Goal: Transaction & Acquisition: Purchase product/service

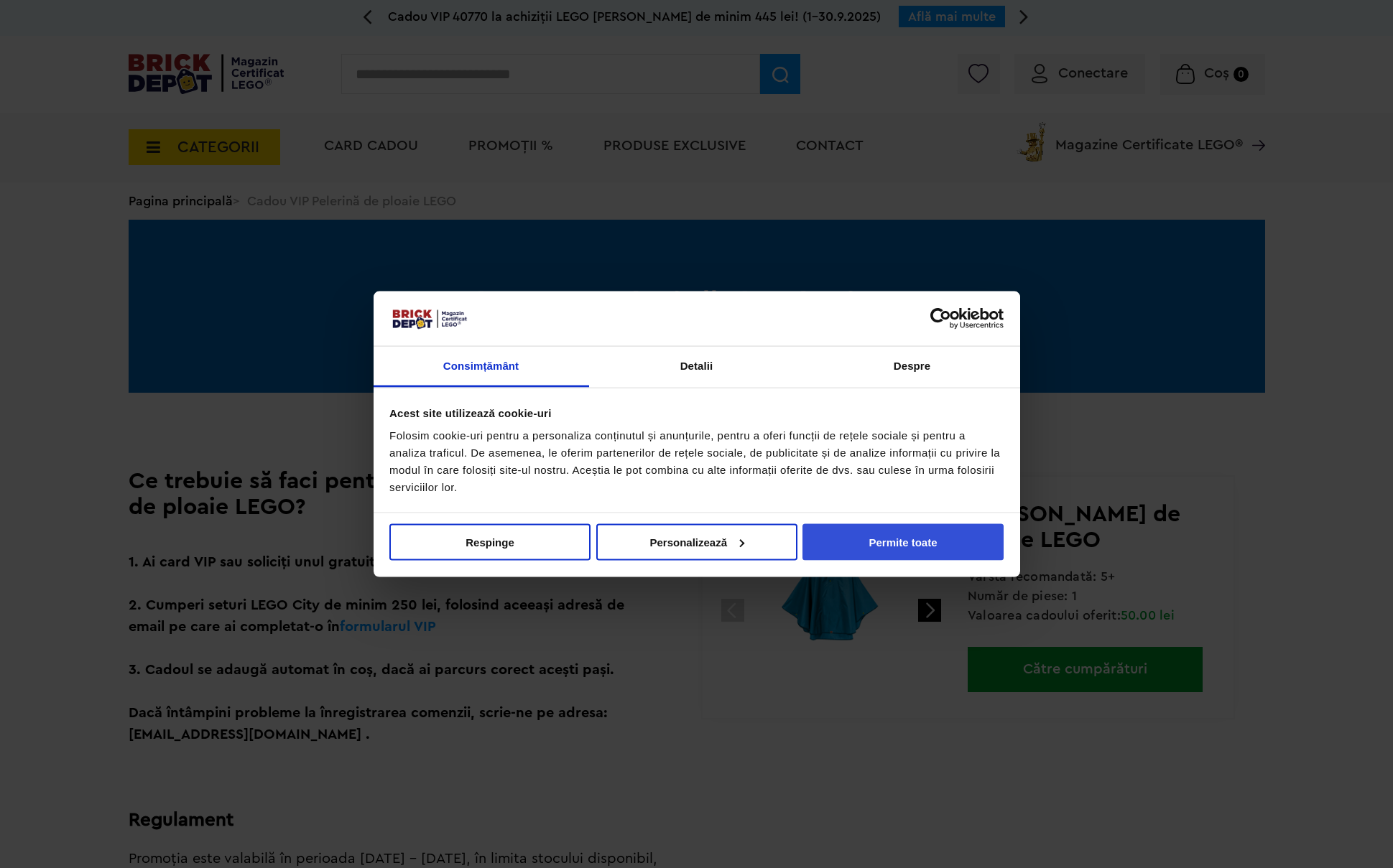
click at [942, 541] on button "Permite toate" at bounding box center [903, 542] width 201 height 37
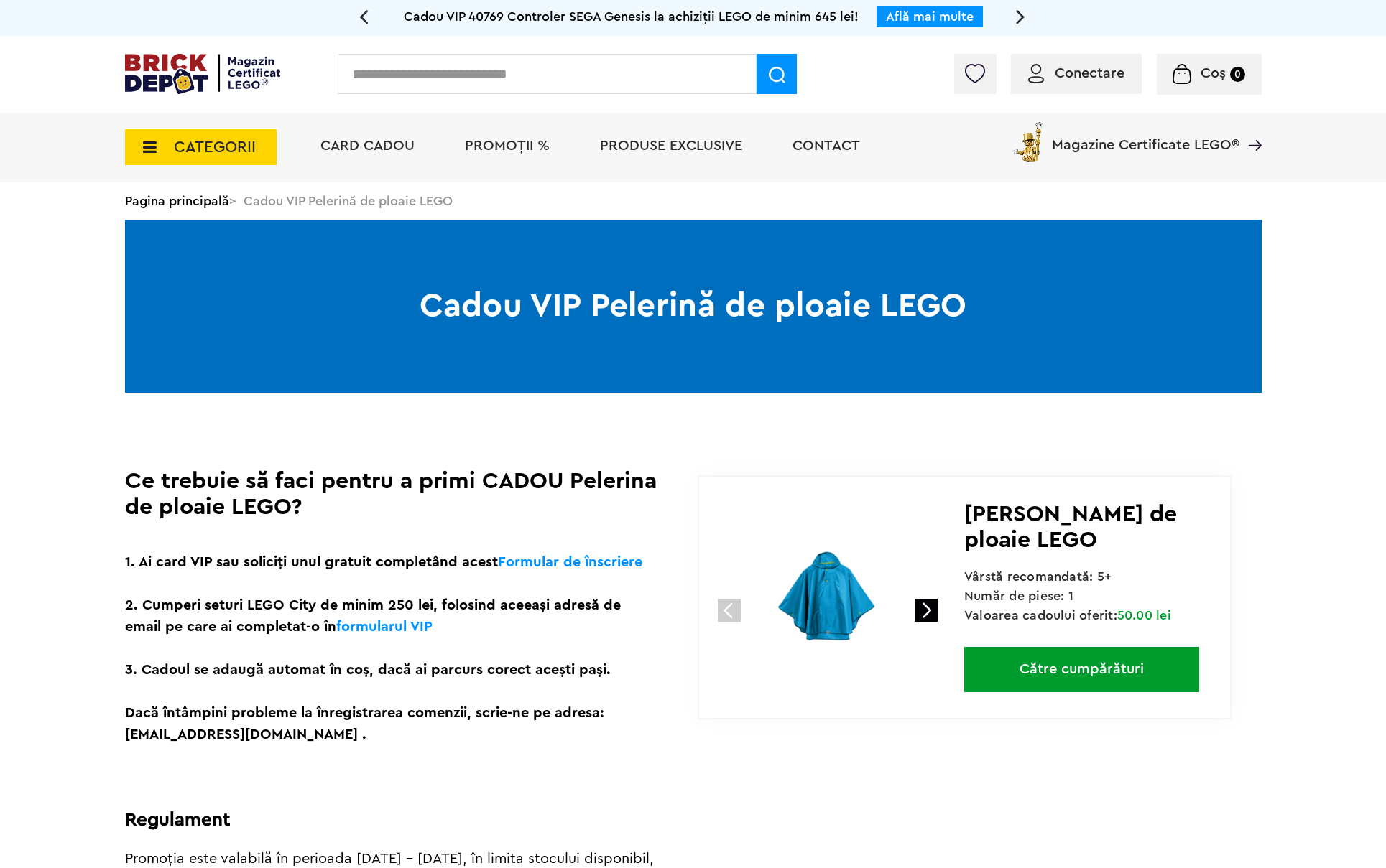
click at [926, 607] on link at bounding box center [925, 610] width 23 height 23
click at [927, 613] on link at bounding box center [925, 610] width 23 height 23
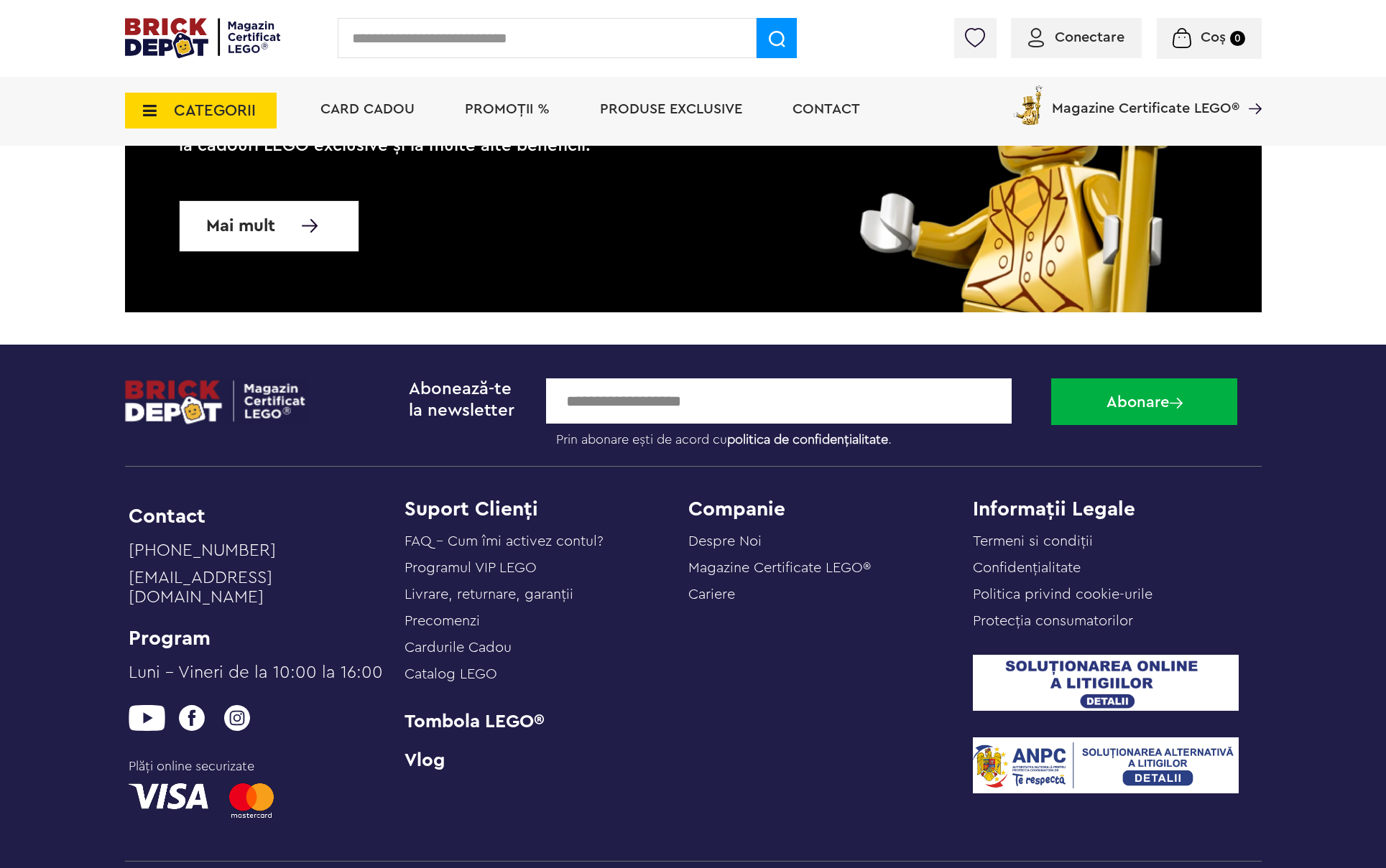
scroll to position [1524, 0]
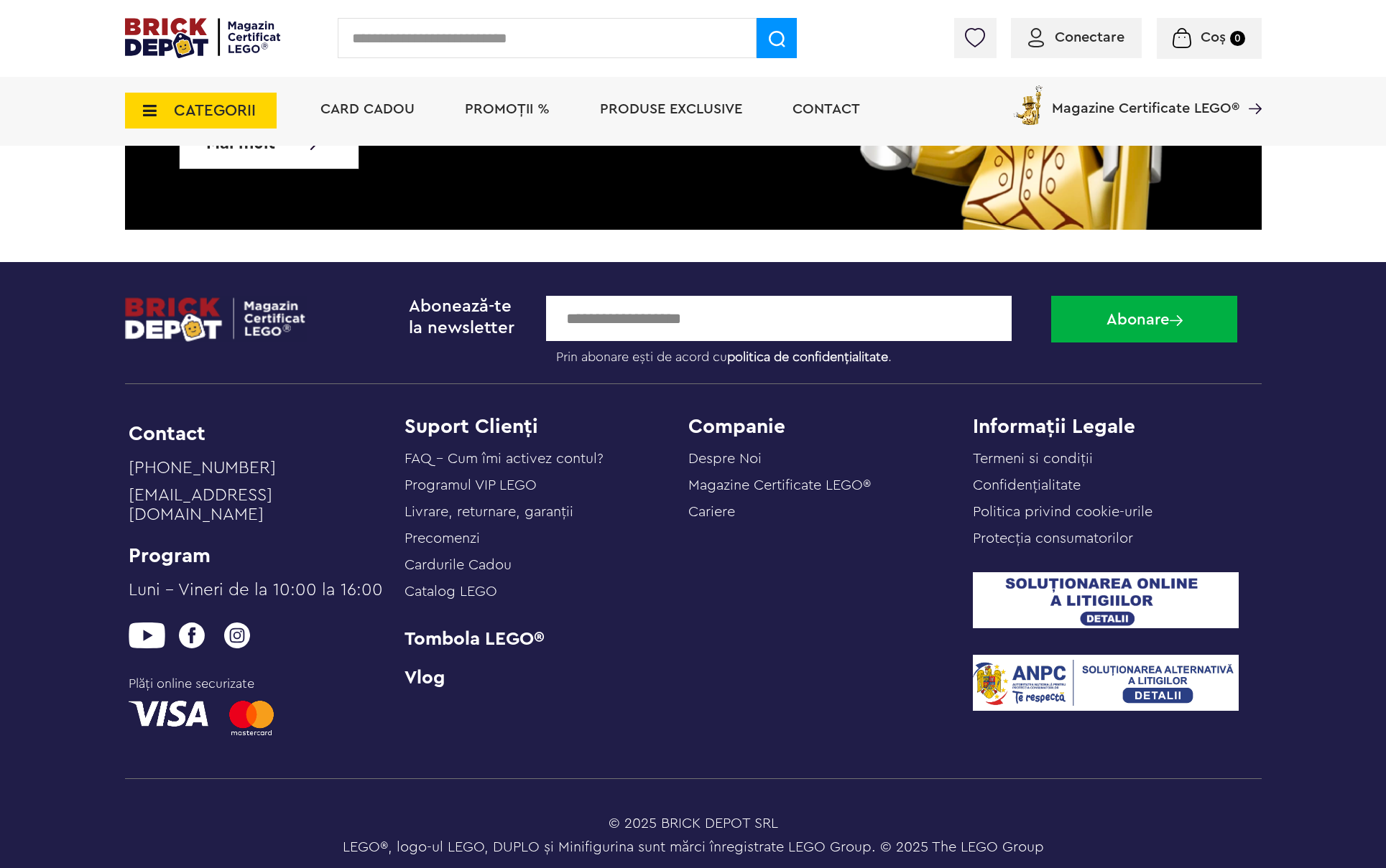
click at [158, 34] on img at bounding box center [203, 38] width 156 height 41
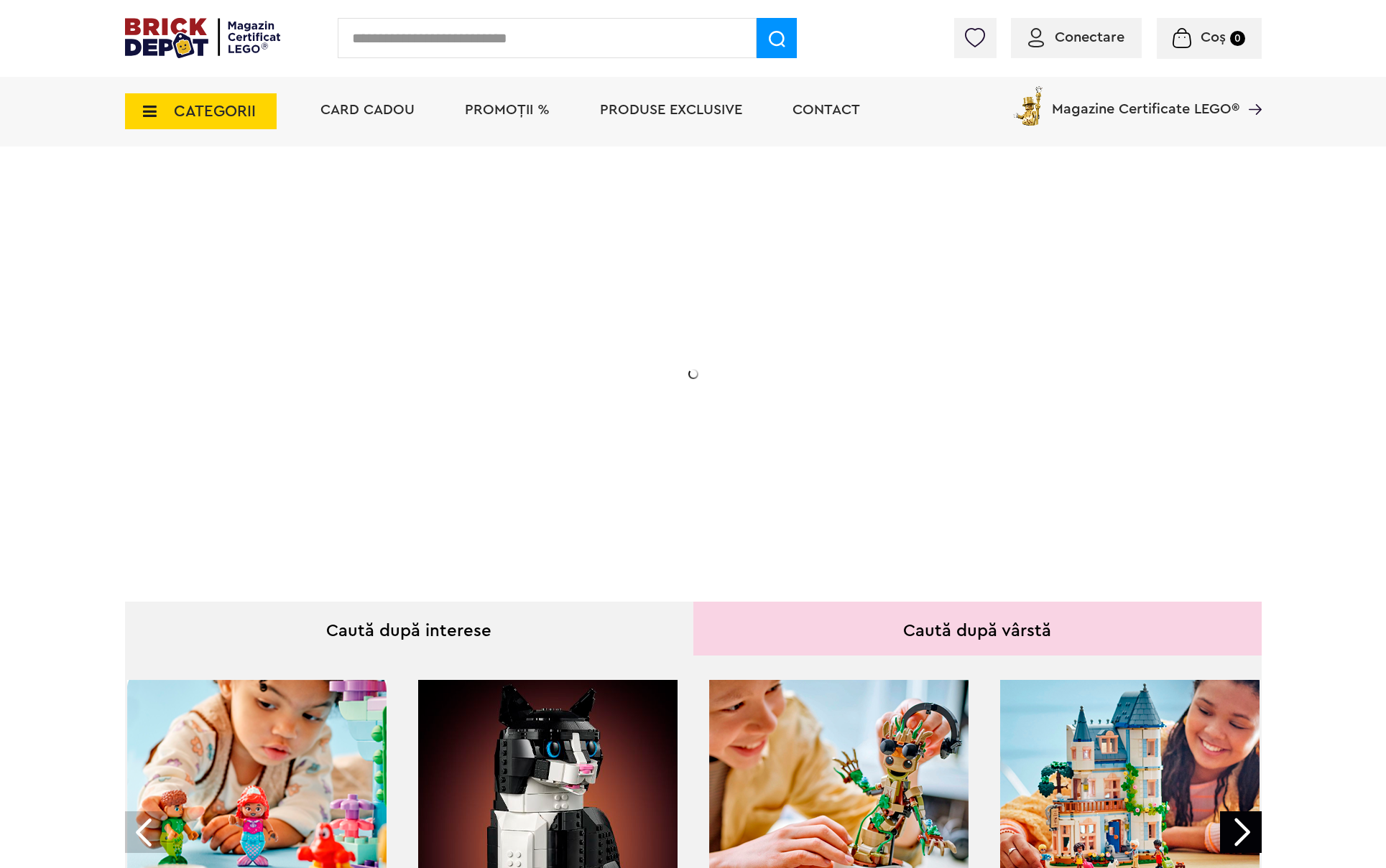
click at [203, 108] on span "CATEGORII" at bounding box center [215, 111] width 82 height 16
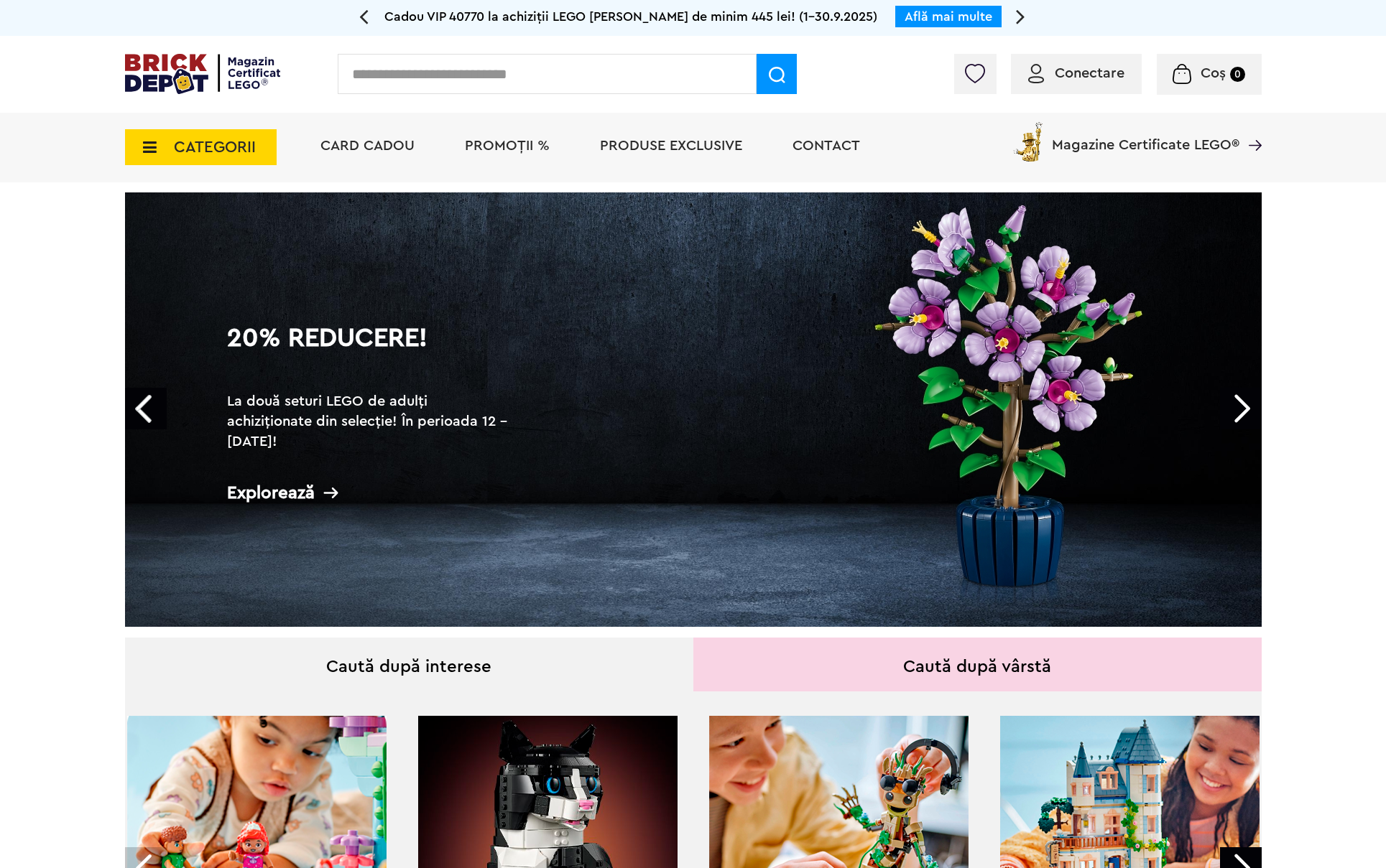
click at [215, 152] on span "CATEGORII" at bounding box center [215, 147] width 82 height 16
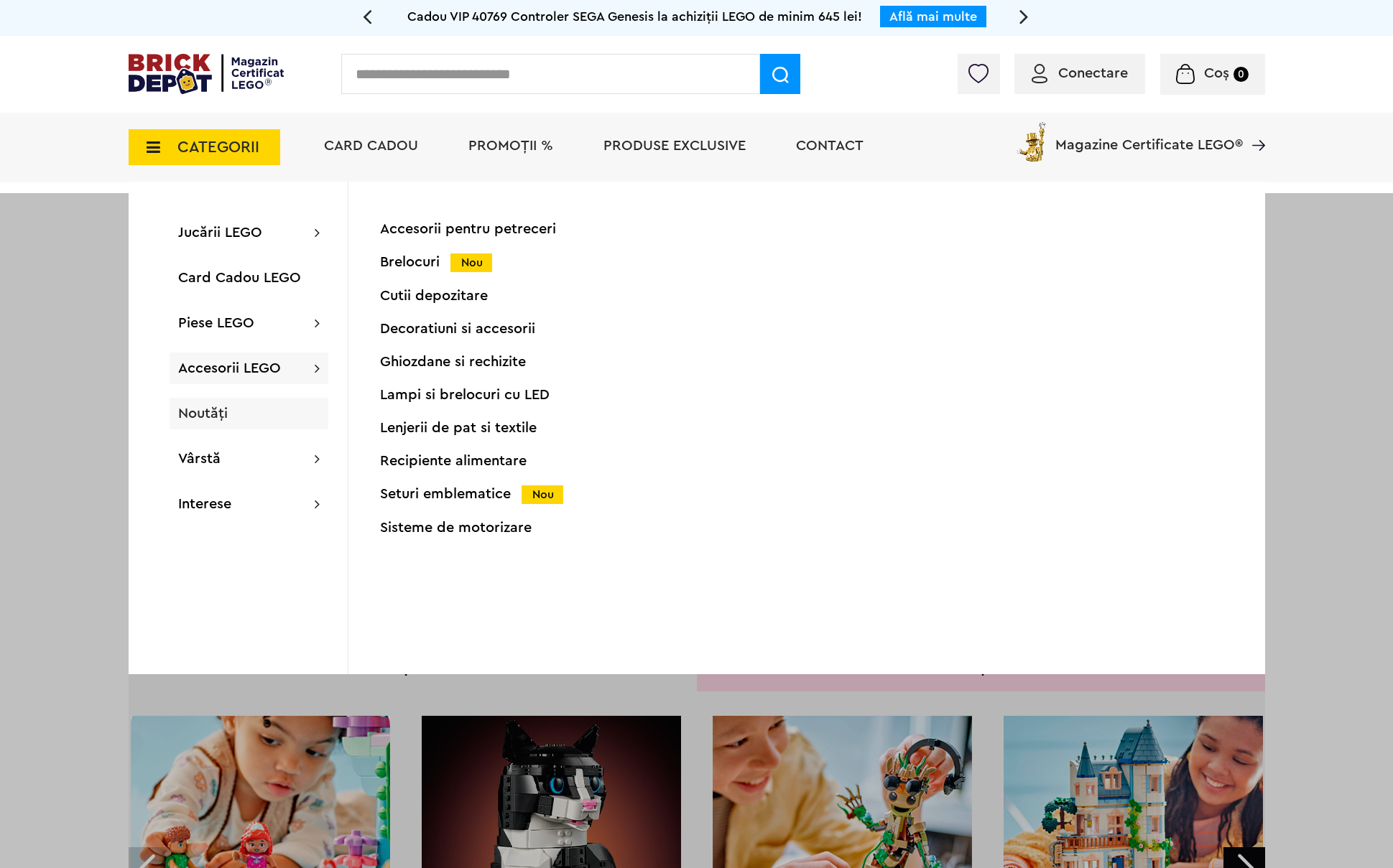
click at [196, 414] on span "Noutăți" at bounding box center [202, 414] width 49 height 14
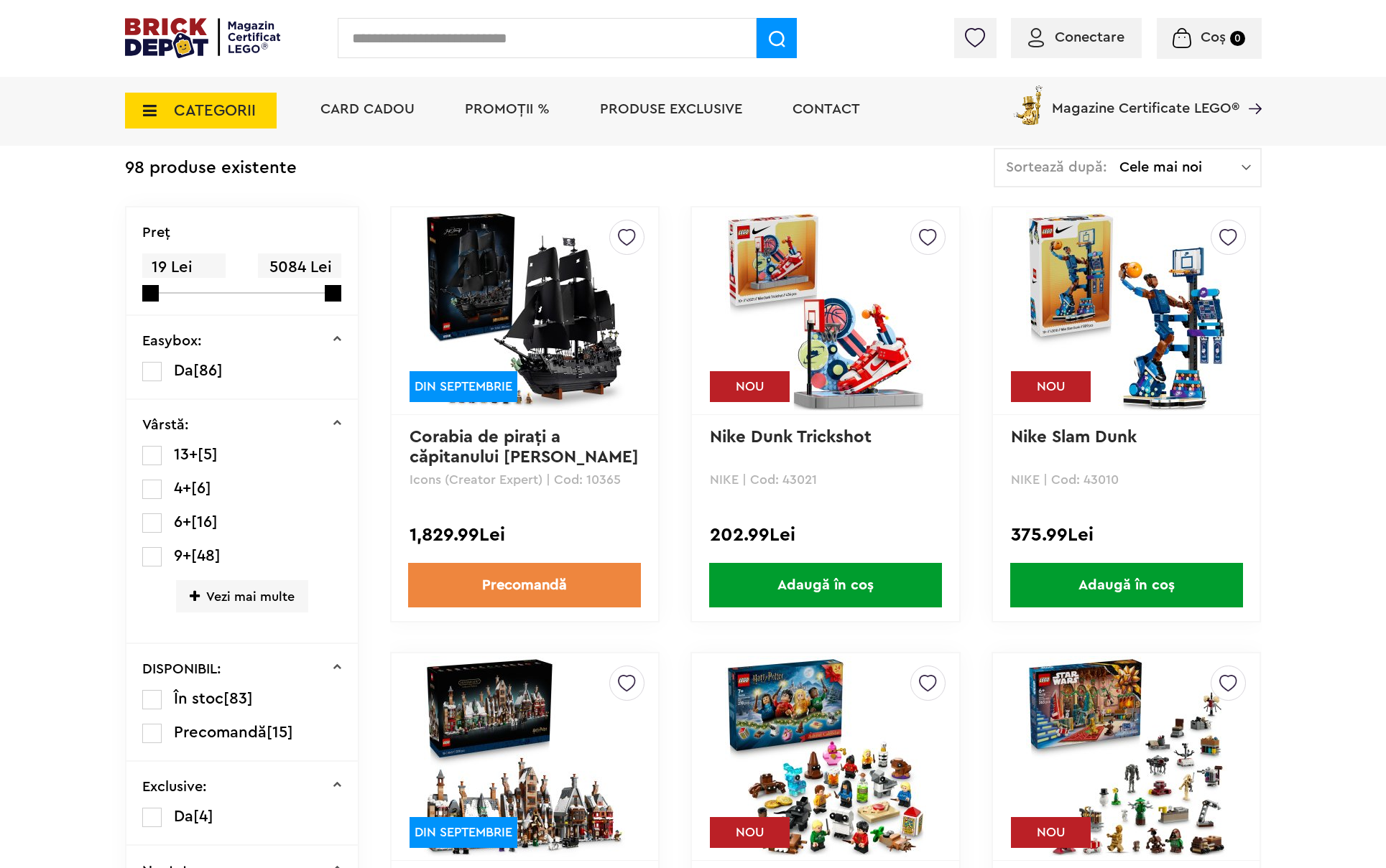
scroll to position [359, 0]
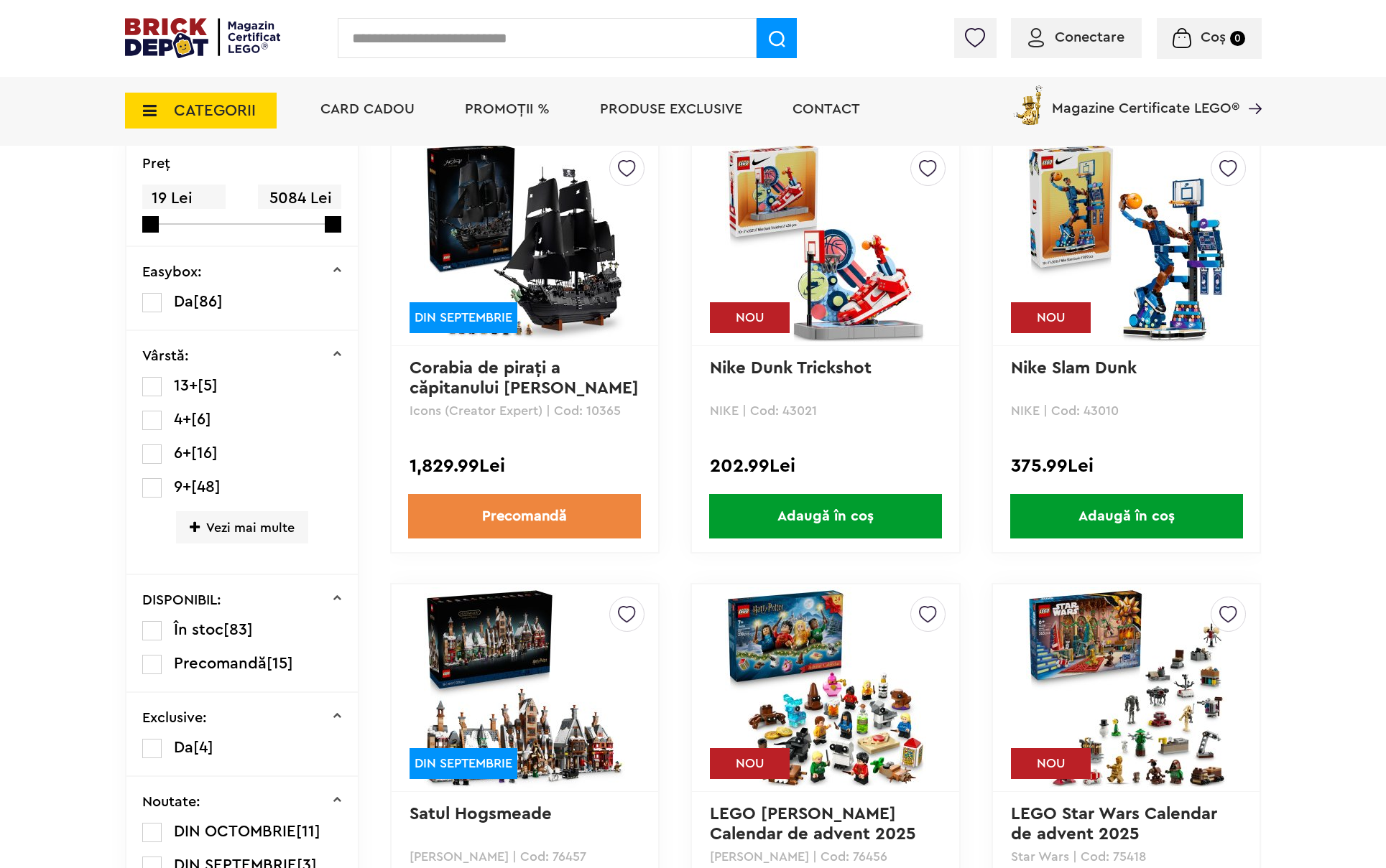
click at [543, 273] on img at bounding box center [525, 242] width 201 height 201
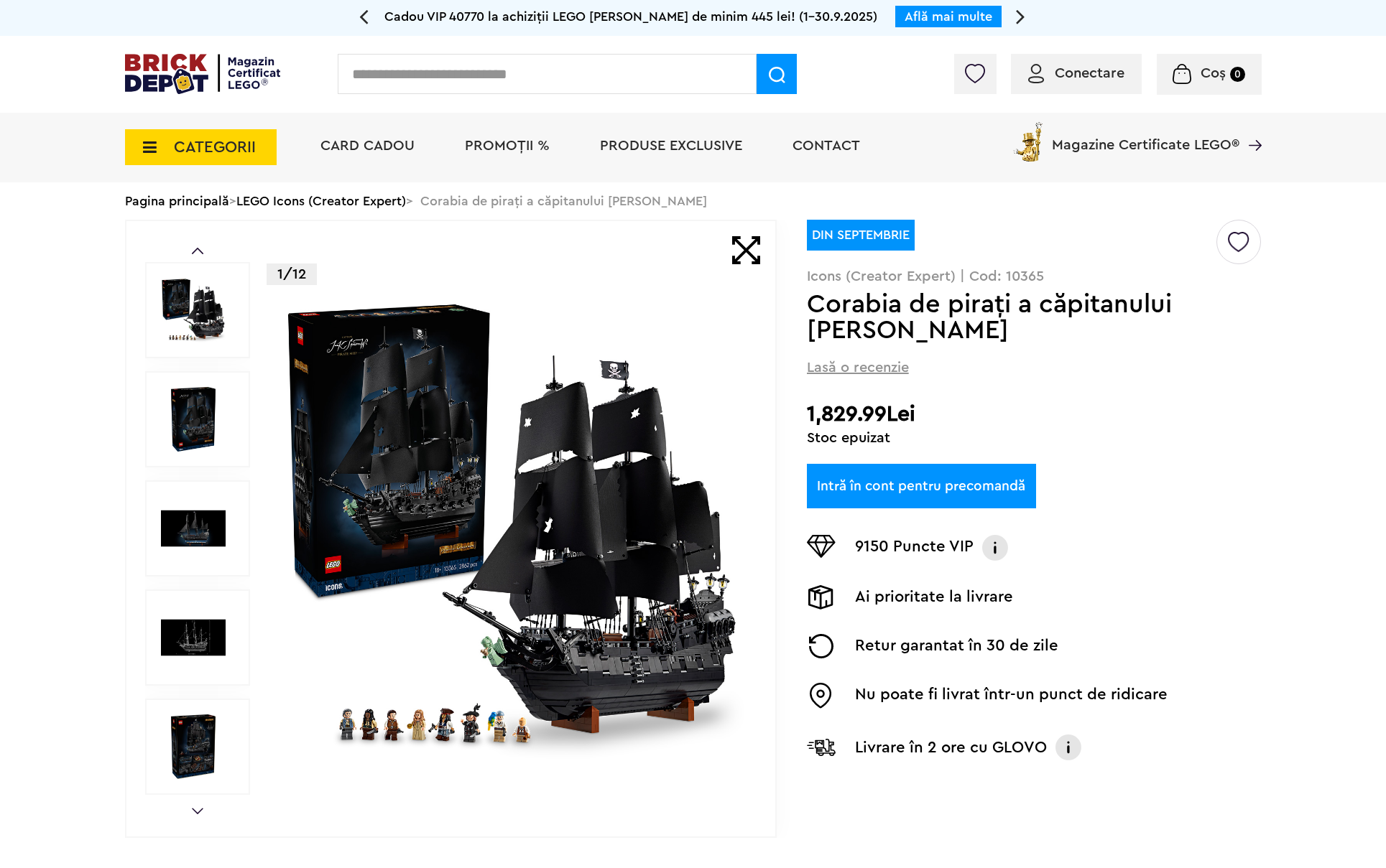
click at [642, 546] on img at bounding box center [512, 528] width 462 height 462
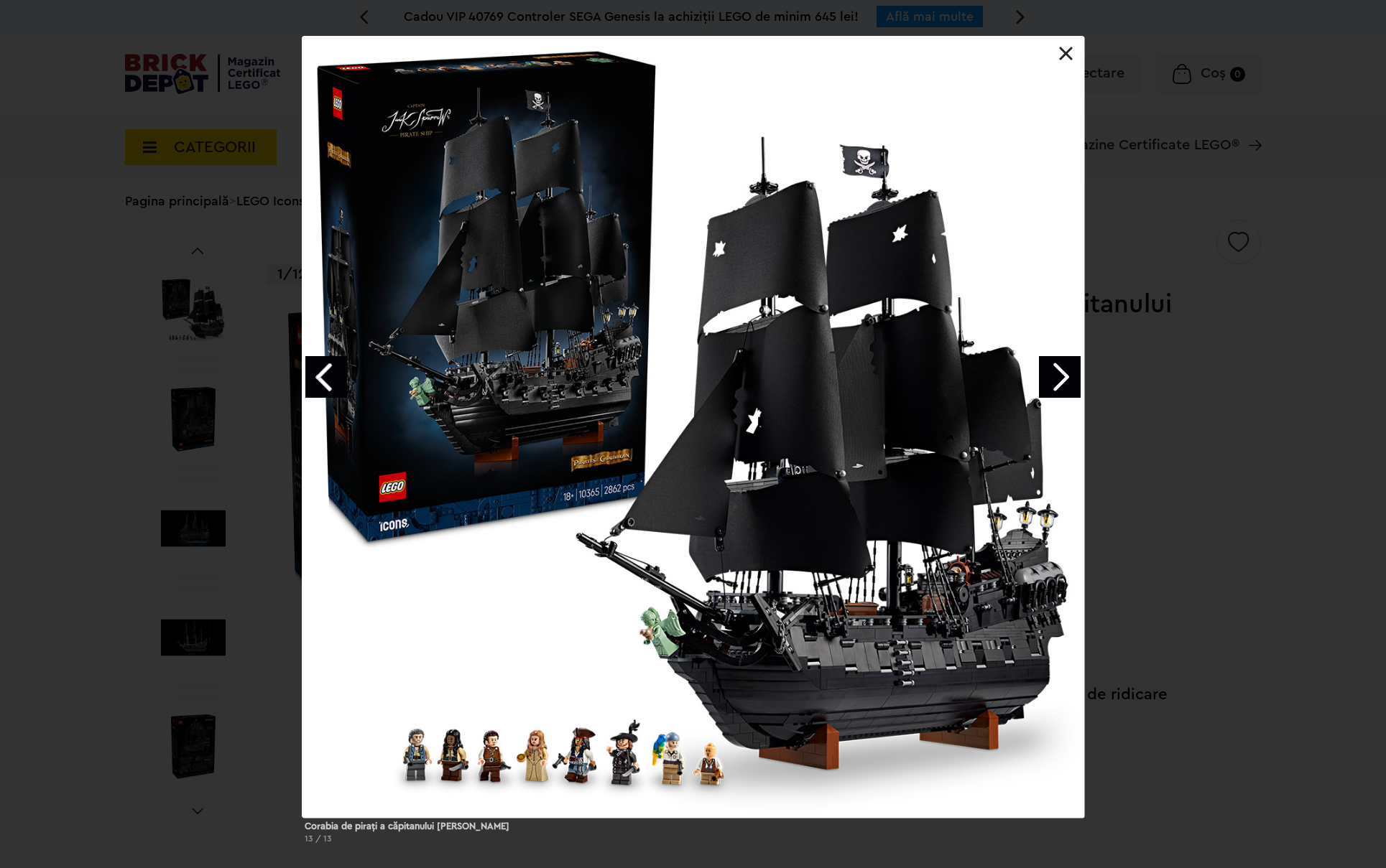
click at [1072, 375] on link "Next image" at bounding box center [1059, 376] width 41 height 41
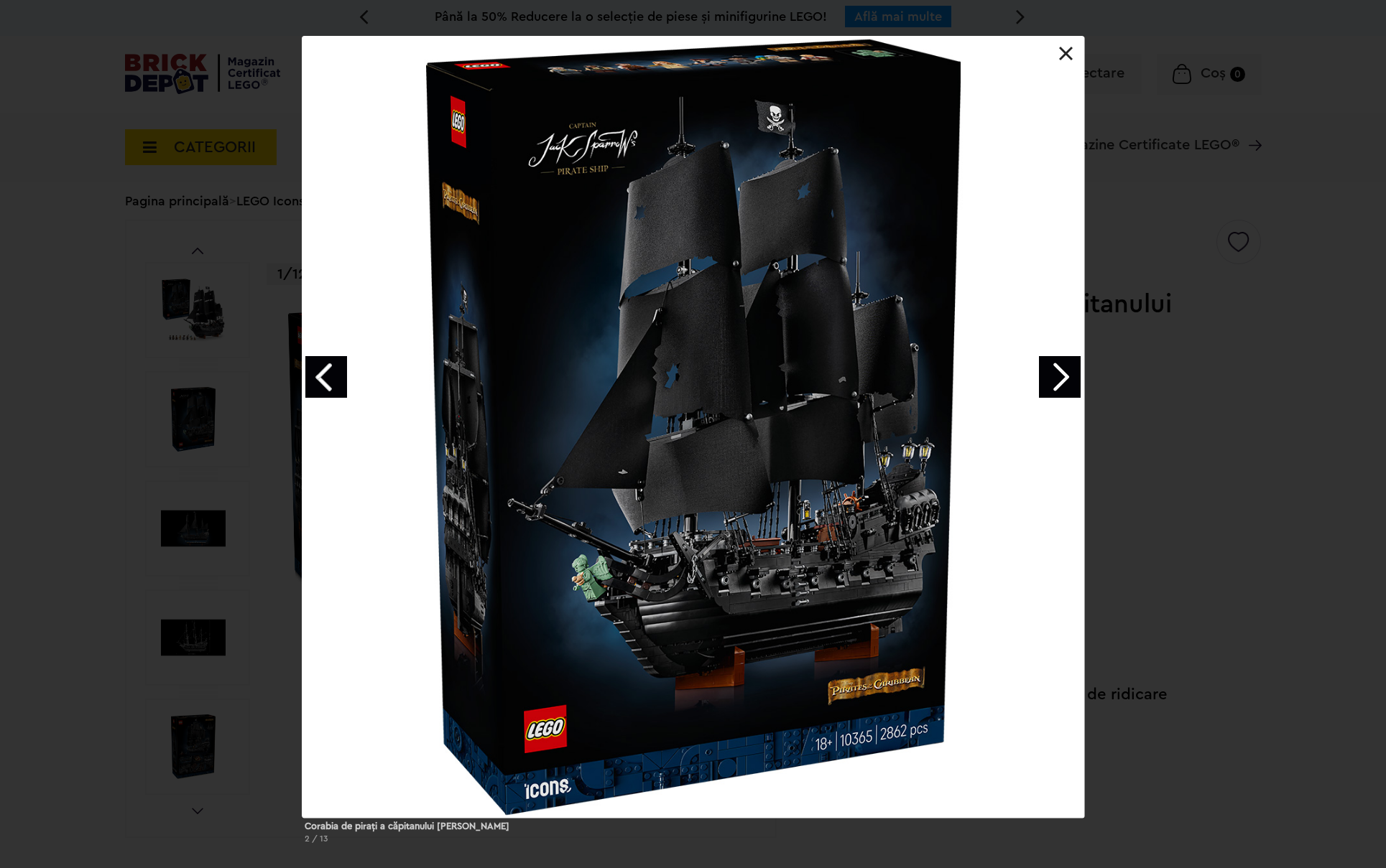
click at [1072, 375] on link "Next image" at bounding box center [1059, 376] width 41 height 41
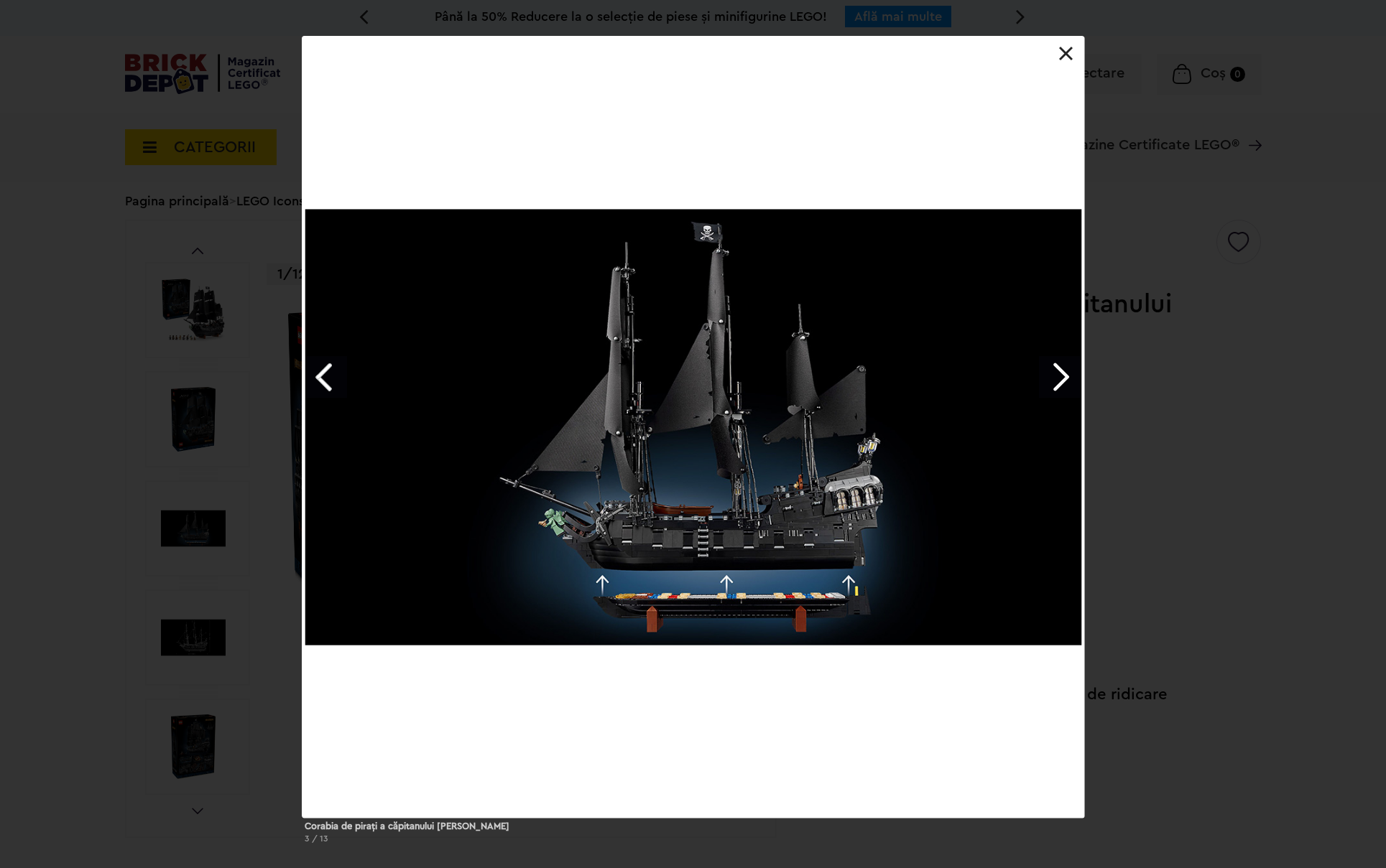
click at [1071, 52] on link at bounding box center [1066, 54] width 14 height 14
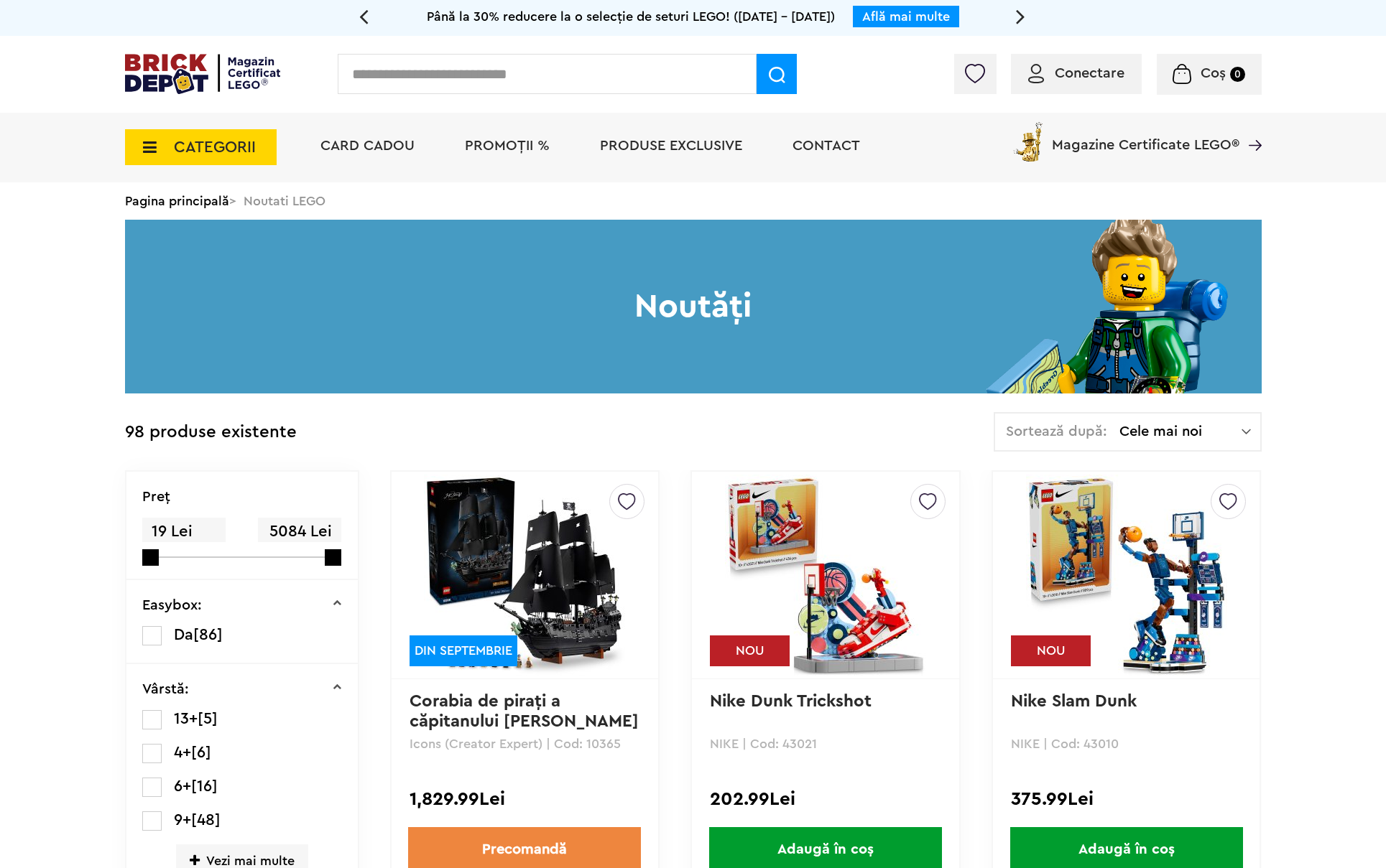
click at [568, 70] on input "text" at bounding box center [547, 74] width 419 height 41
type input "*****"
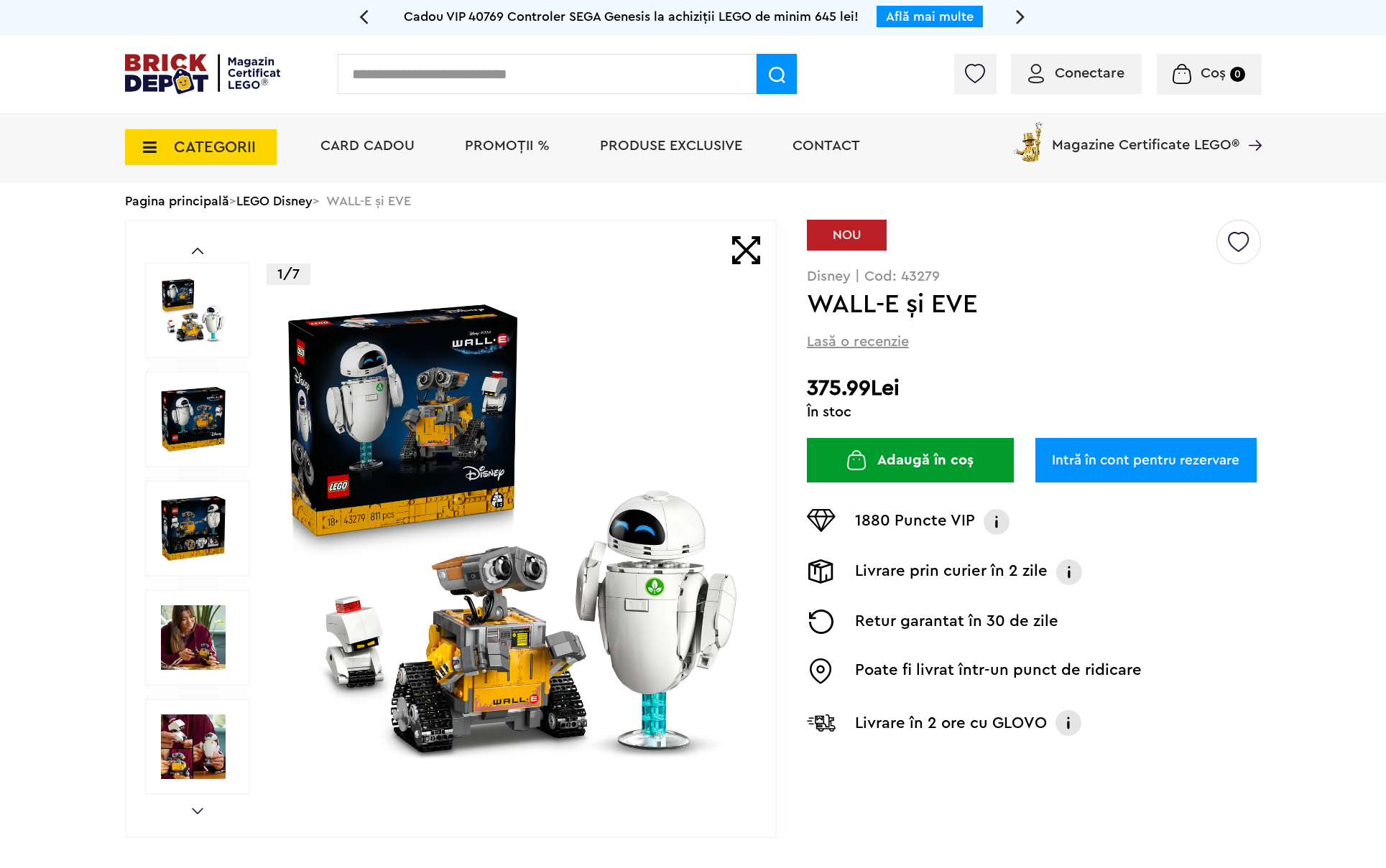
click at [499, 626] on img at bounding box center [512, 528] width 462 height 462
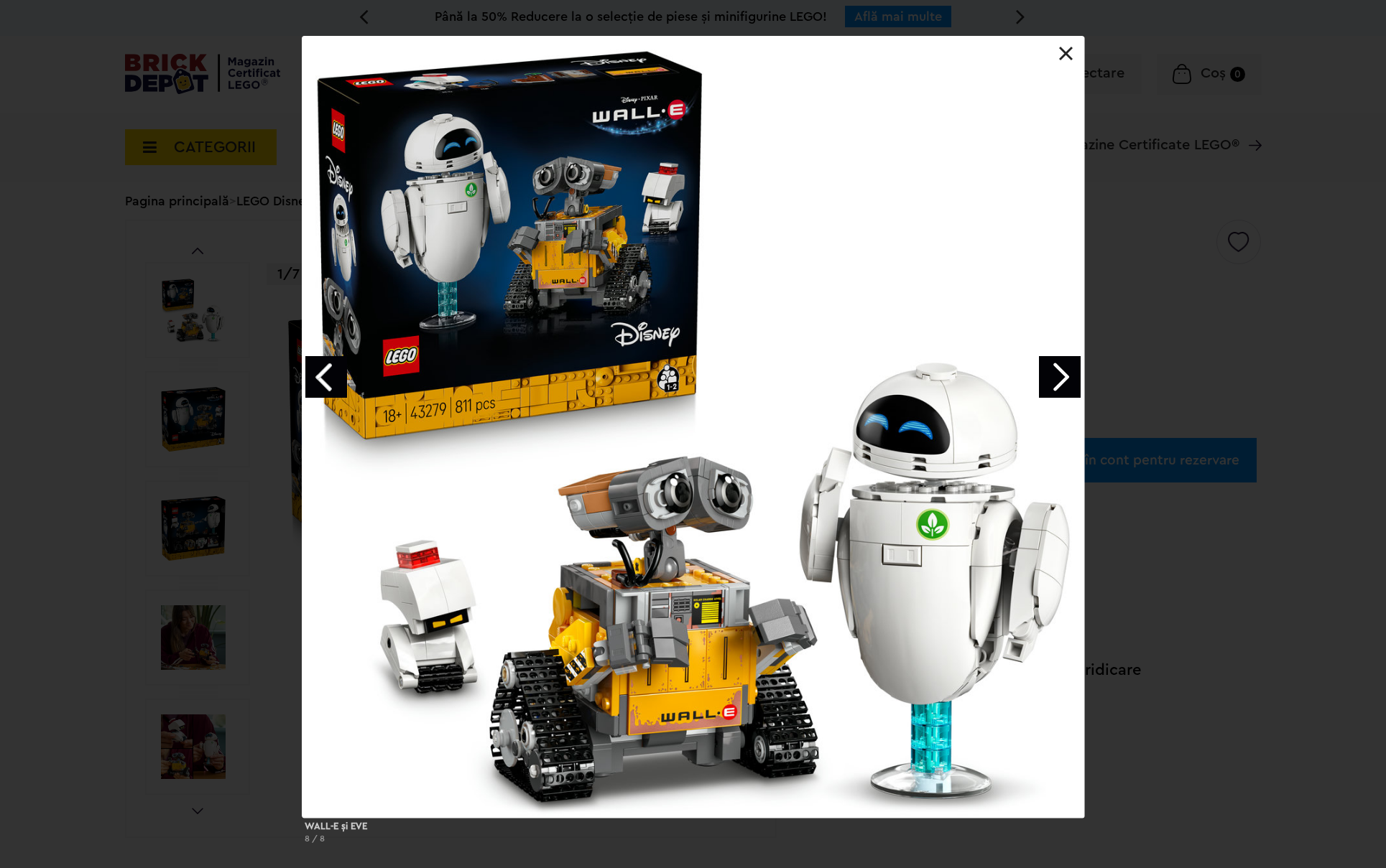
click at [1072, 379] on link "Next image" at bounding box center [1059, 376] width 41 height 41
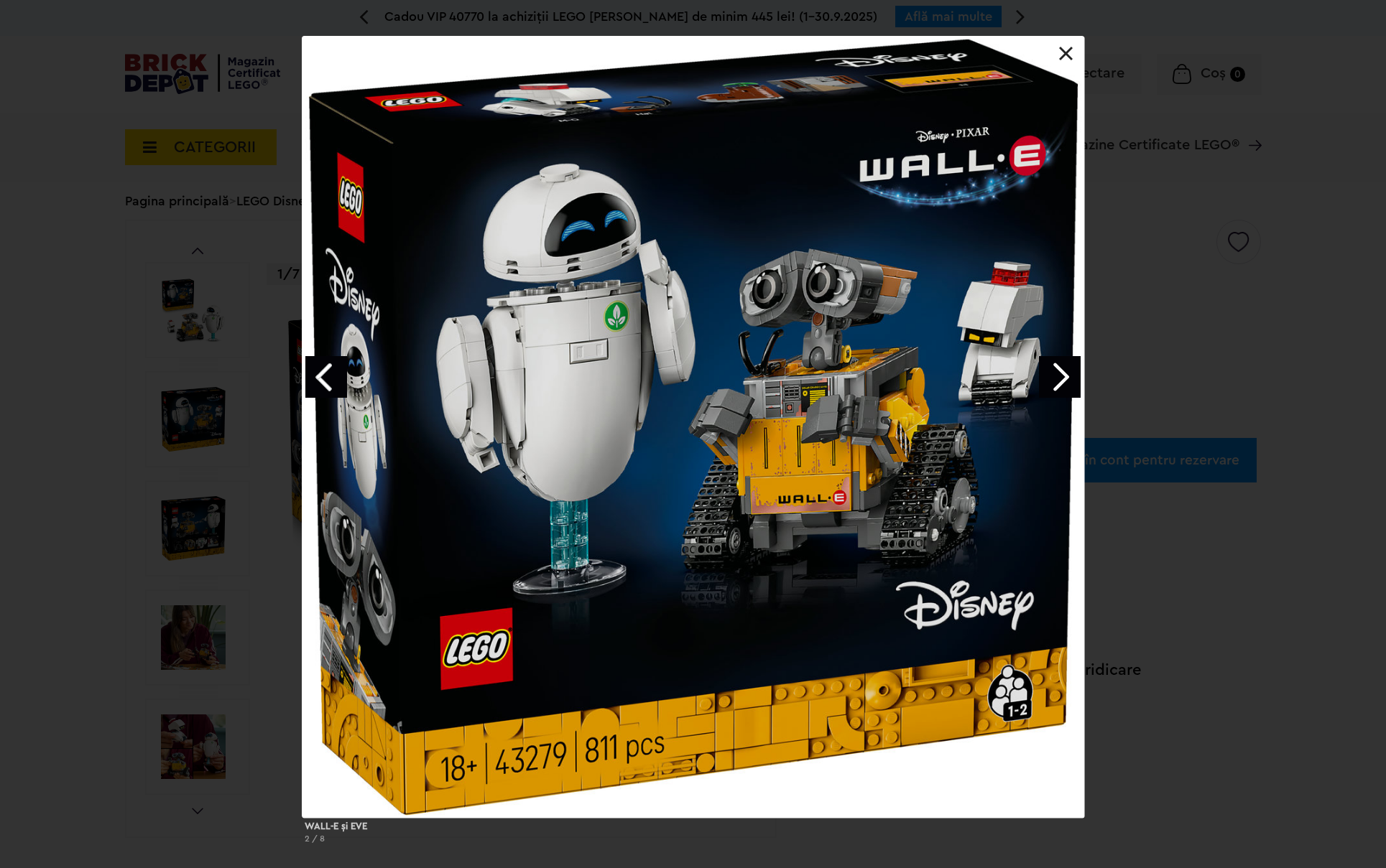
click at [1064, 48] on link at bounding box center [1066, 54] width 14 height 14
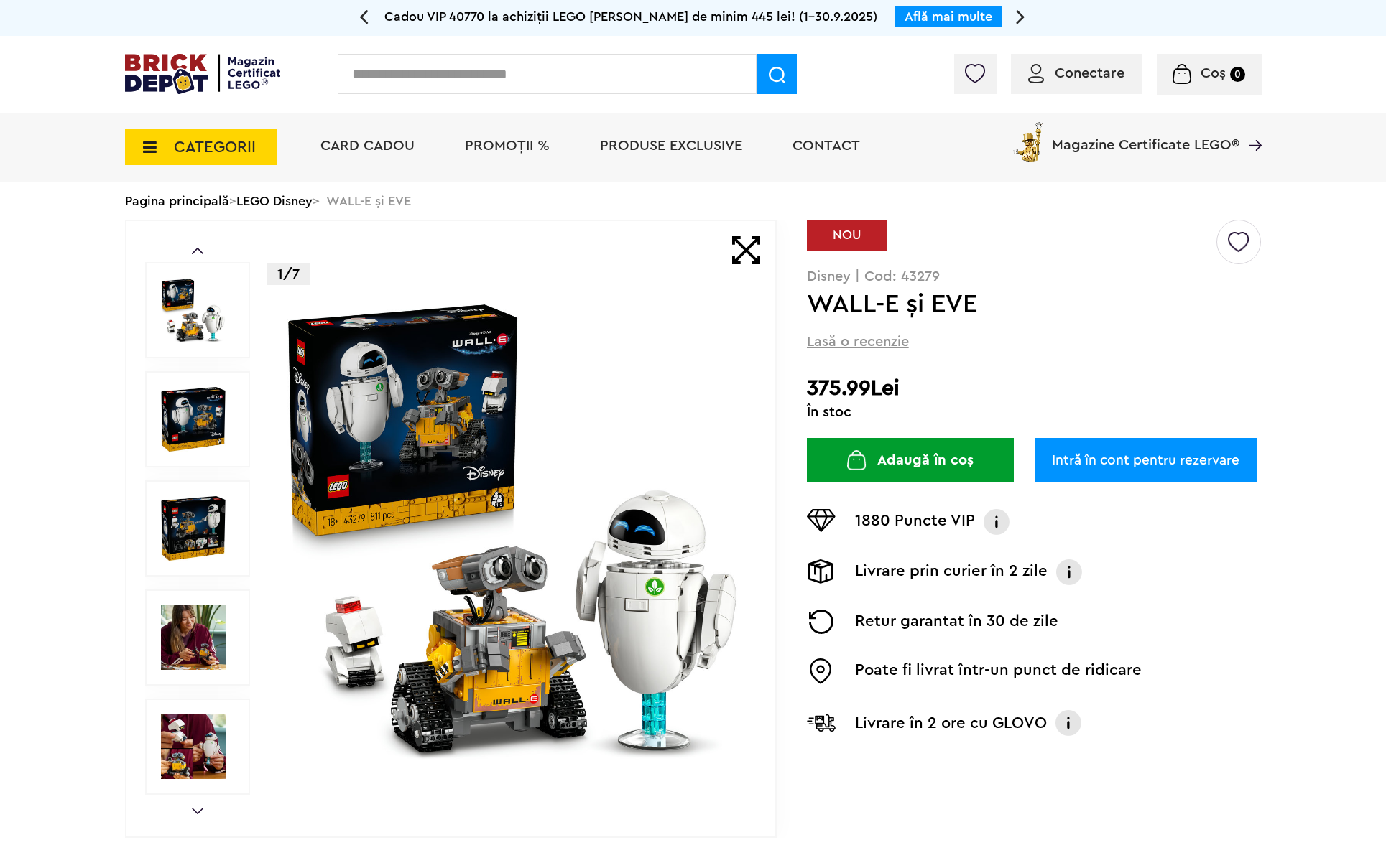
click at [942, 454] on button "Adaugă în coș" at bounding box center [910, 460] width 207 height 44
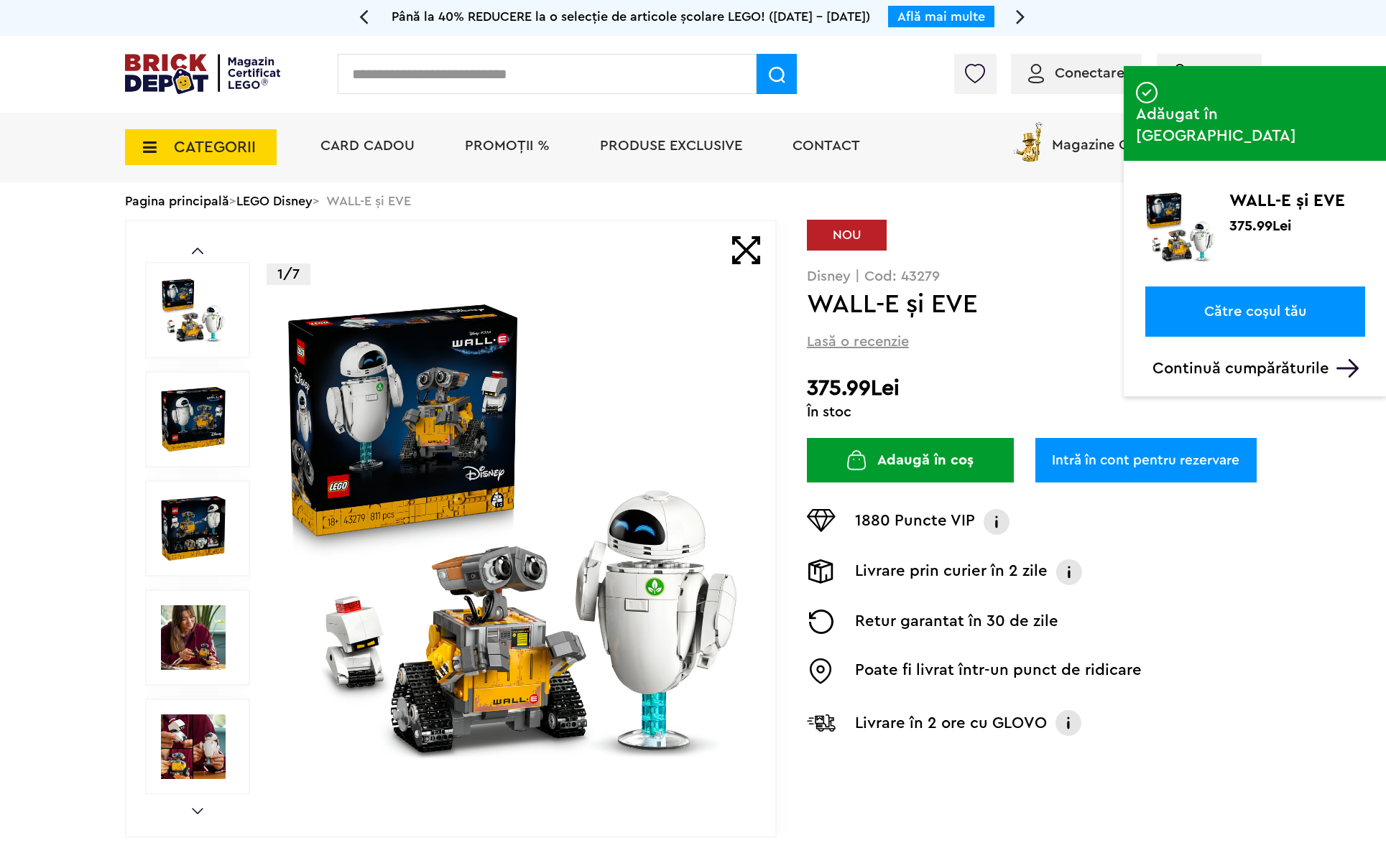
click at [1208, 359] on p "Continuă cumpărăturile" at bounding box center [1259, 368] width 212 height 19
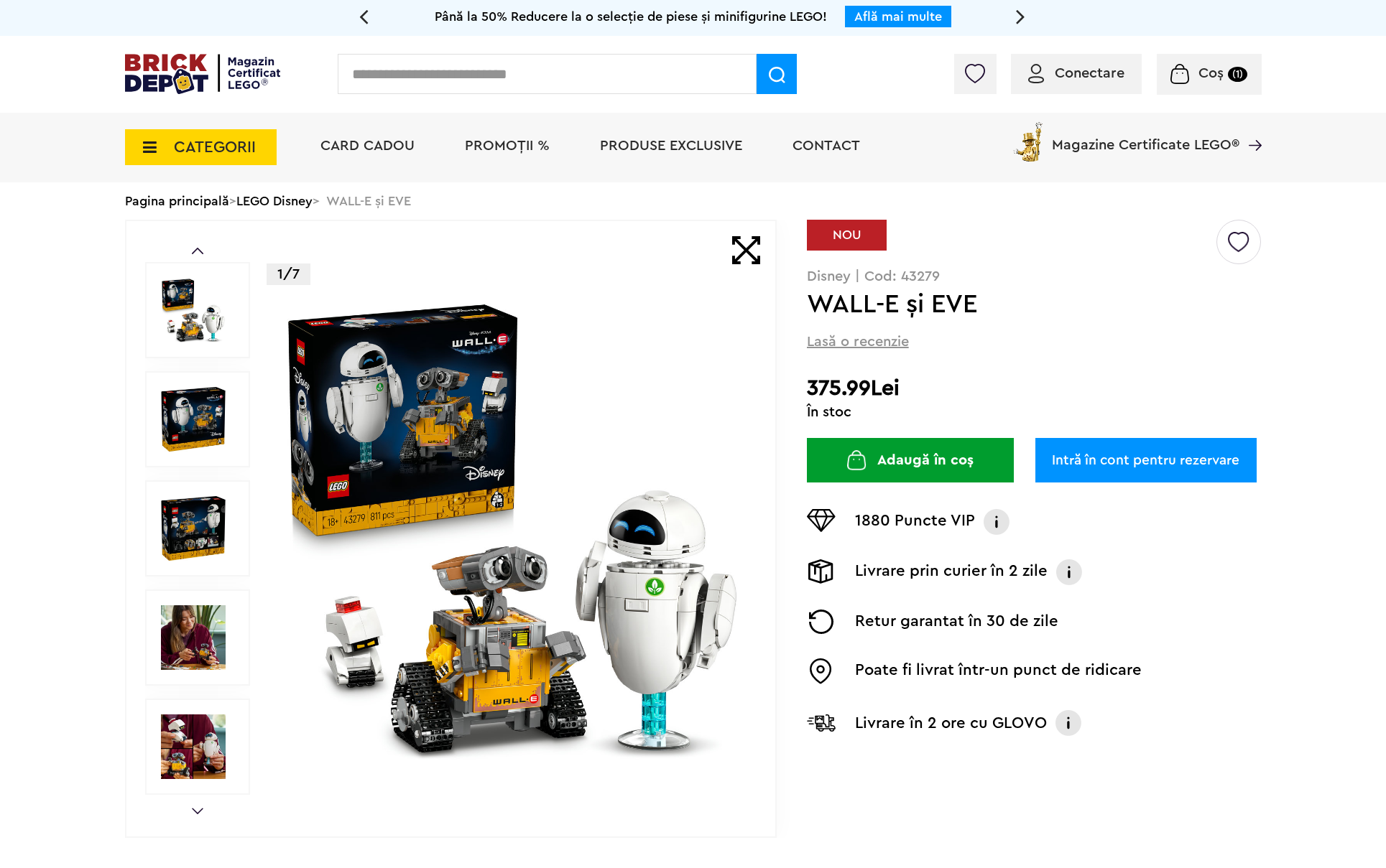
click at [426, 72] on input "text" at bounding box center [547, 74] width 419 height 41
type input "****"
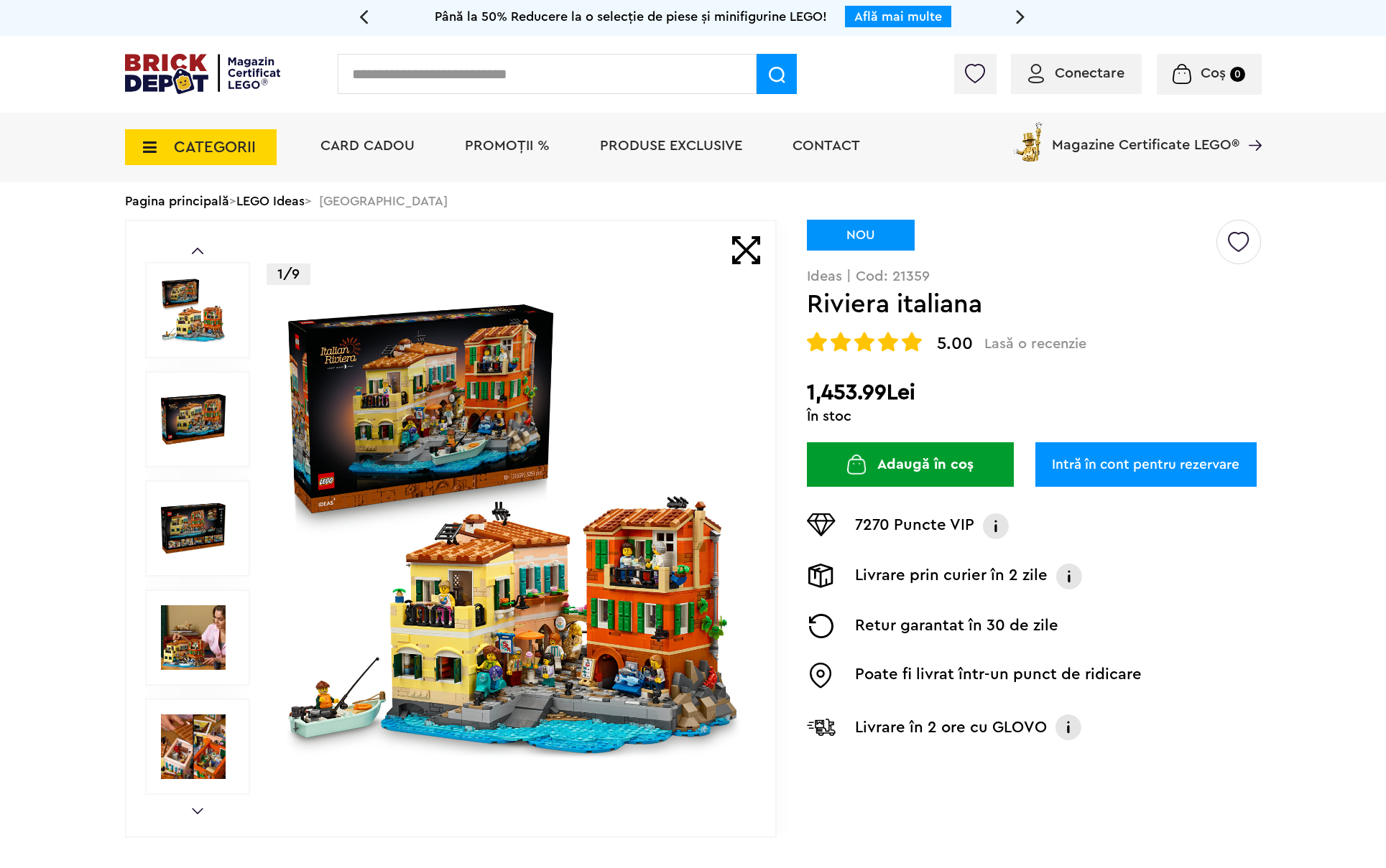
click at [407, 375] on img at bounding box center [512, 528] width 462 height 462
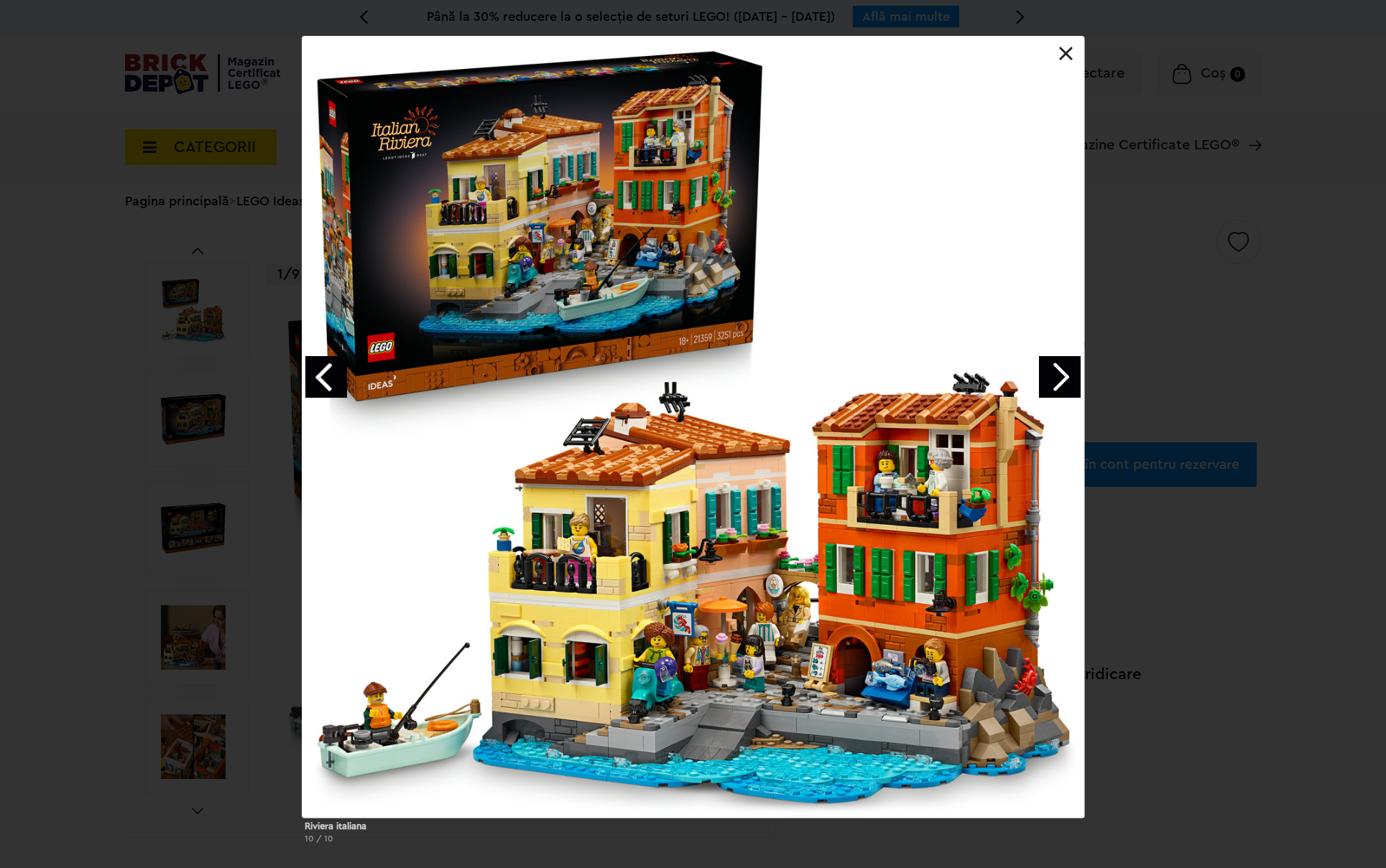
click at [1049, 377] on link "Next image" at bounding box center [1059, 376] width 41 height 41
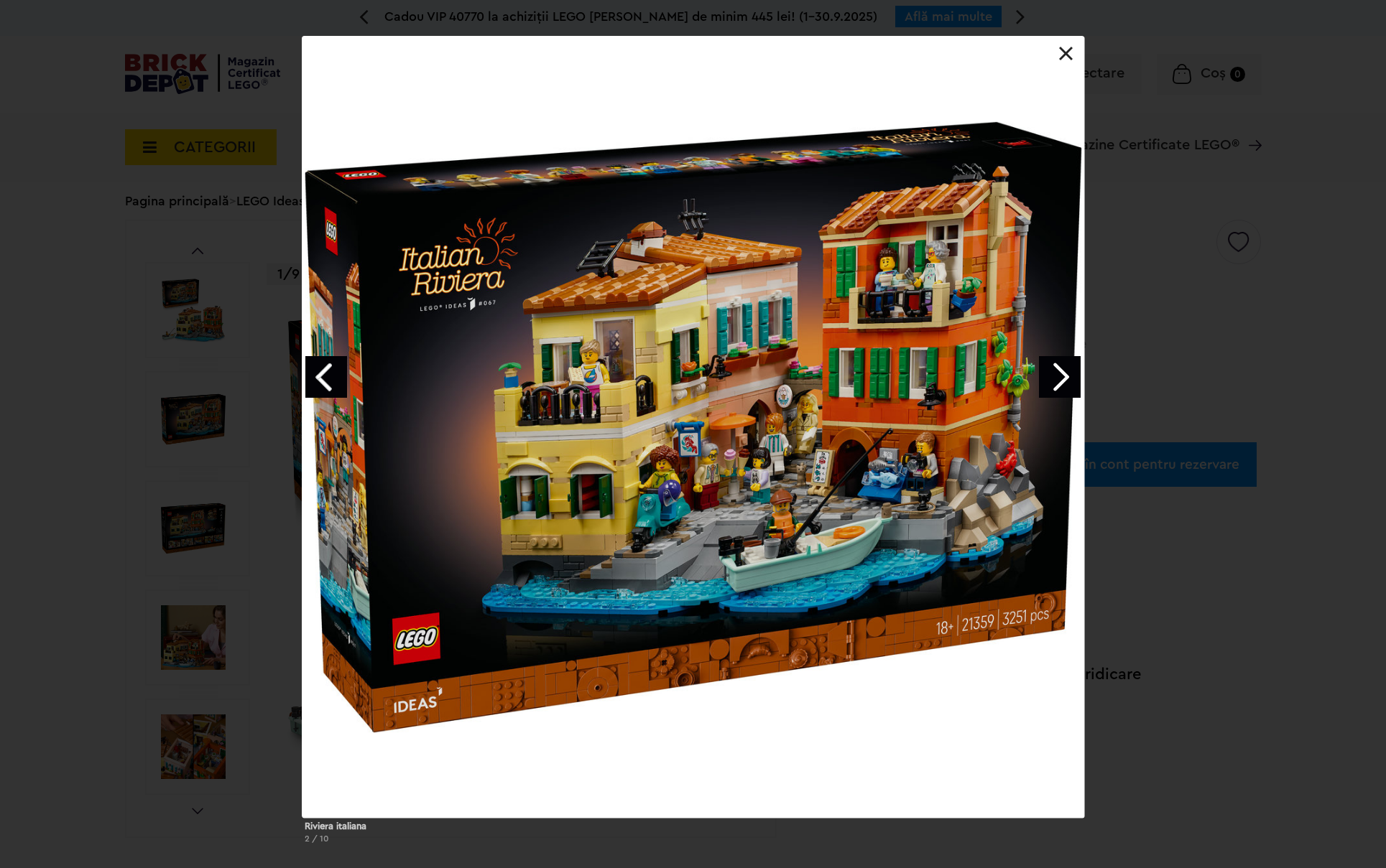
click at [1064, 59] on link at bounding box center [1066, 54] width 14 height 14
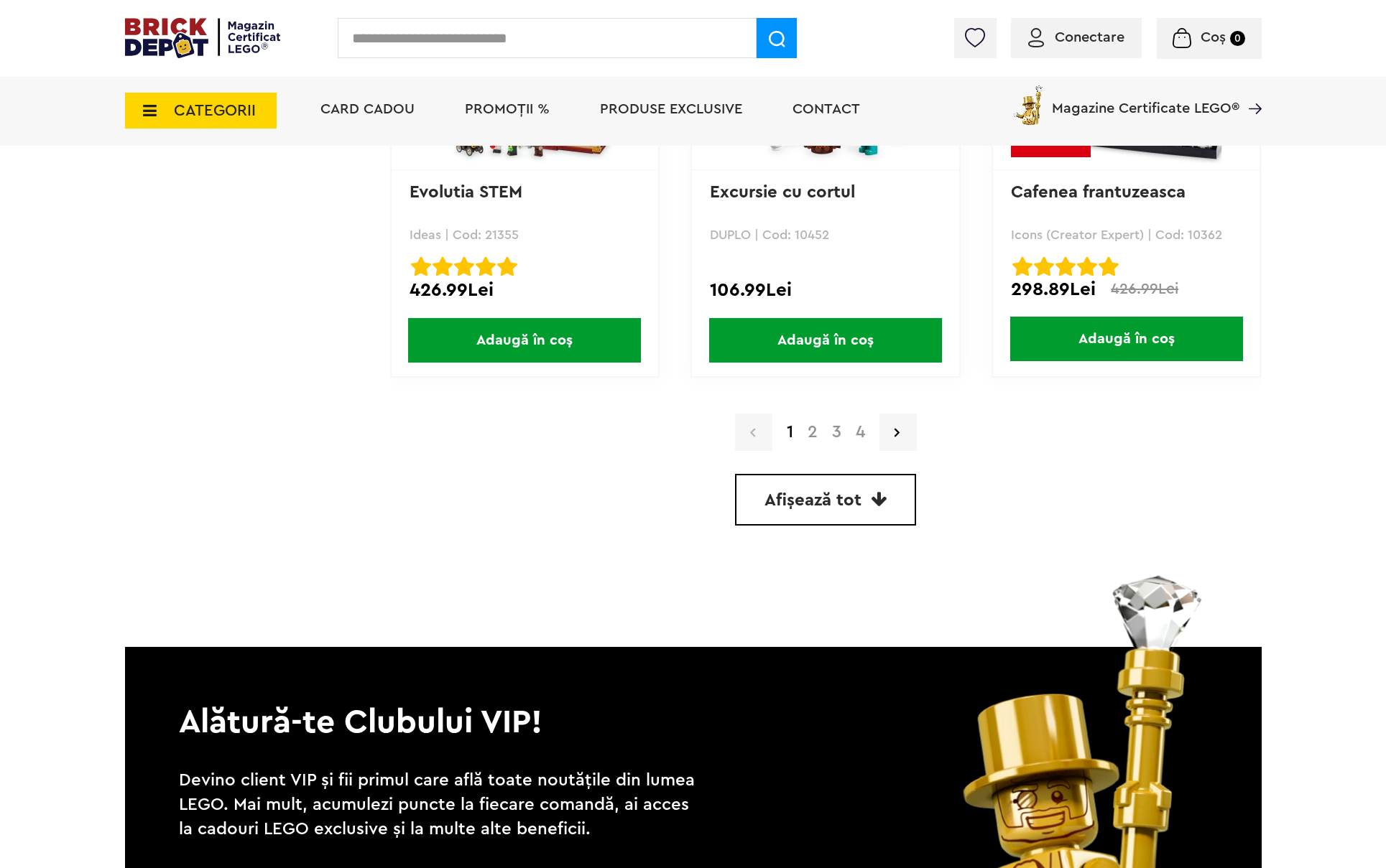
scroll to position [4093, 0]
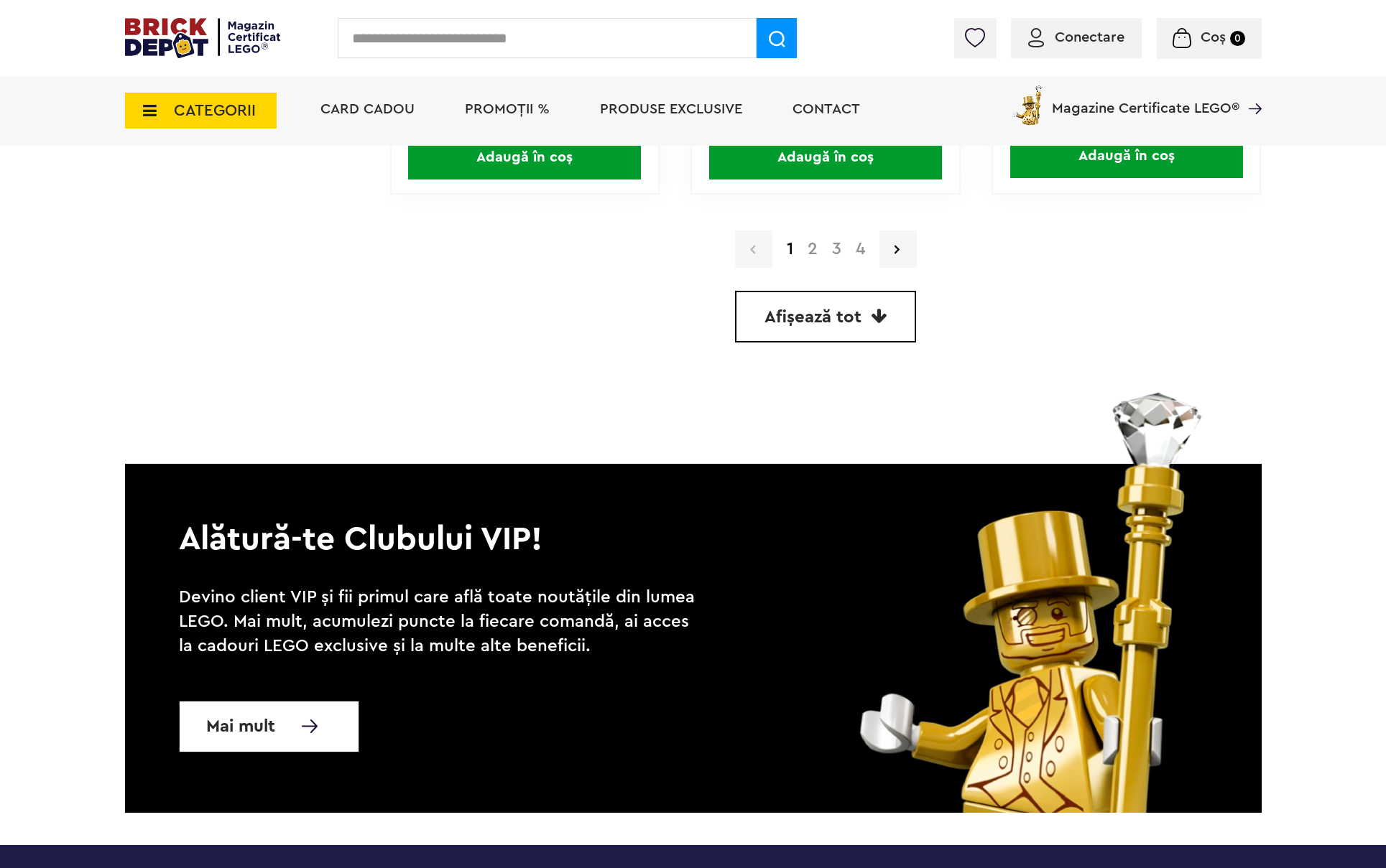
click at [850, 304] on link "Afișează tot" at bounding box center [825, 317] width 181 height 52
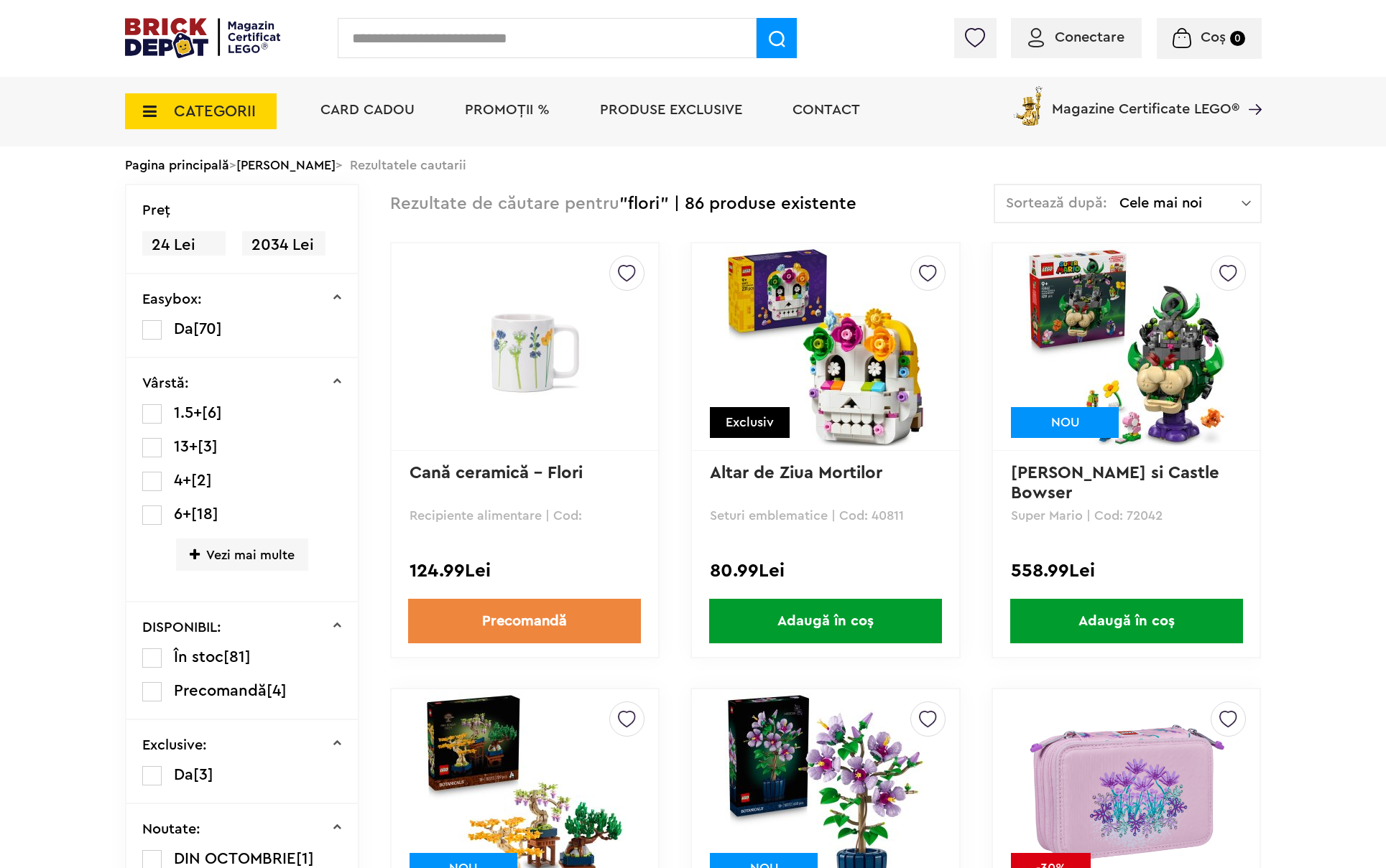
scroll to position [4093, 0]
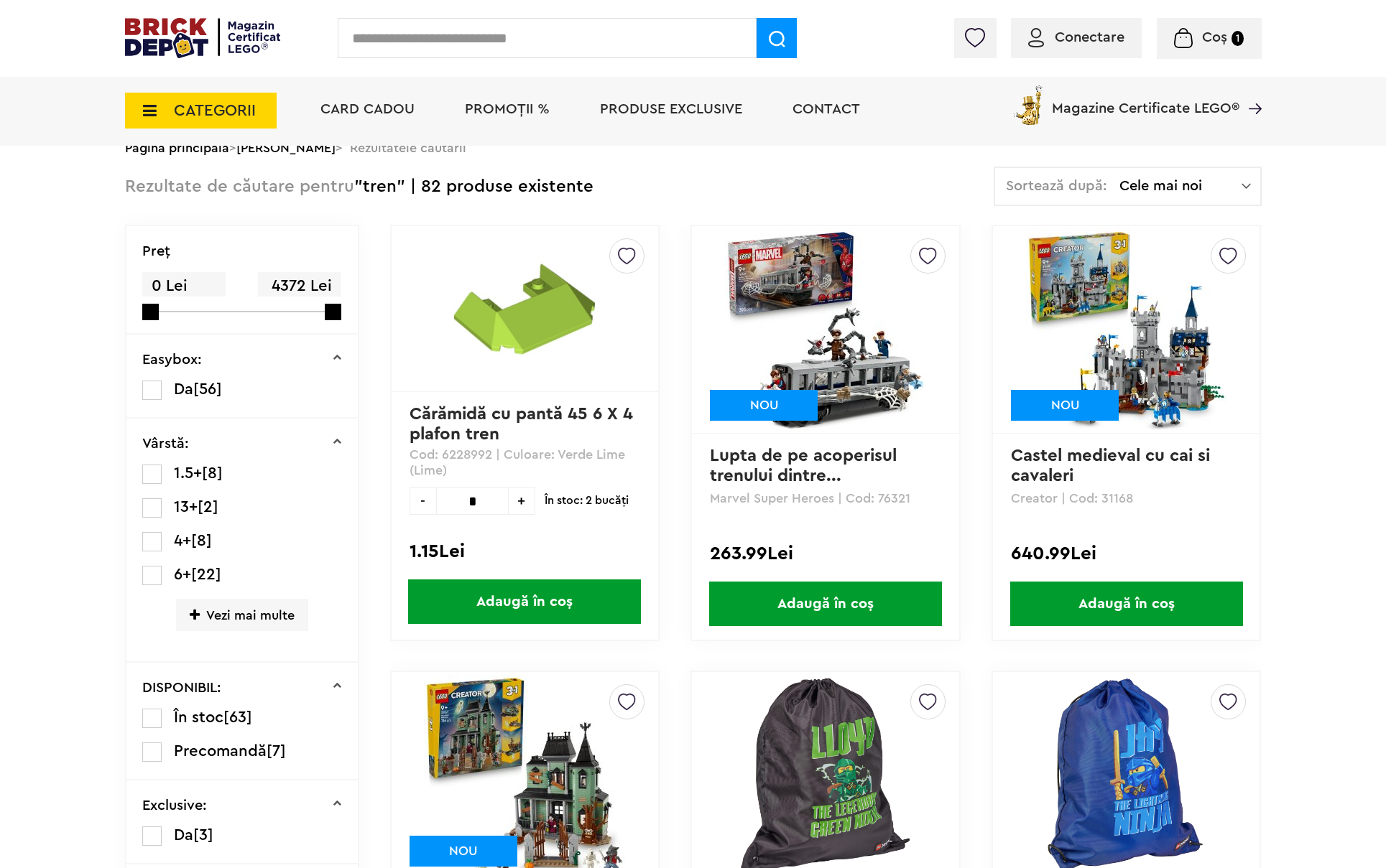
scroll to position [287, 0]
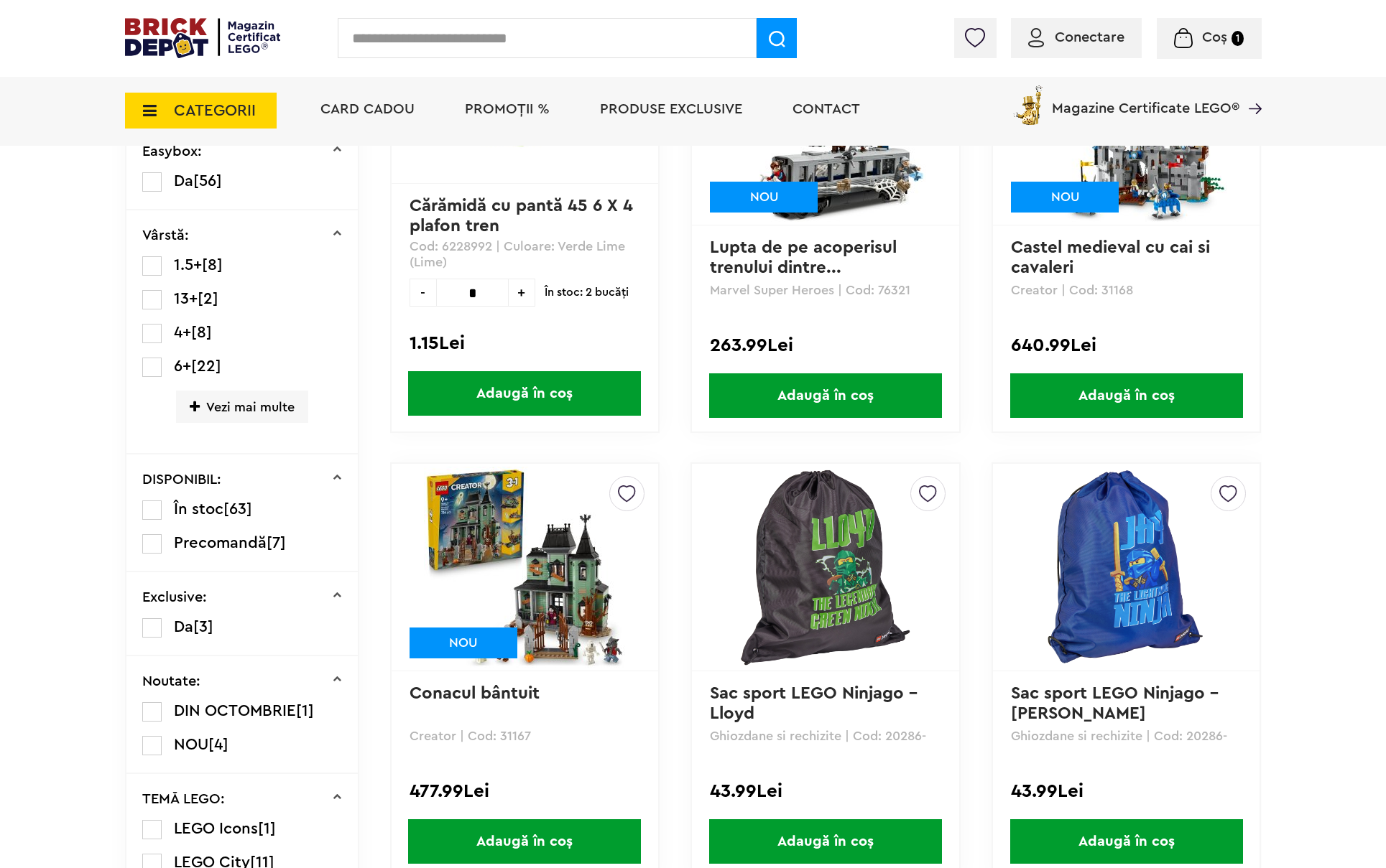
click at [157, 502] on label at bounding box center [151, 510] width 20 height 20
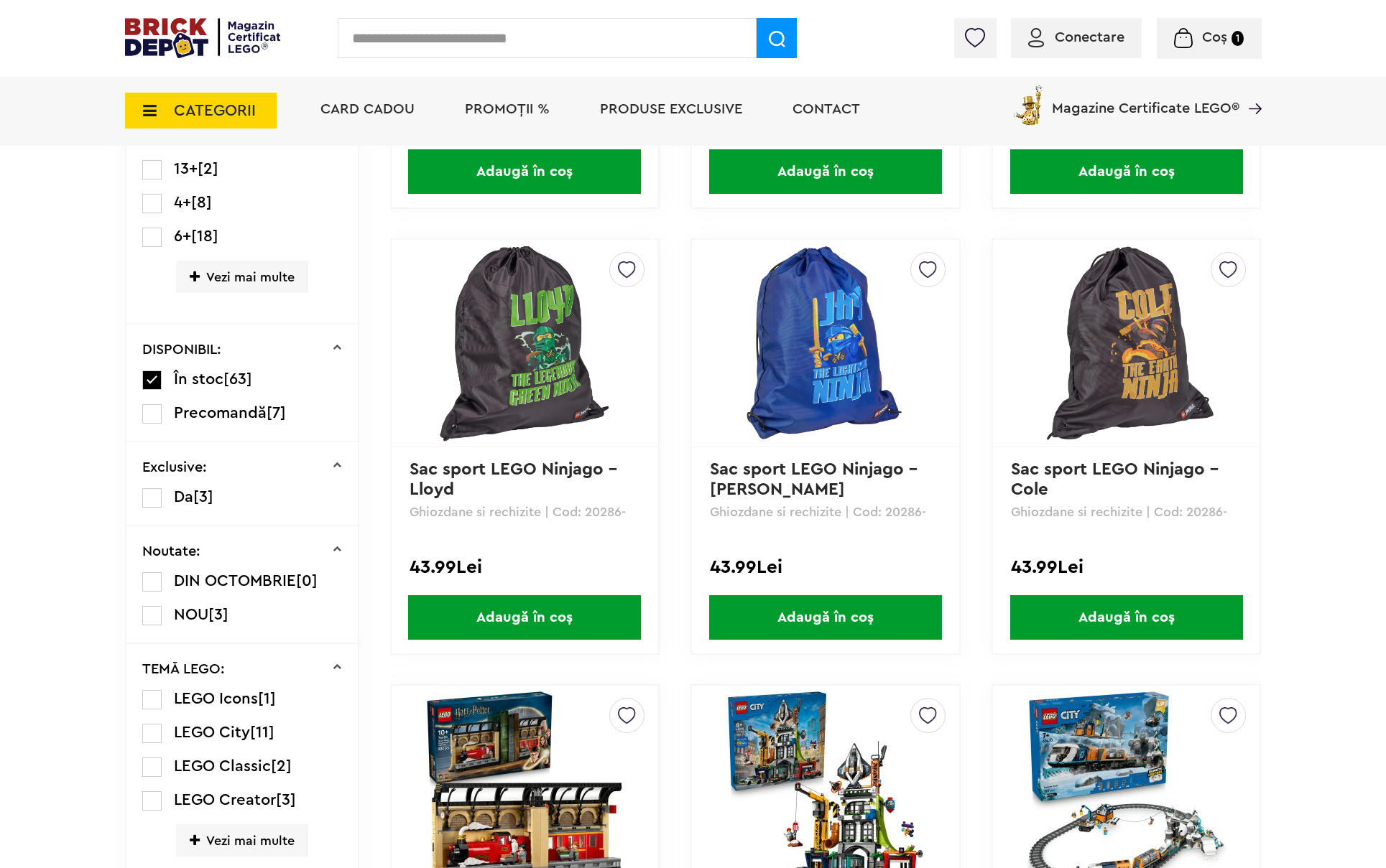
scroll to position [610, 0]
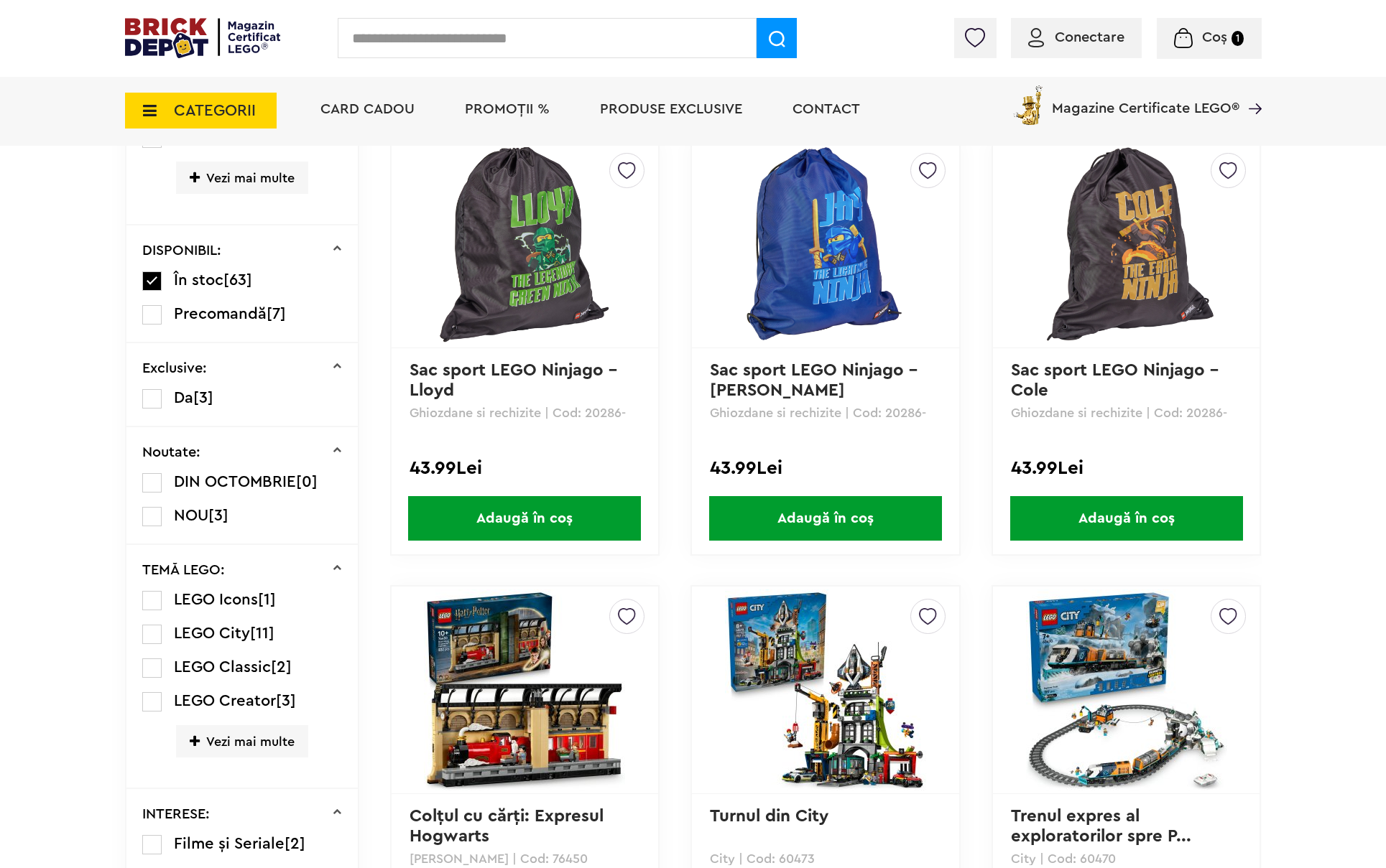
click at [246, 745] on span "Vezi mai multe" at bounding box center [241, 741] width 132 height 32
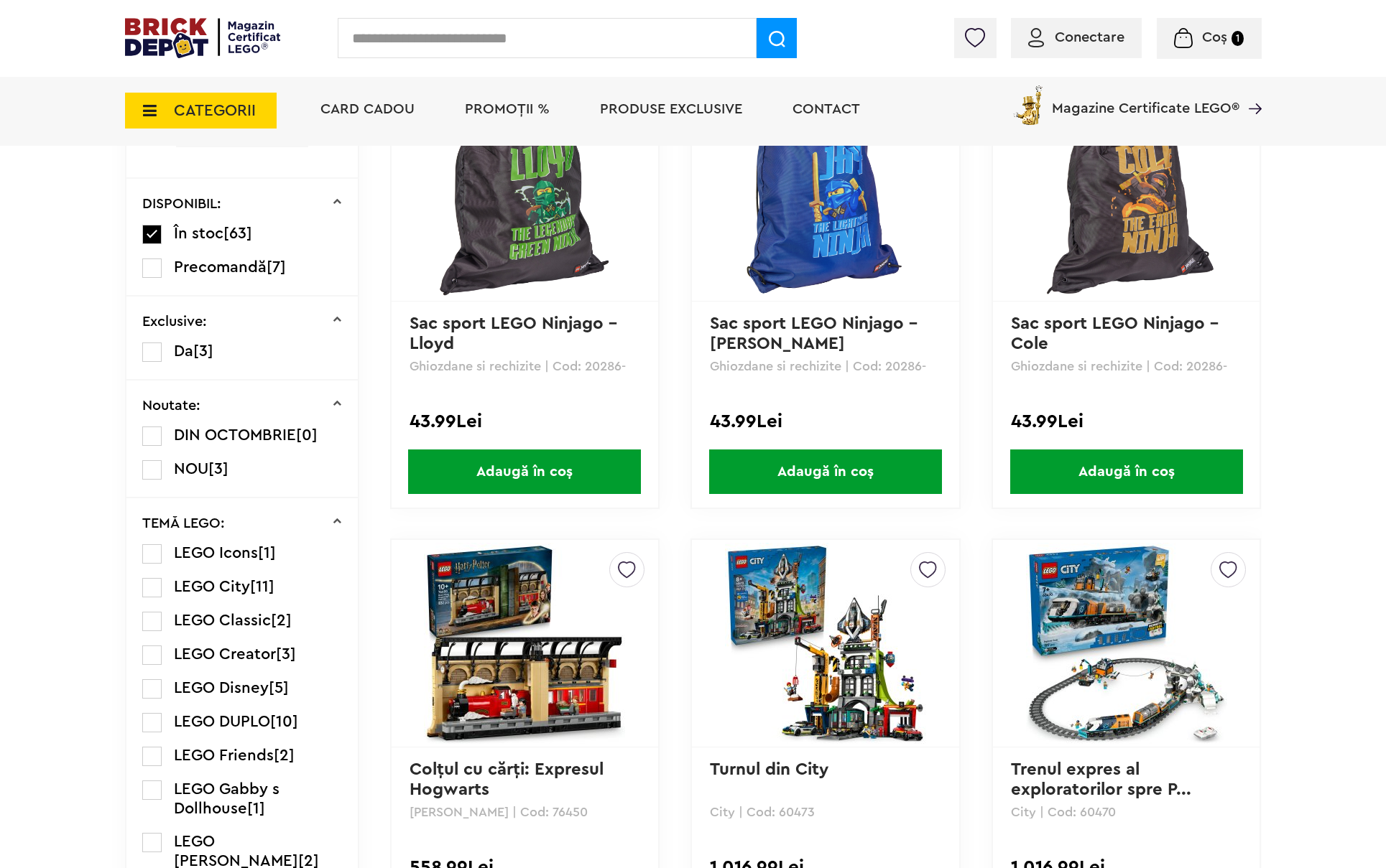
scroll to position [682, 0]
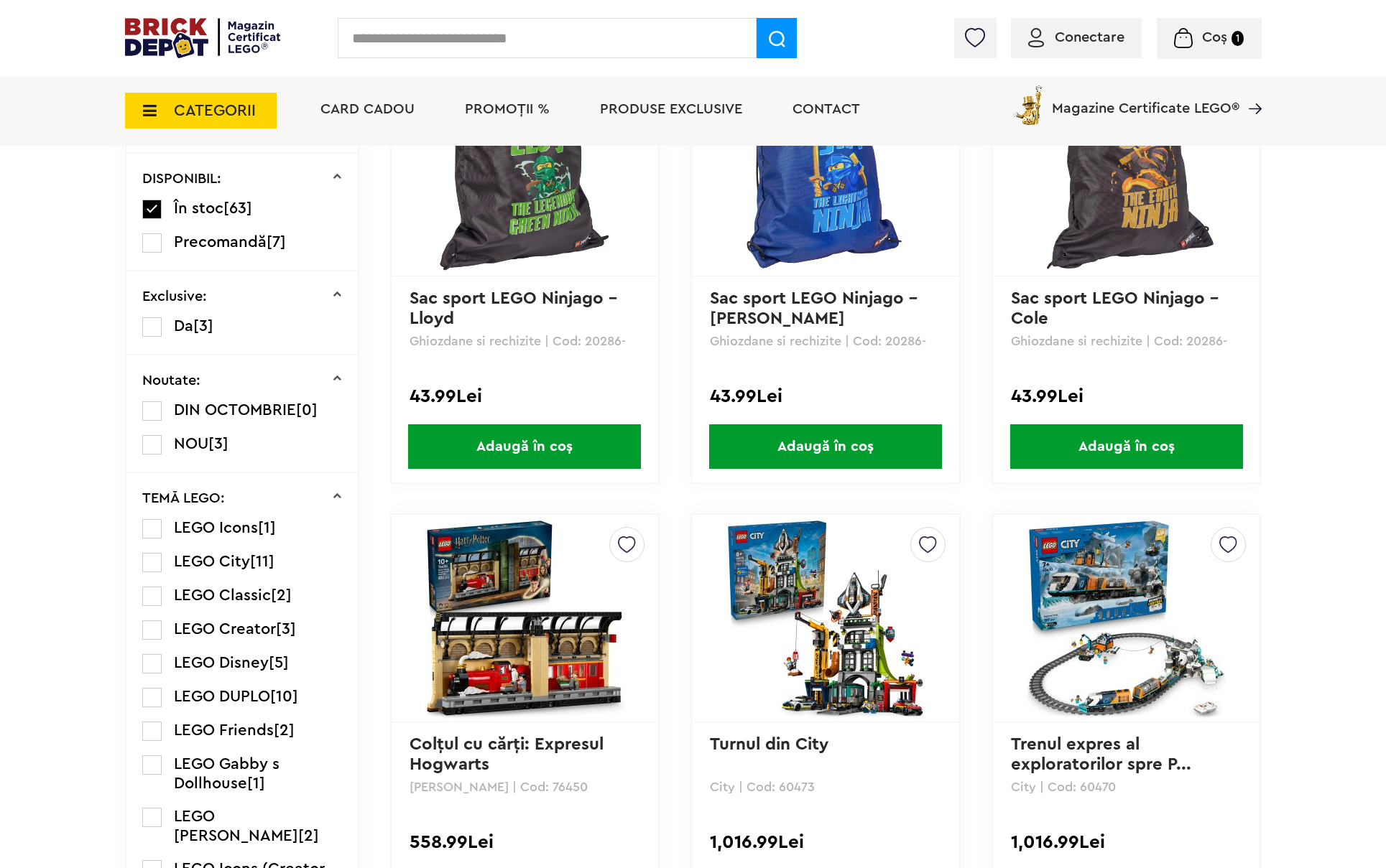
click at [149, 695] on label at bounding box center [151, 697] width 20 height 20
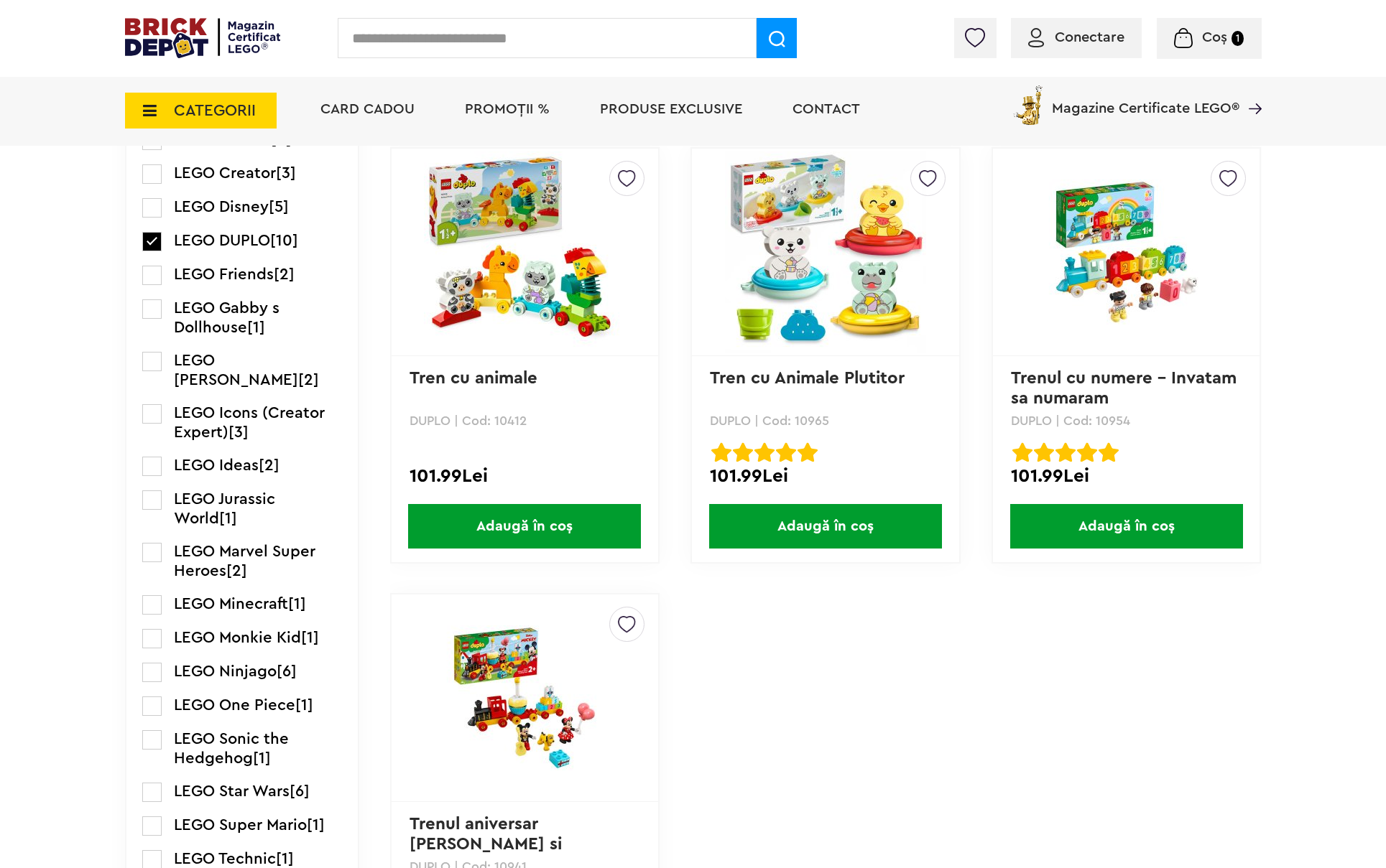
scroll to position [1149, 0]
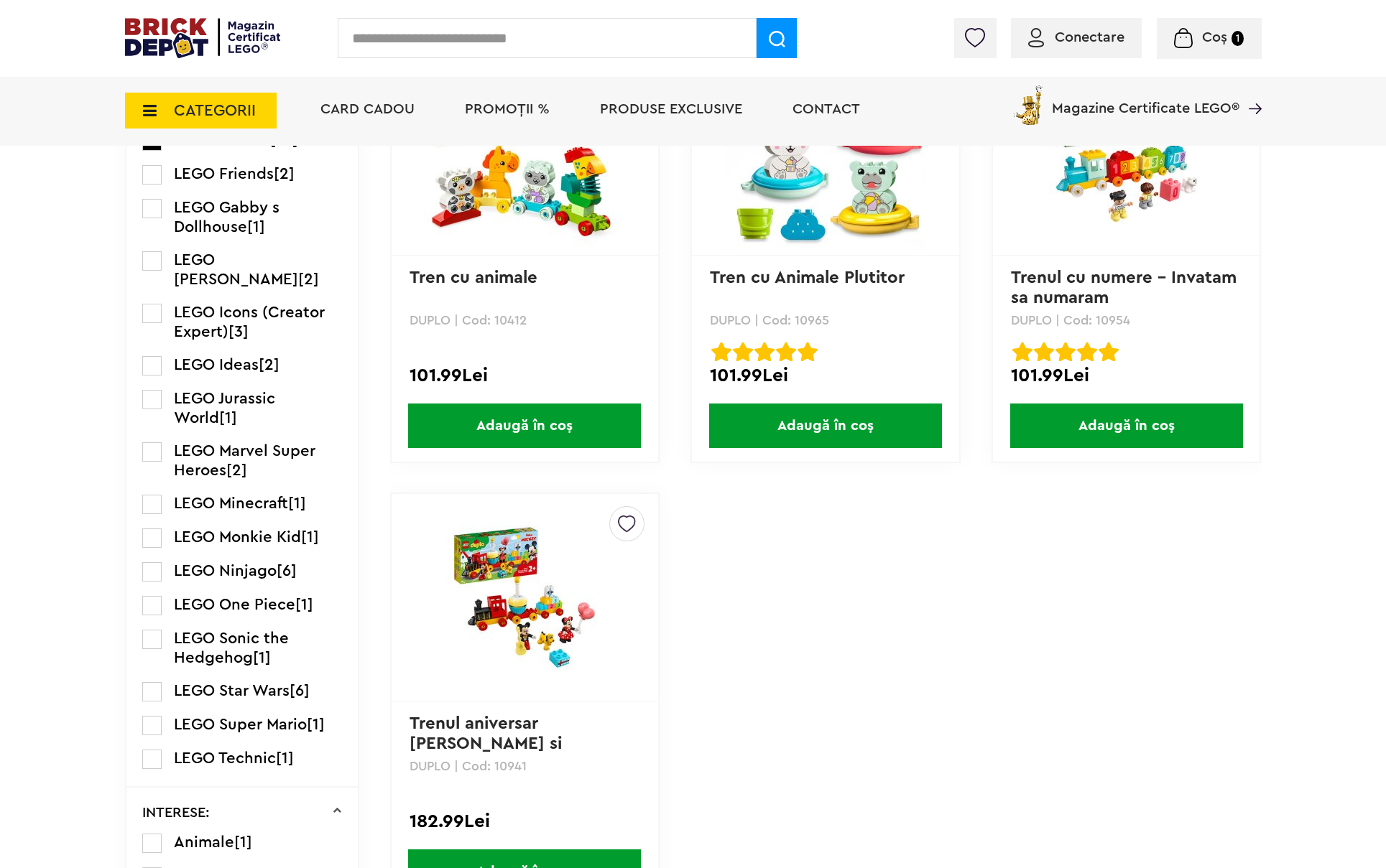
click at [481, 35] on input "text" at bounding box center [547, 38] width 419 height 41
click at [222, 106] on span "CATEGORII" at bounding box center [215, 111] width 82 height 16
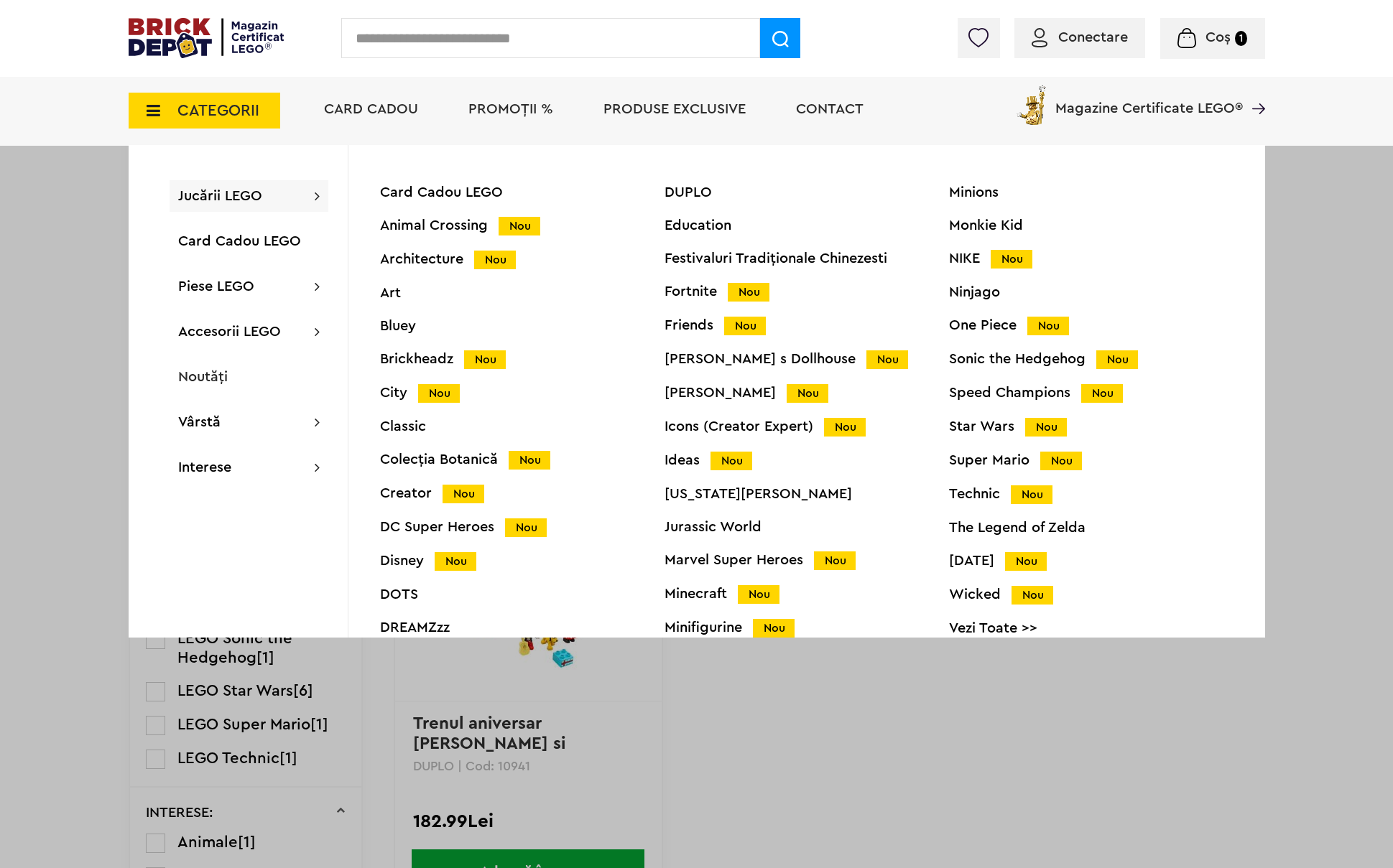
click at [987, 326] on div "One Piece Nou" at bounding box center [1091, 326] width 284 height 15
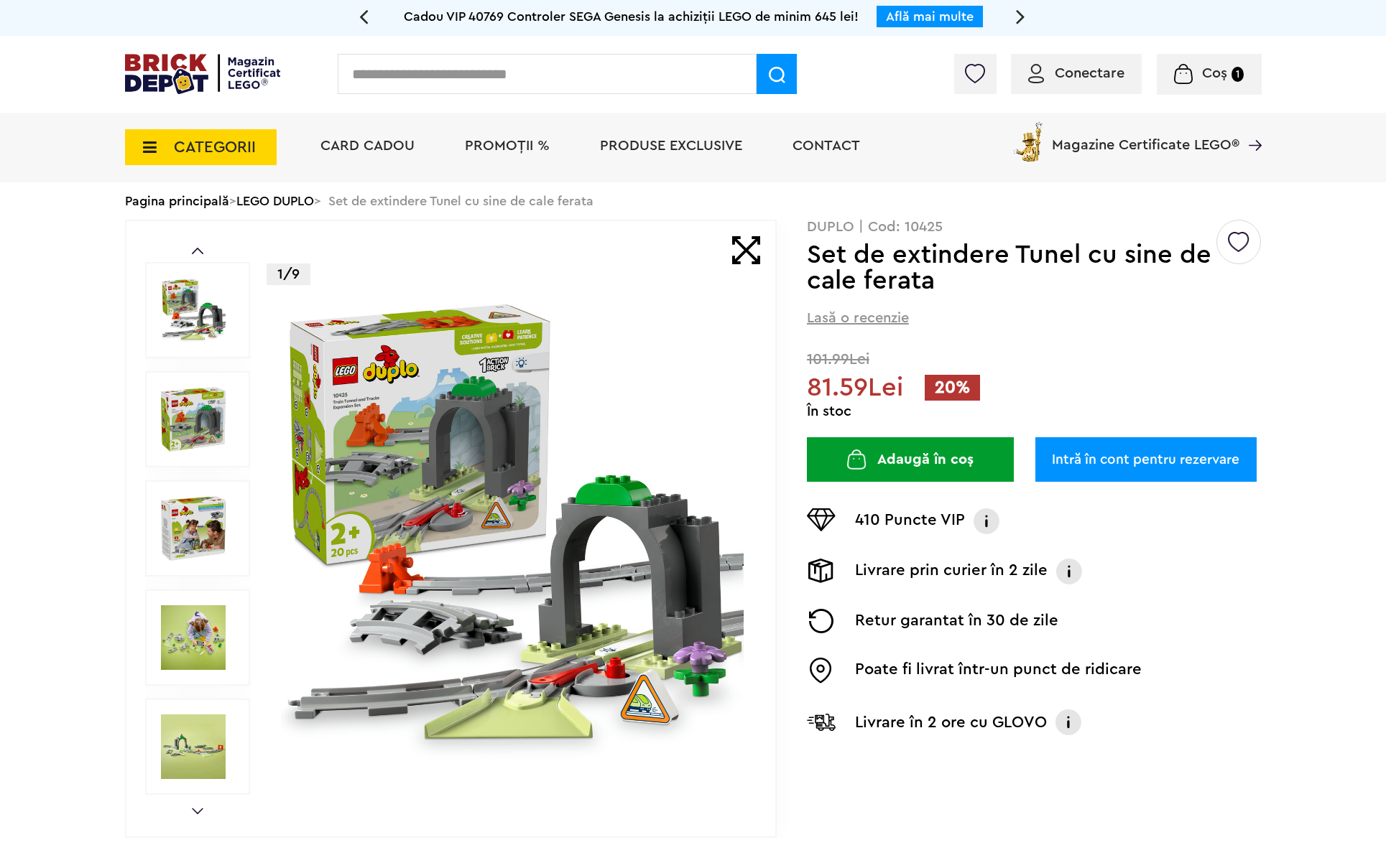
click at [187, 391] on img at bounding box center [193, 419] width 65 height 65
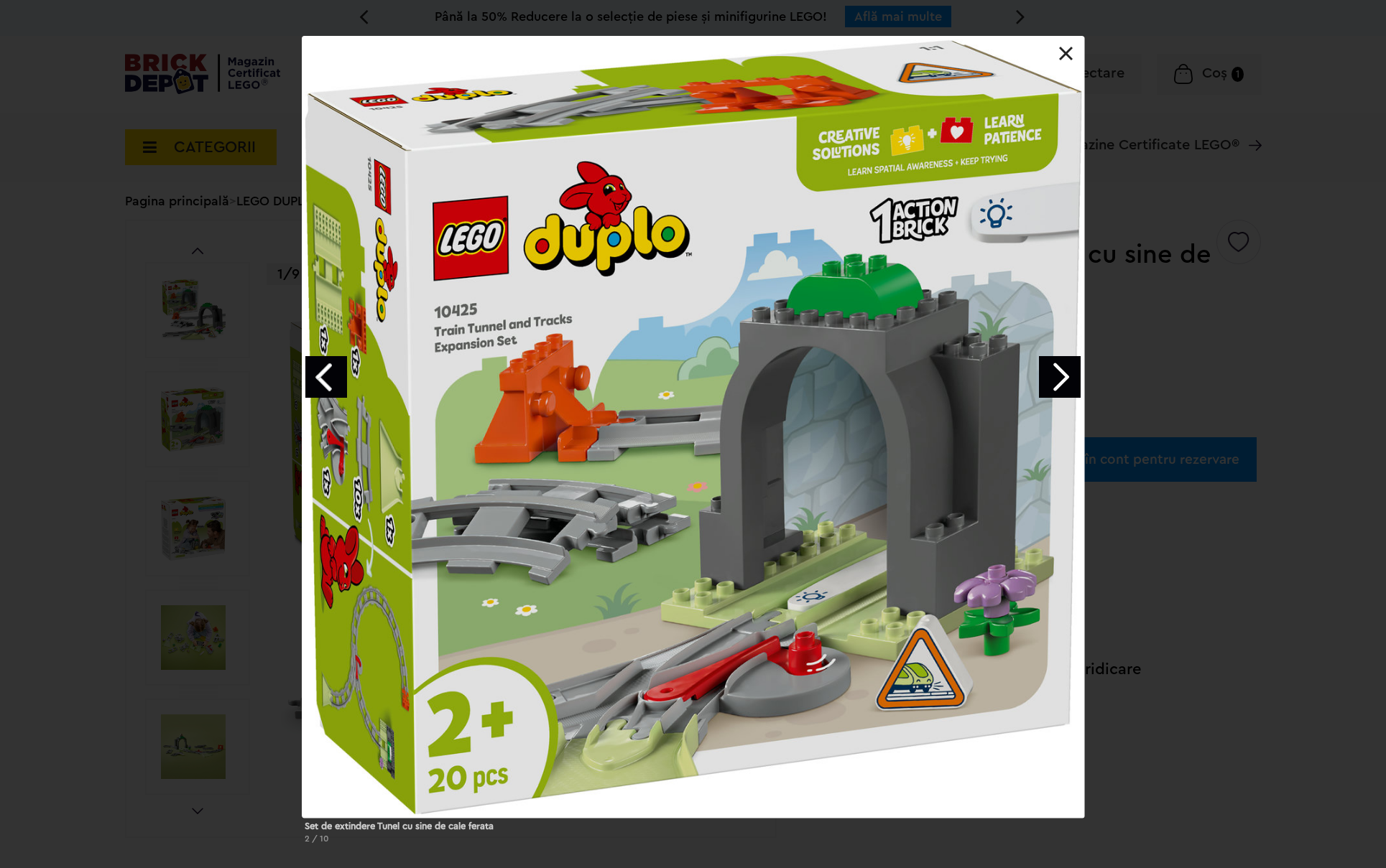
click at [1067, 376] on link "Next image" at bounding box center [1059, 376] width 41 height 41
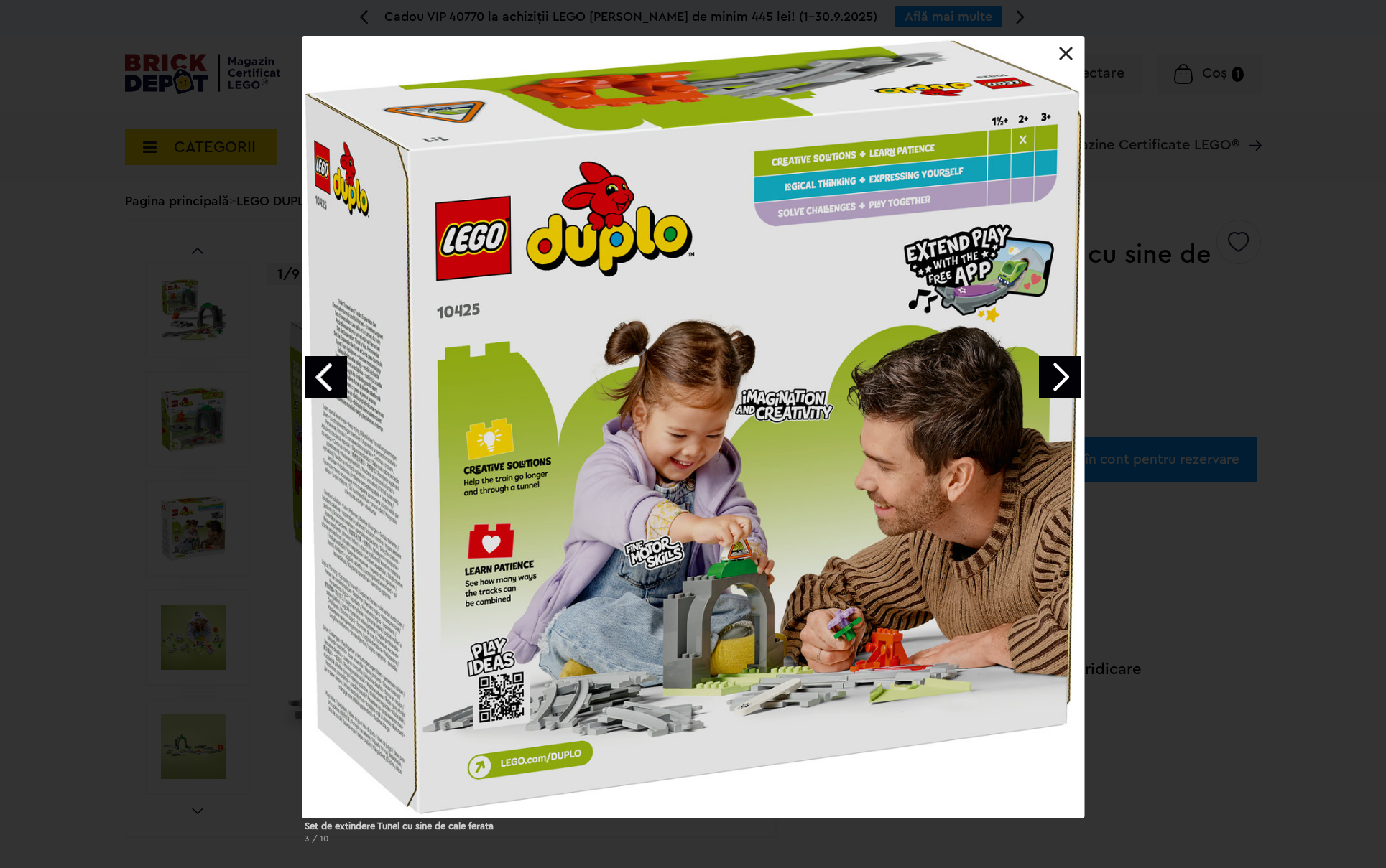
click at [1065, 377] on link "Next image" at bounding box center [1059, 376] width 41 height 41
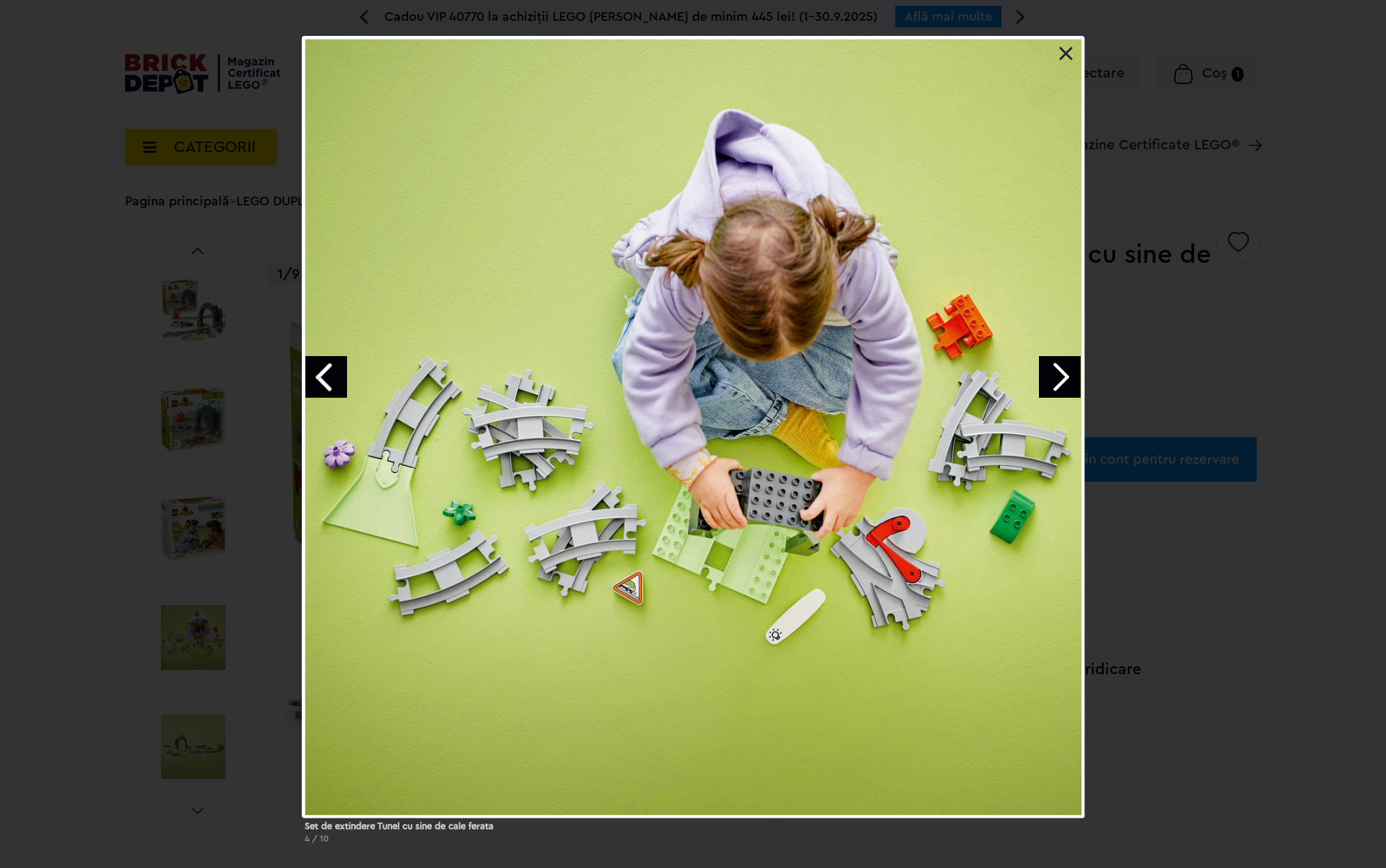
click at [1065, 377] on link "Next image" at bounding box center [1059, 376] width 41 height 41
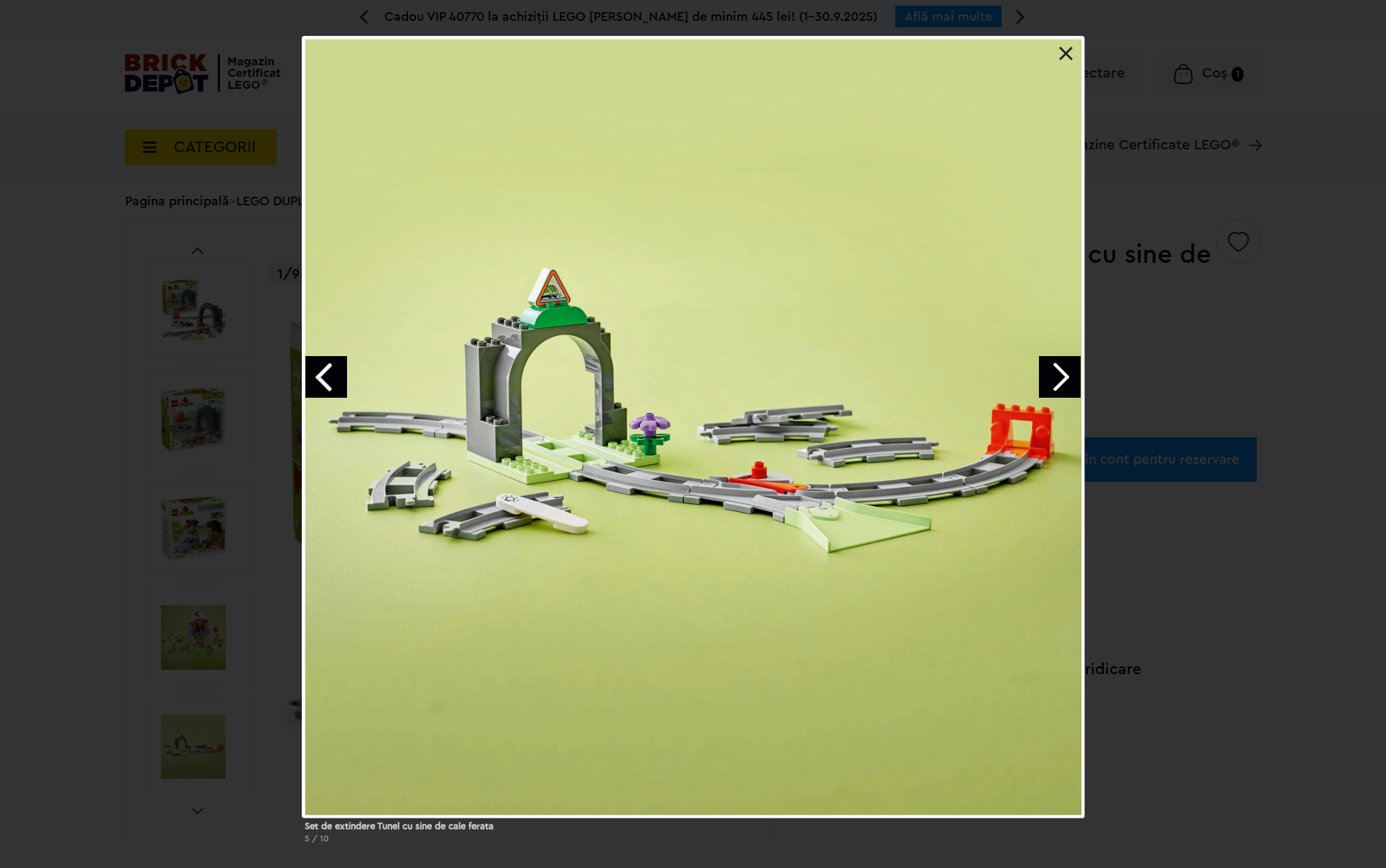
click at [1065, 377] on link "Next image" at bounding box center [1059, 376] width 41 height 41
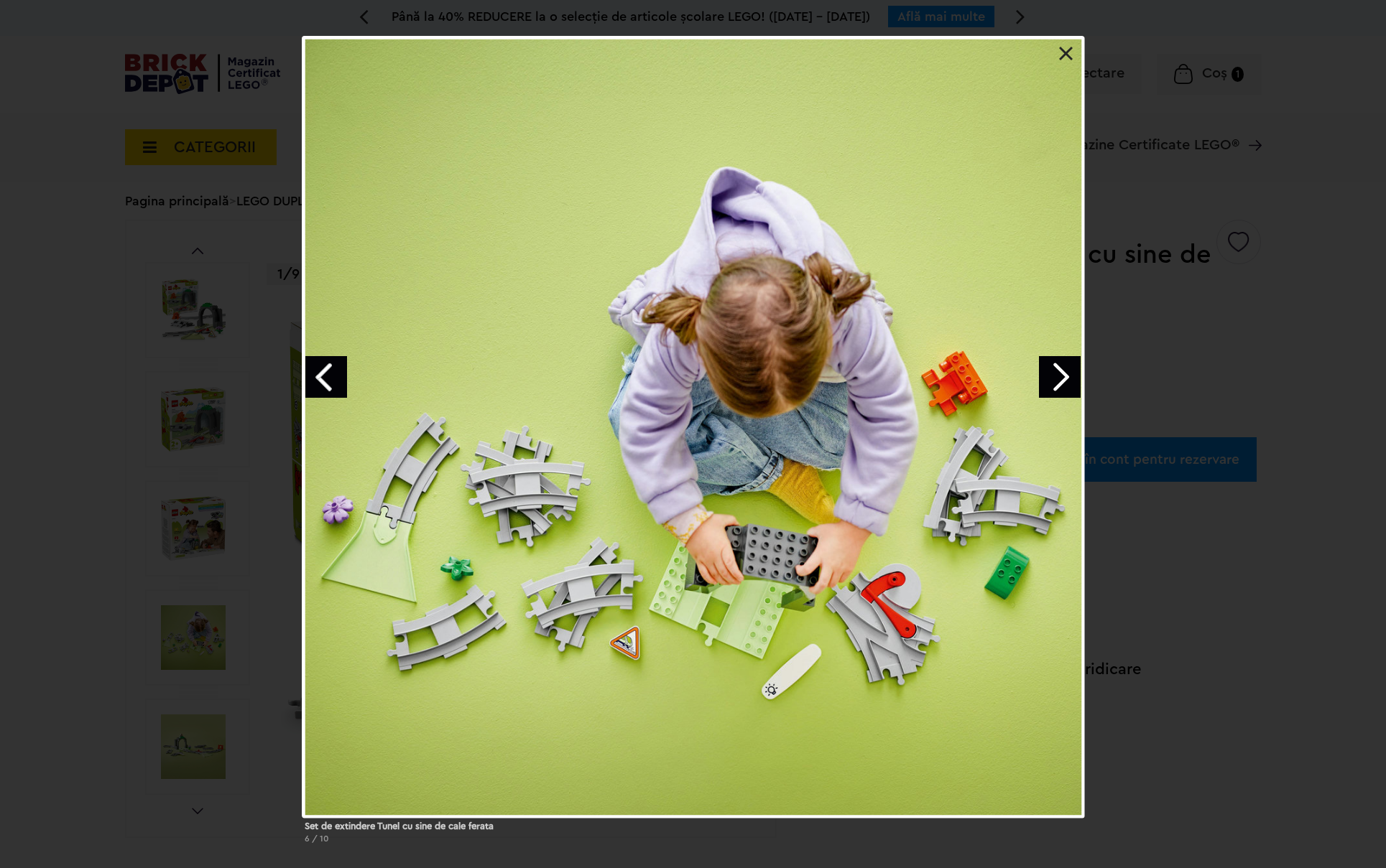
click at [1066, 54] on link at bounding box center [1066, 54] width 14 height 14
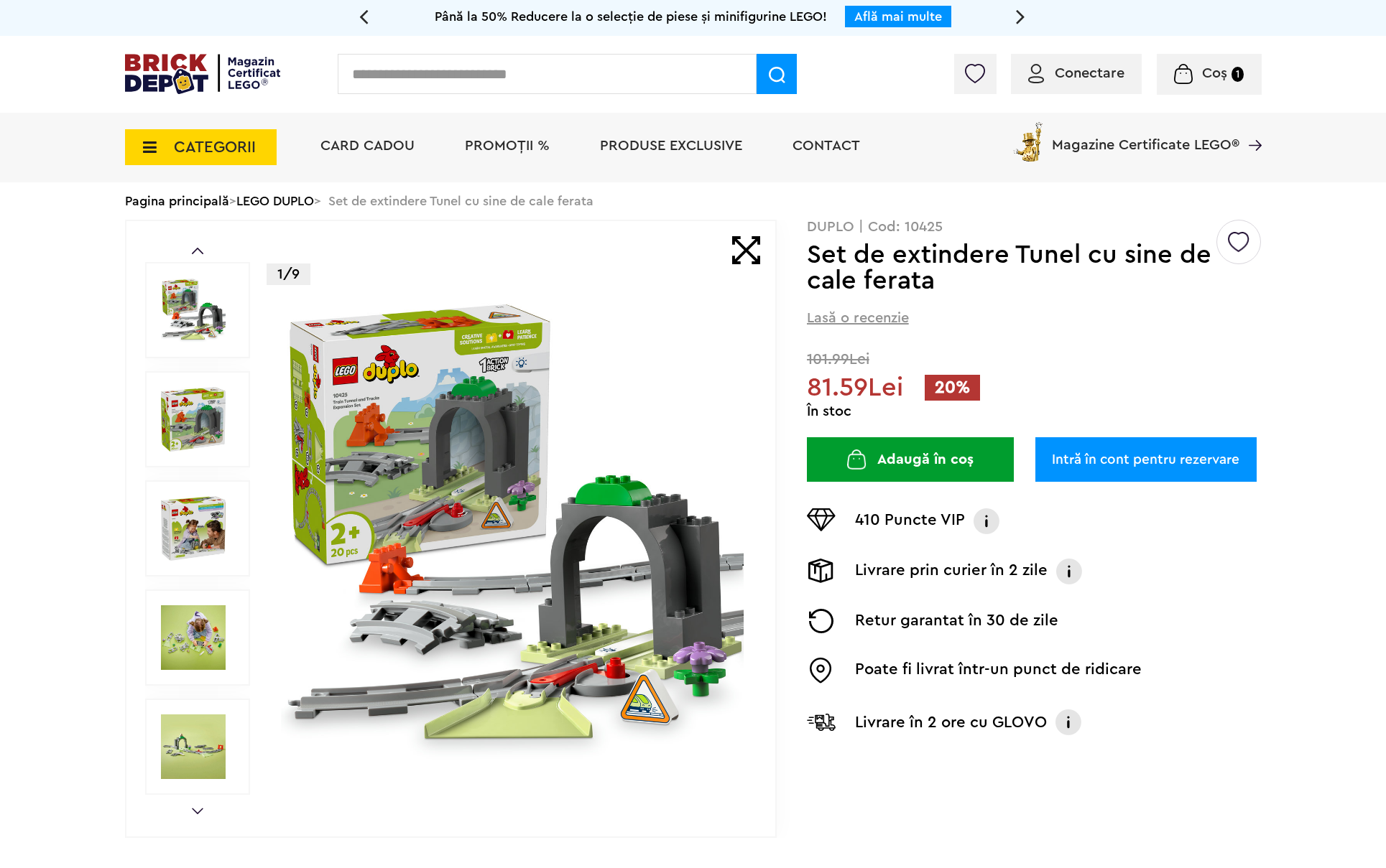
click at [191, 754] on img at bounding box center [193, 746] width 65 height 65
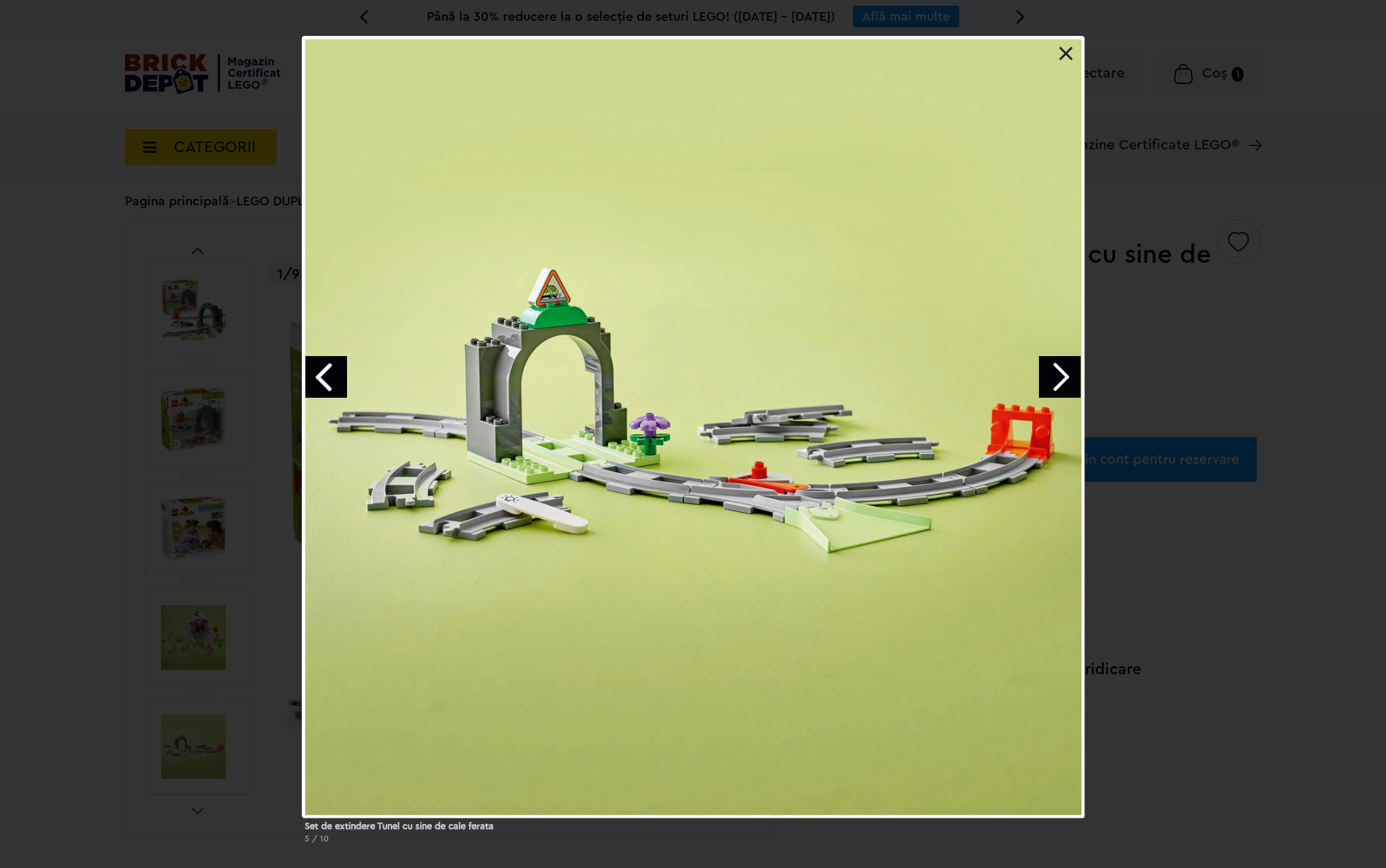
click at [327, 372] on link "Previous image" at bounding box center [326, 376] width 41 height 41
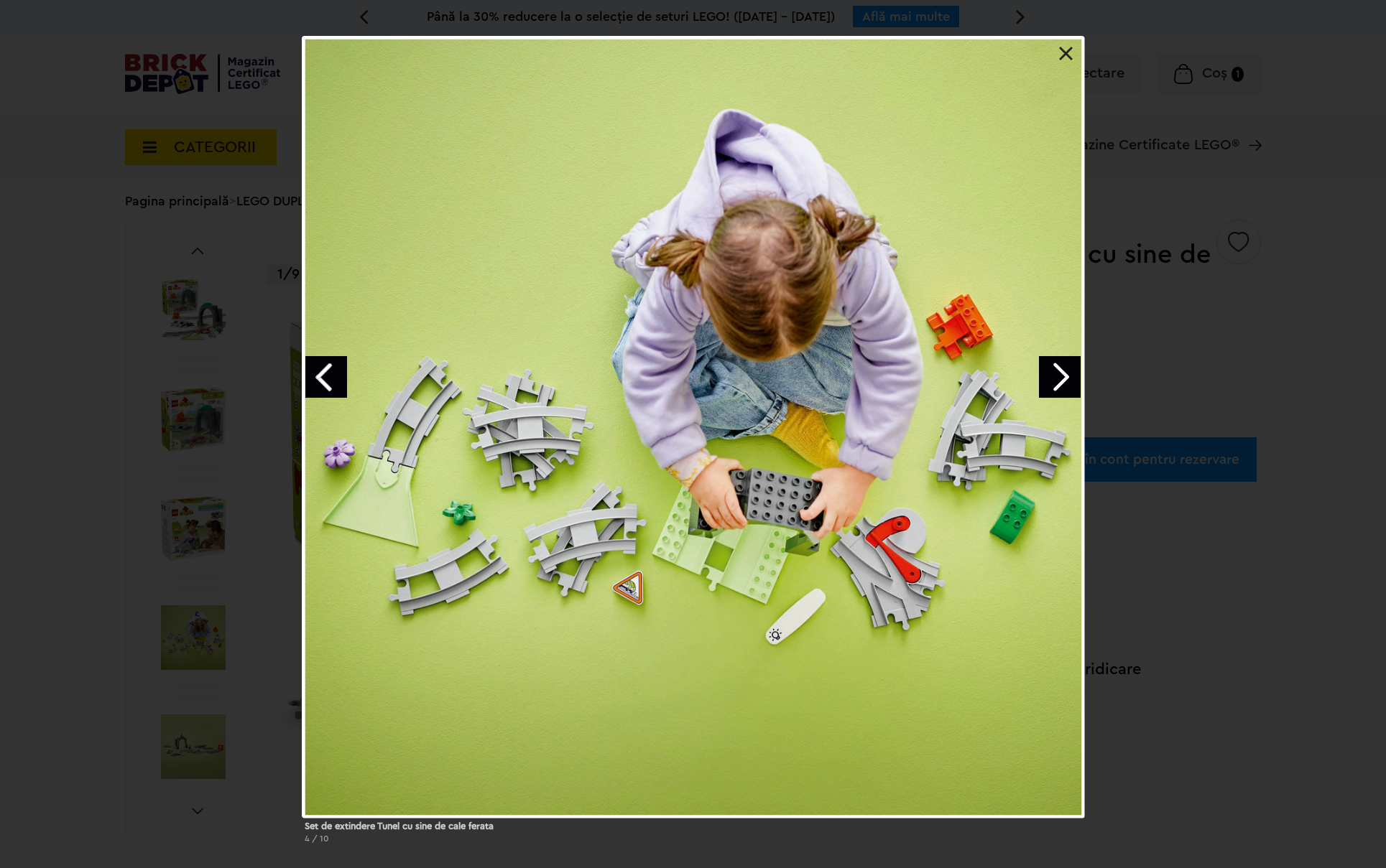
click at [327, 372] on link "Previous image" at bounding box center [326, 376] width 41 height 41
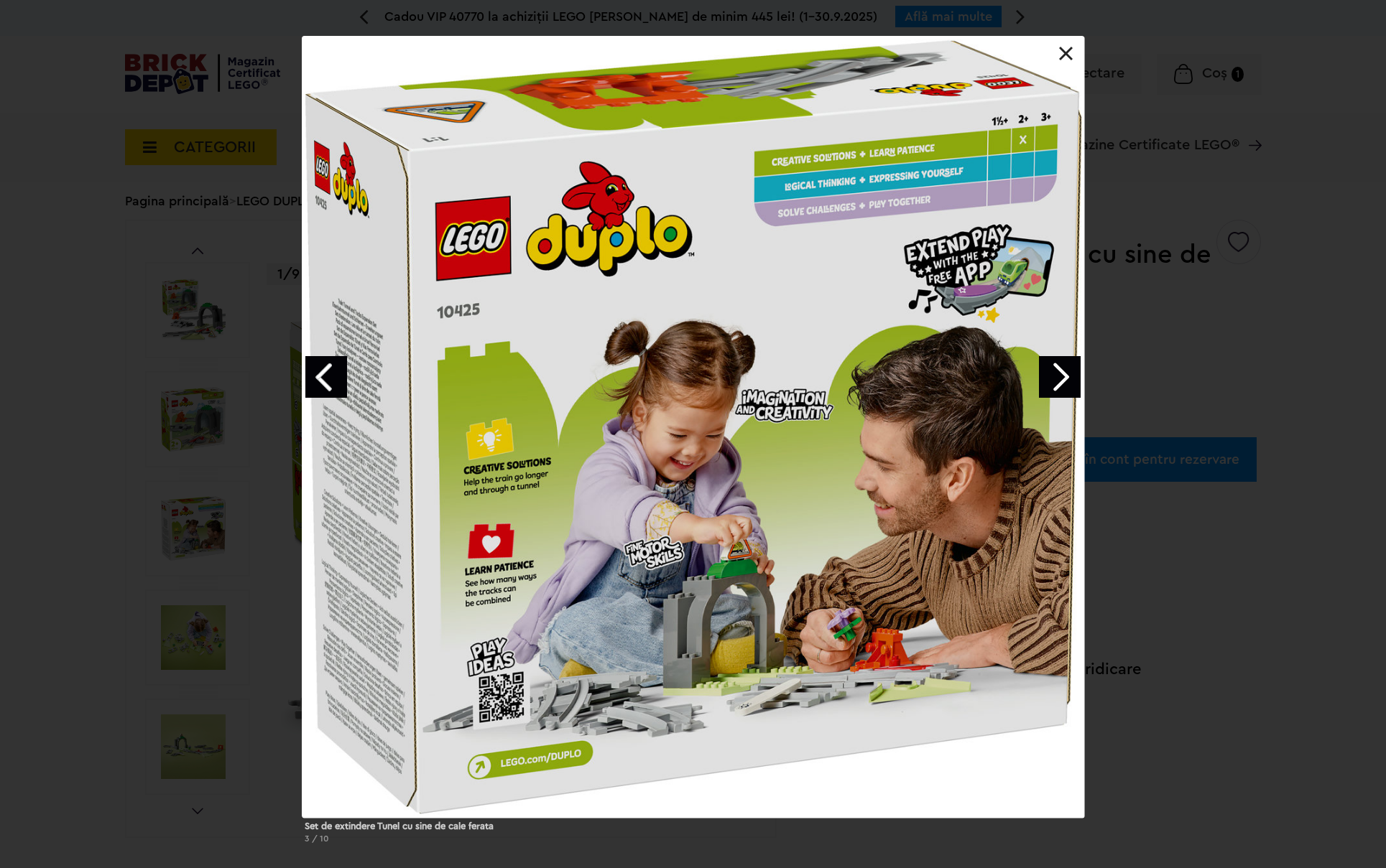
click at [327, 372] on link "Previous image" at bounding box center [326, 376] width 41 height 41
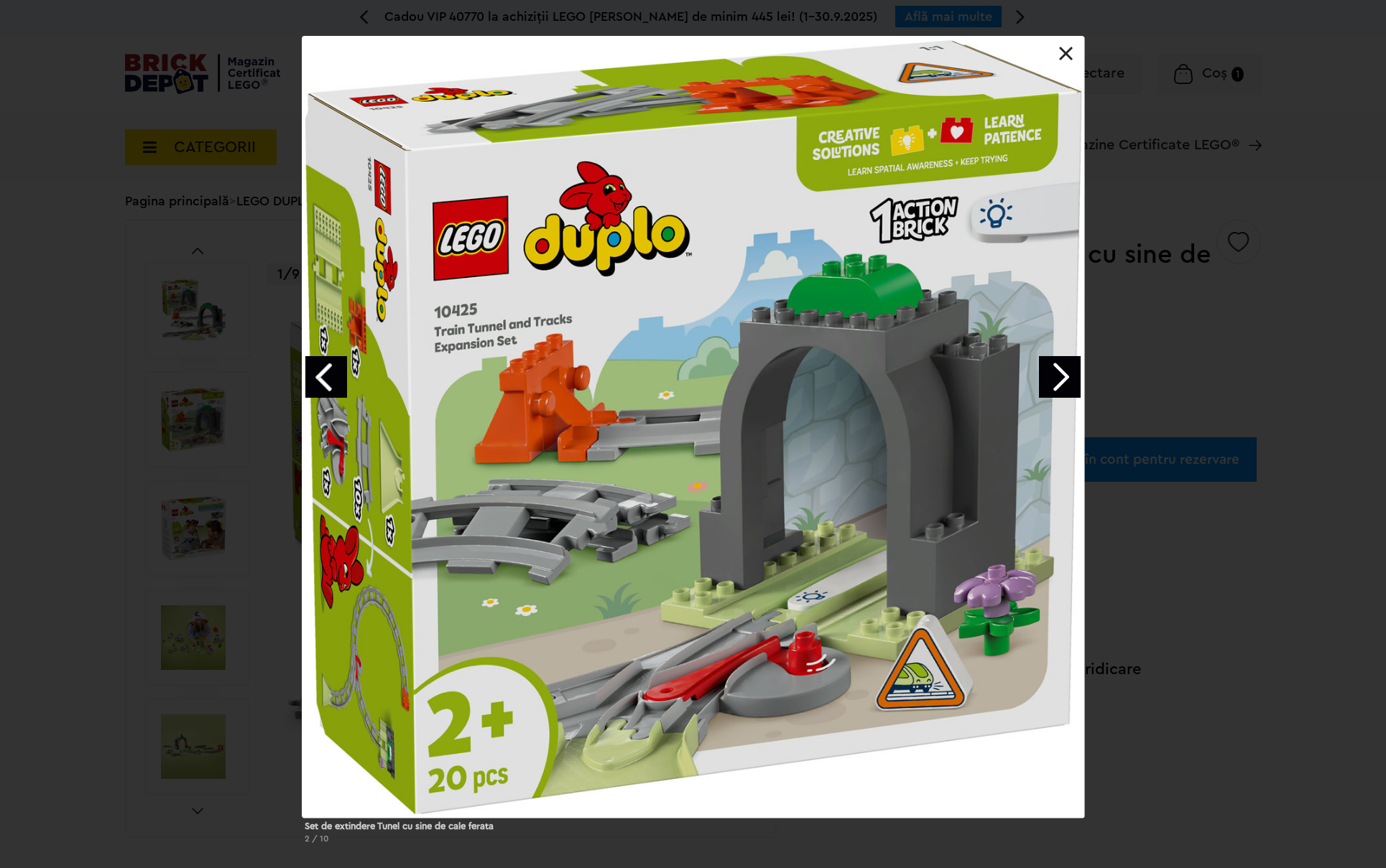
click at [327, 372] on link "Previous image" at bounding box center [326, 376] width 41 height 41
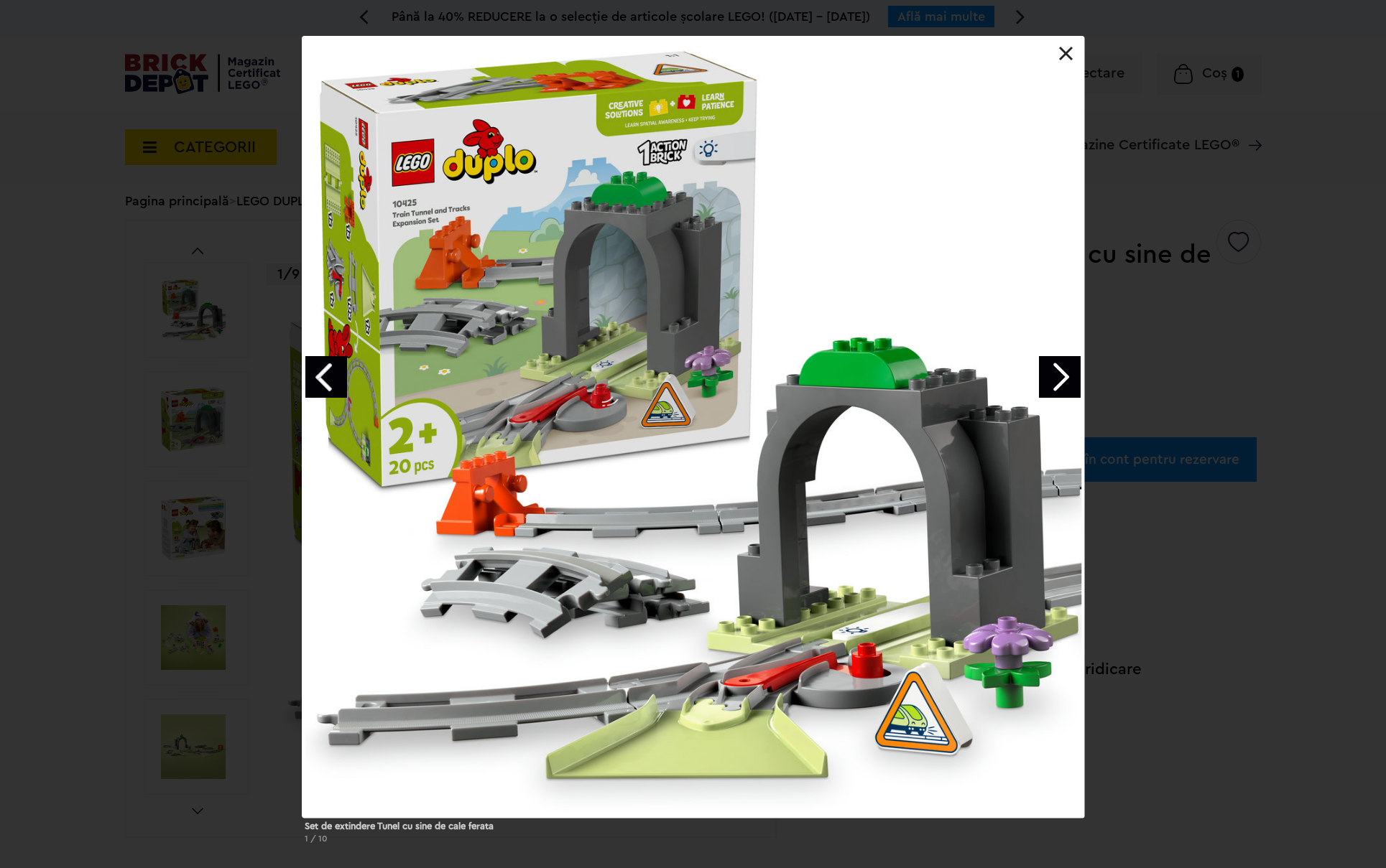
click at [1068, 53] on link at bounding box center [1066, 54] width 14 height 14
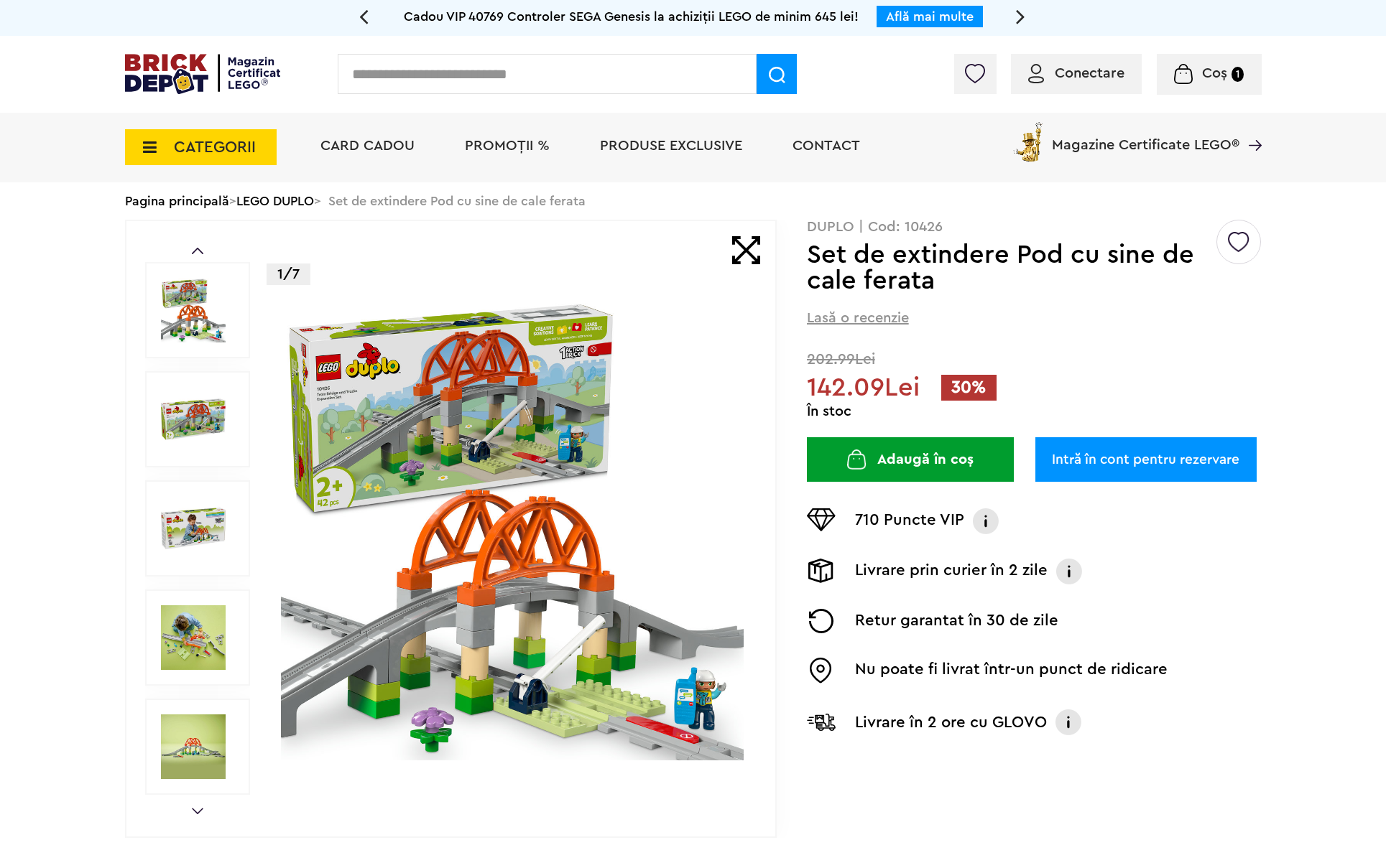
click at [213, 432] on img at bounding box center [193, 419] width 65 height 65
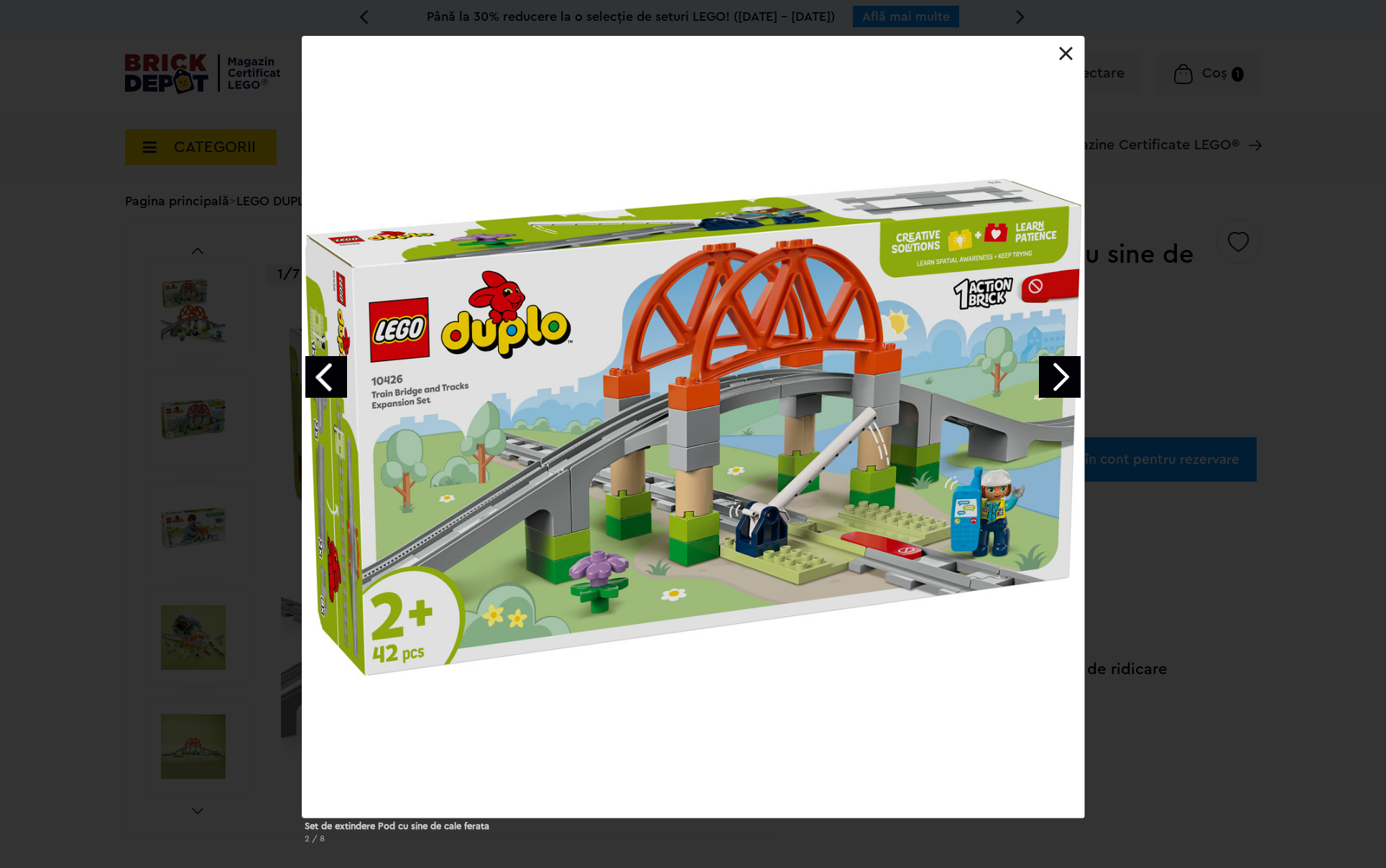
click at [1067, 387] on link "Next image" at bounding box center [1059, 376] width 41 height 41
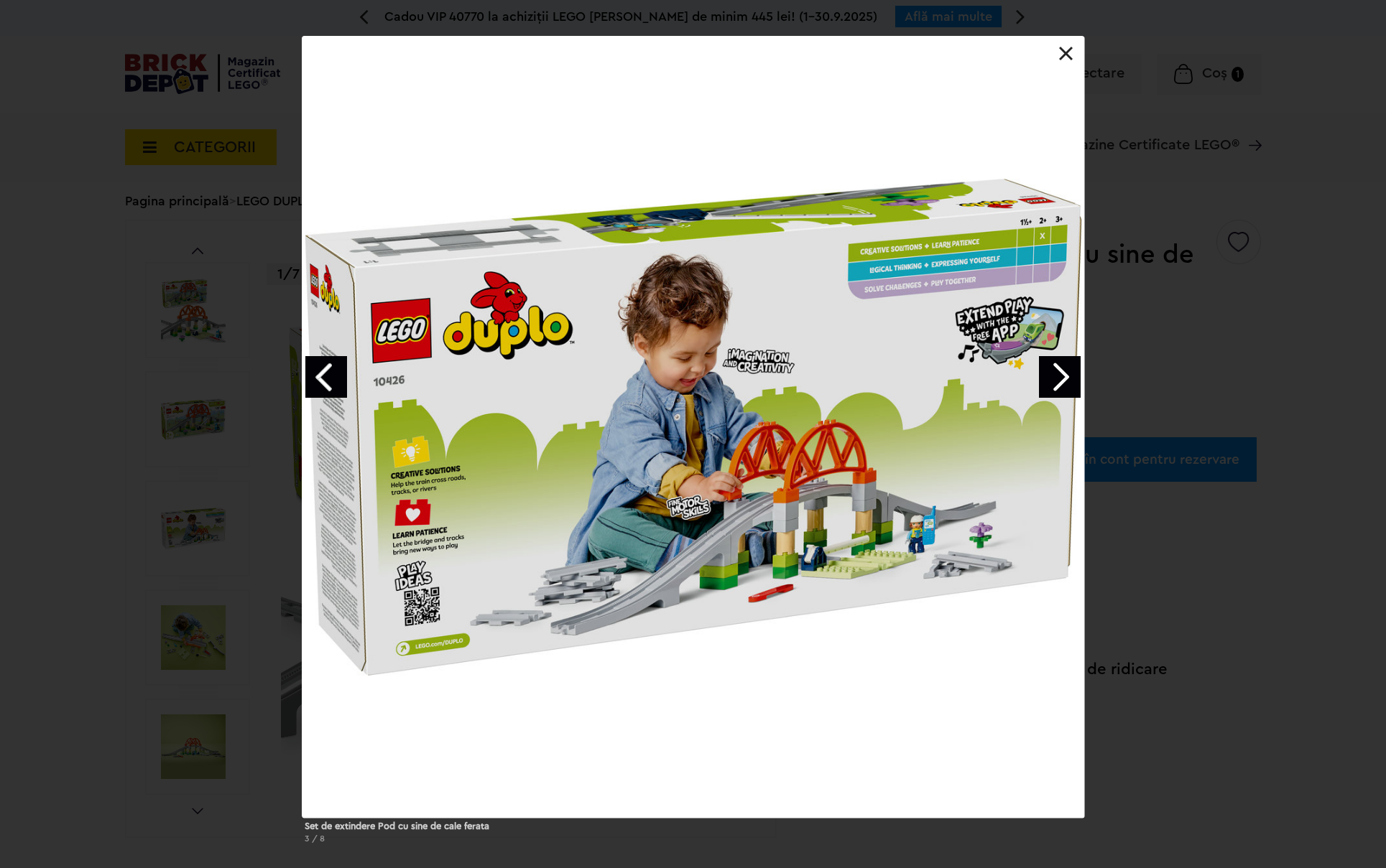
click at [1067, 387] on link "Next image" at bounding box center [1059, 376] width 41 height 41
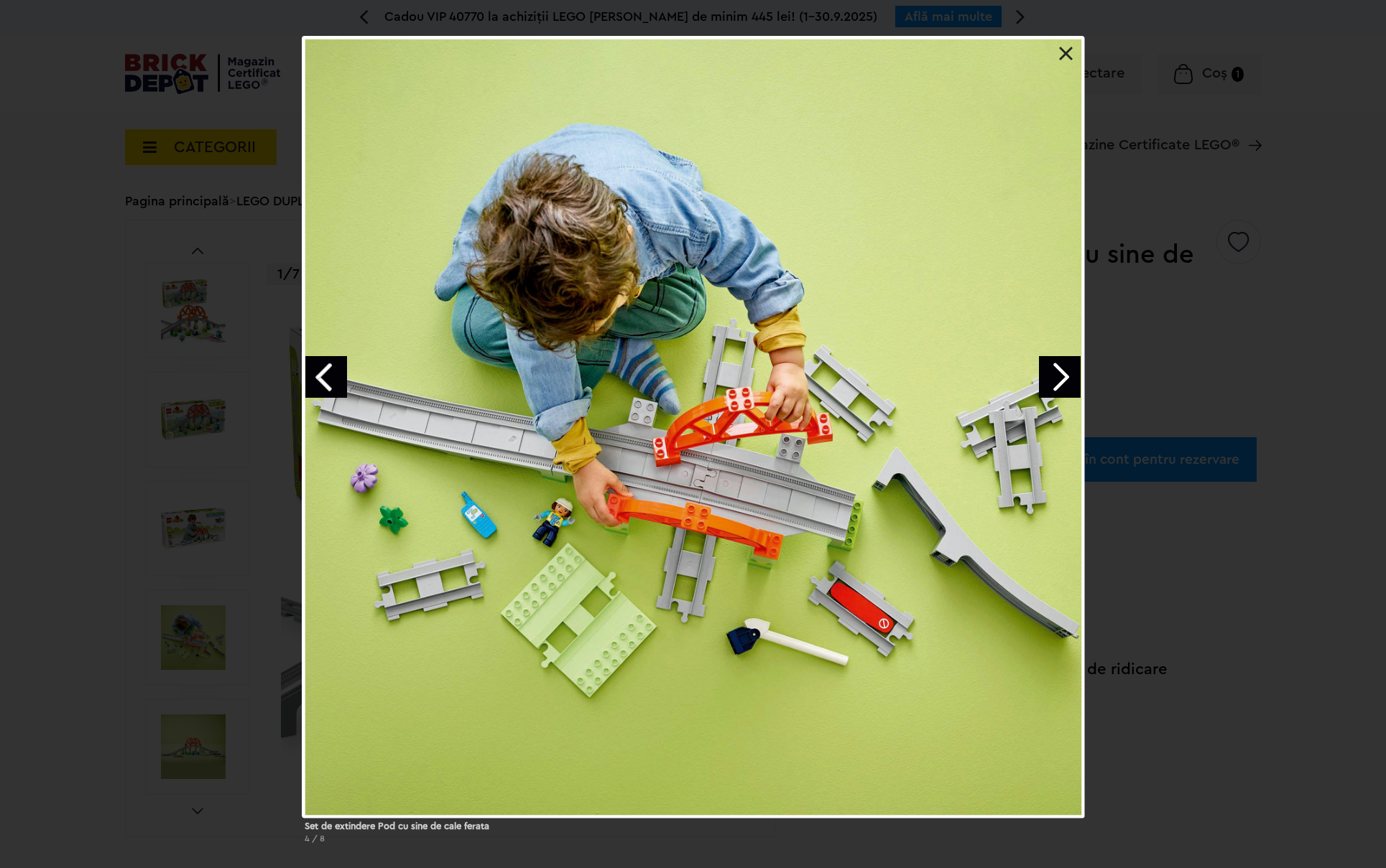
click at [1067, 387] on link "Next image" at bounding box center [1059, 376] width 41 height 41
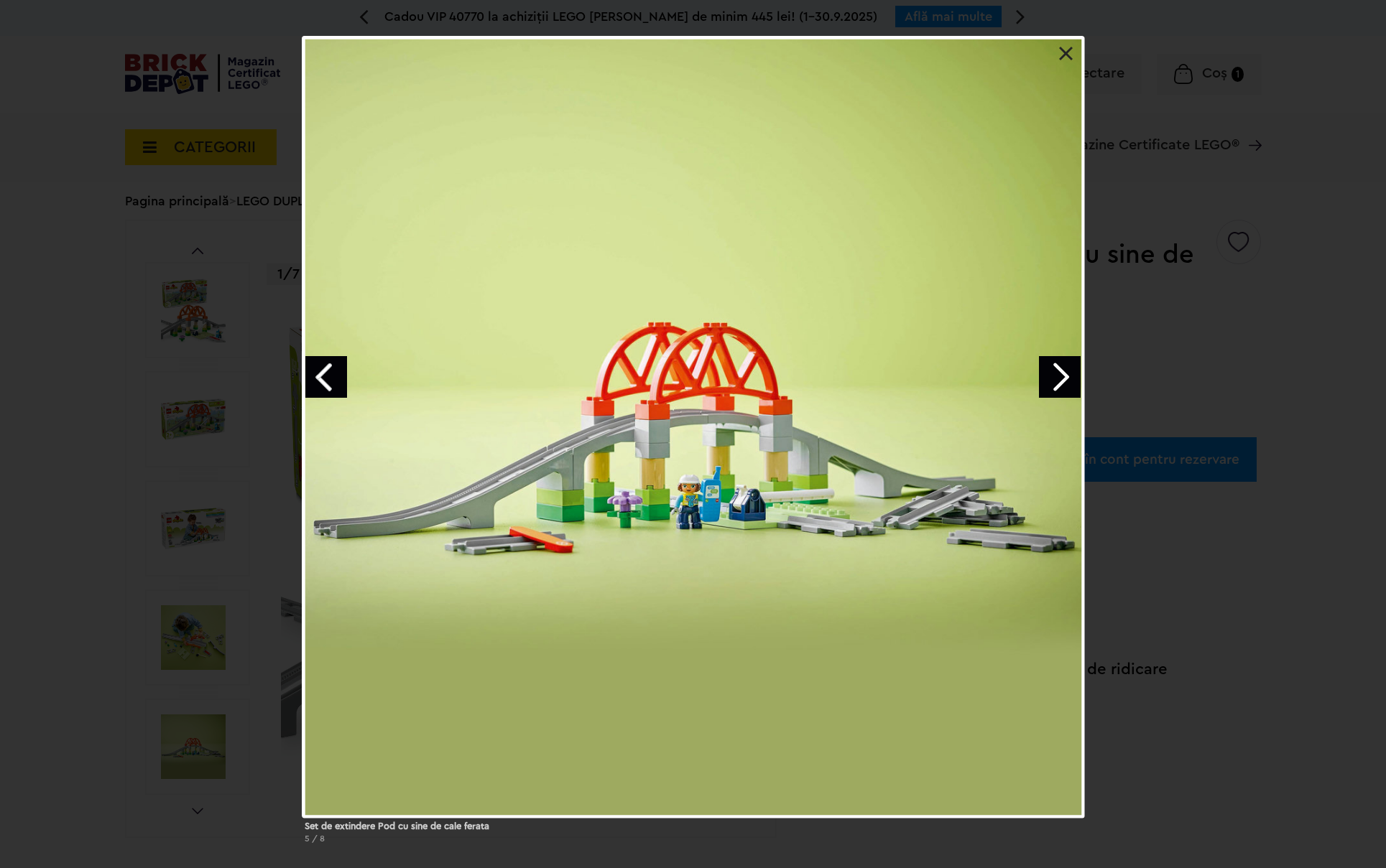
click at [1067, 387] on link "Next image" at bounding box center [1059, 376] width 41 height 41
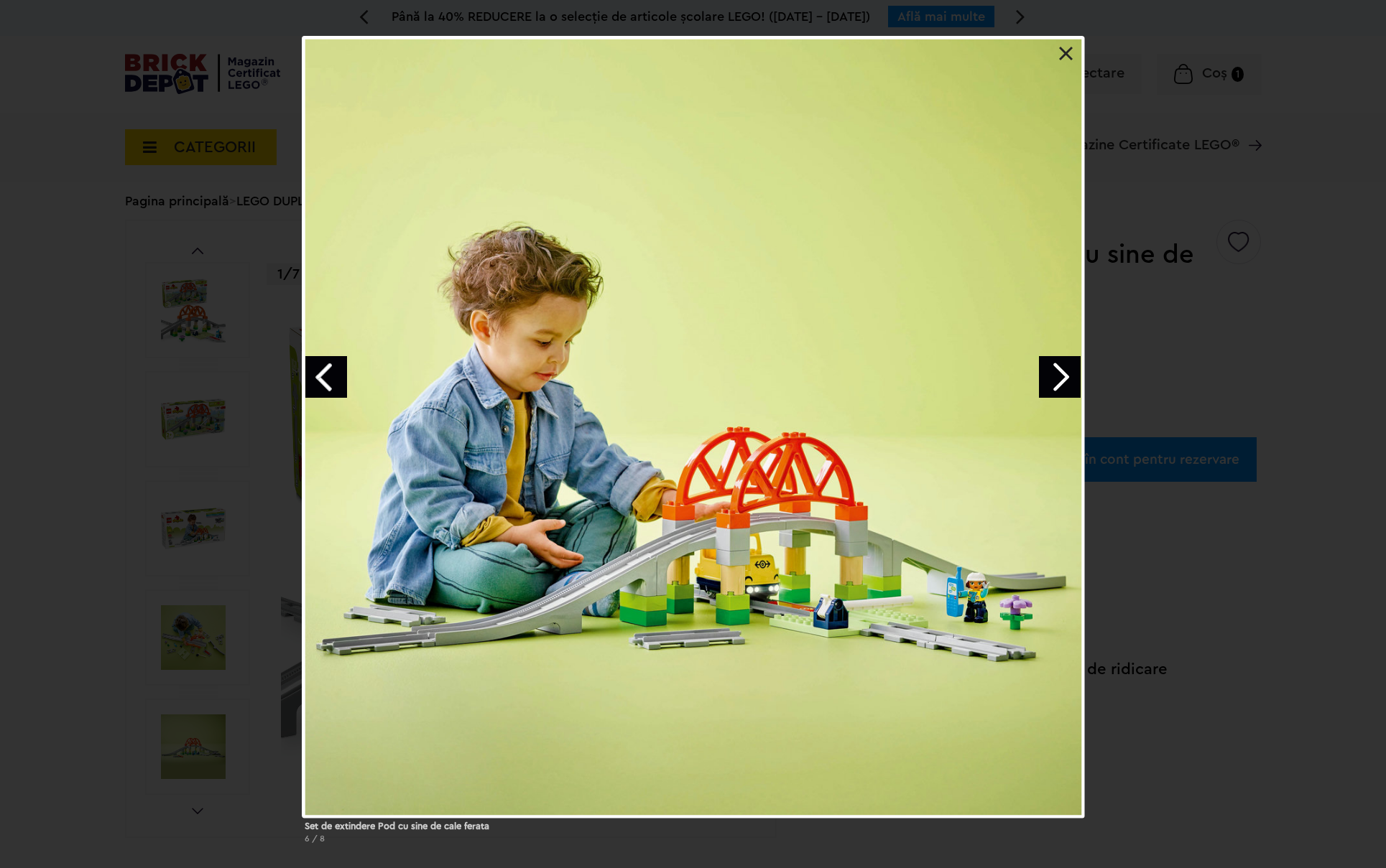
click at [1067, 387] on link "Next image" at bounding box center [1059, 376] width 41 height 41
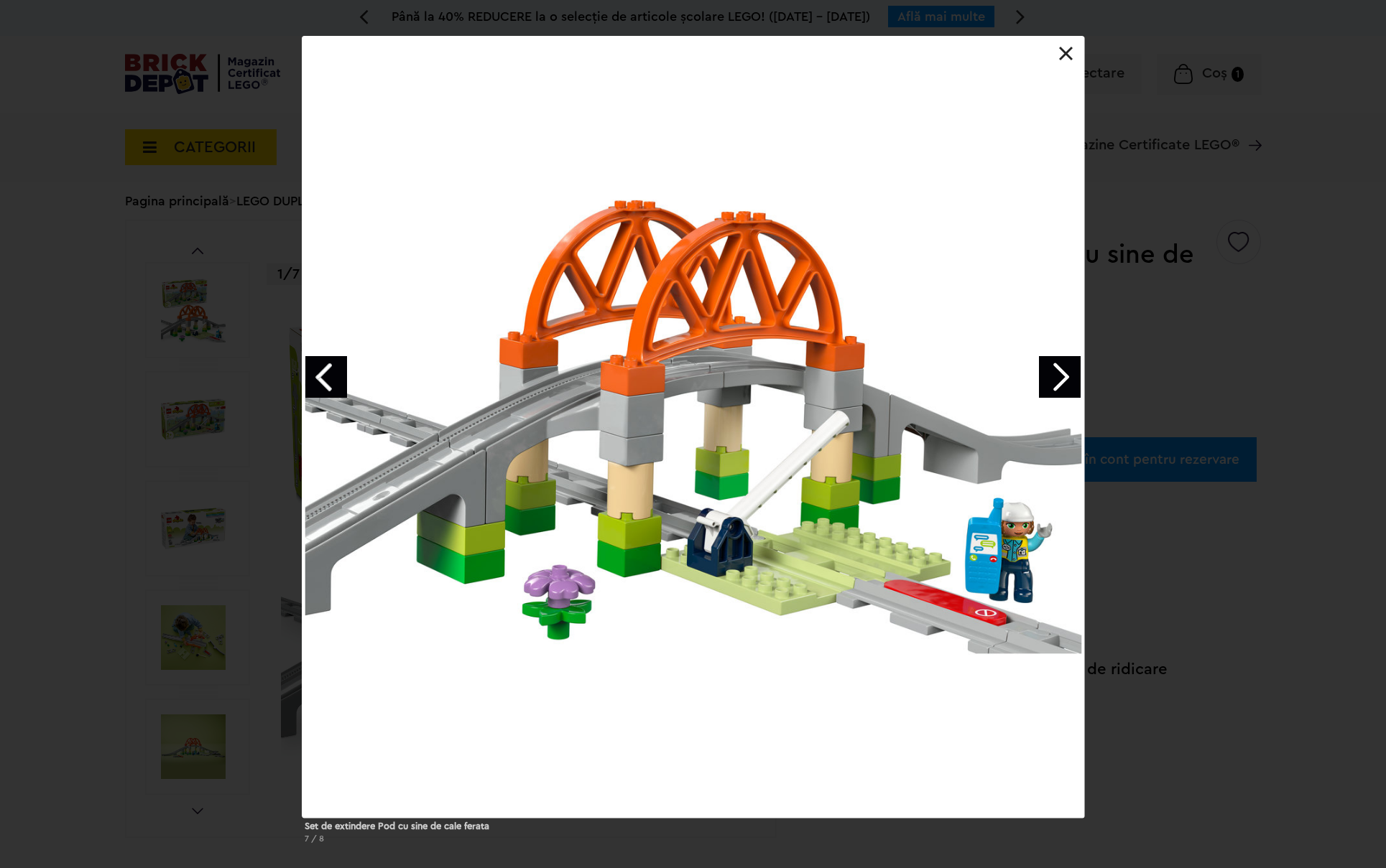
click at [1064, 56] on link at bounding box center [1066, 54] width 14 height 14
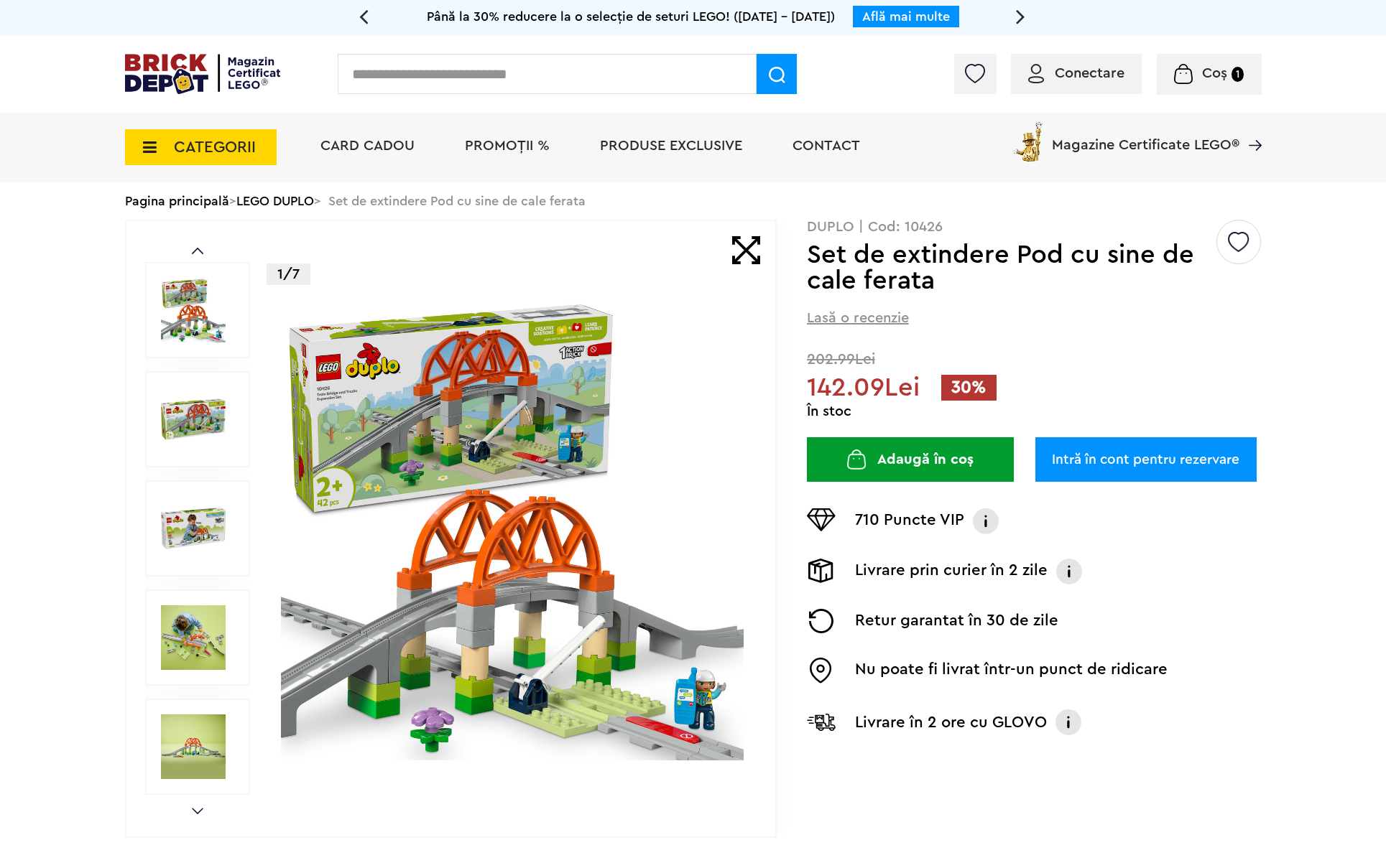
click at [924, 453] on button "Adaugă în coș" at bounding box center [910, 459] width 207 height 44
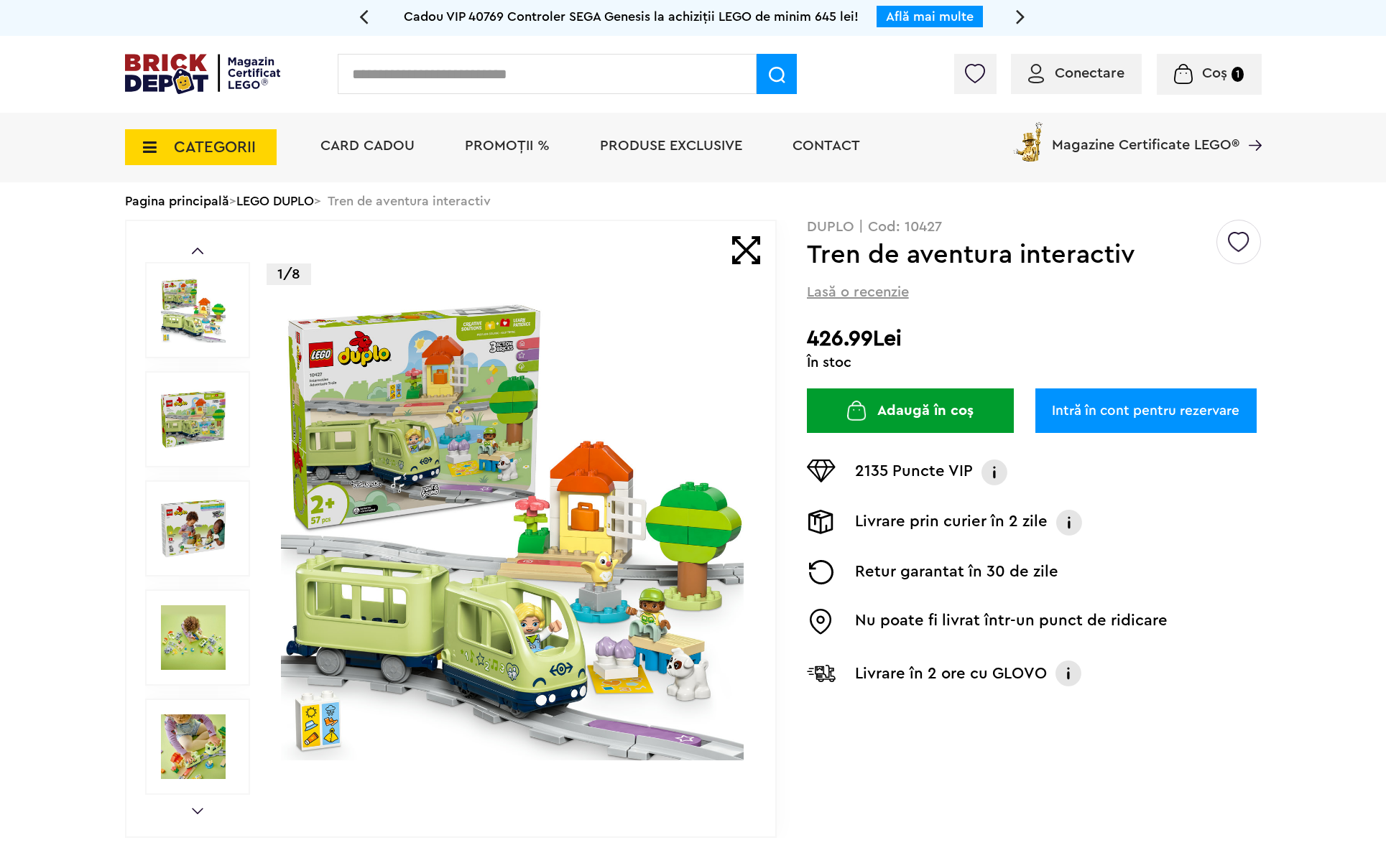
click at [194, 318] on img at bounding box center [193, 310] width 65 height 65
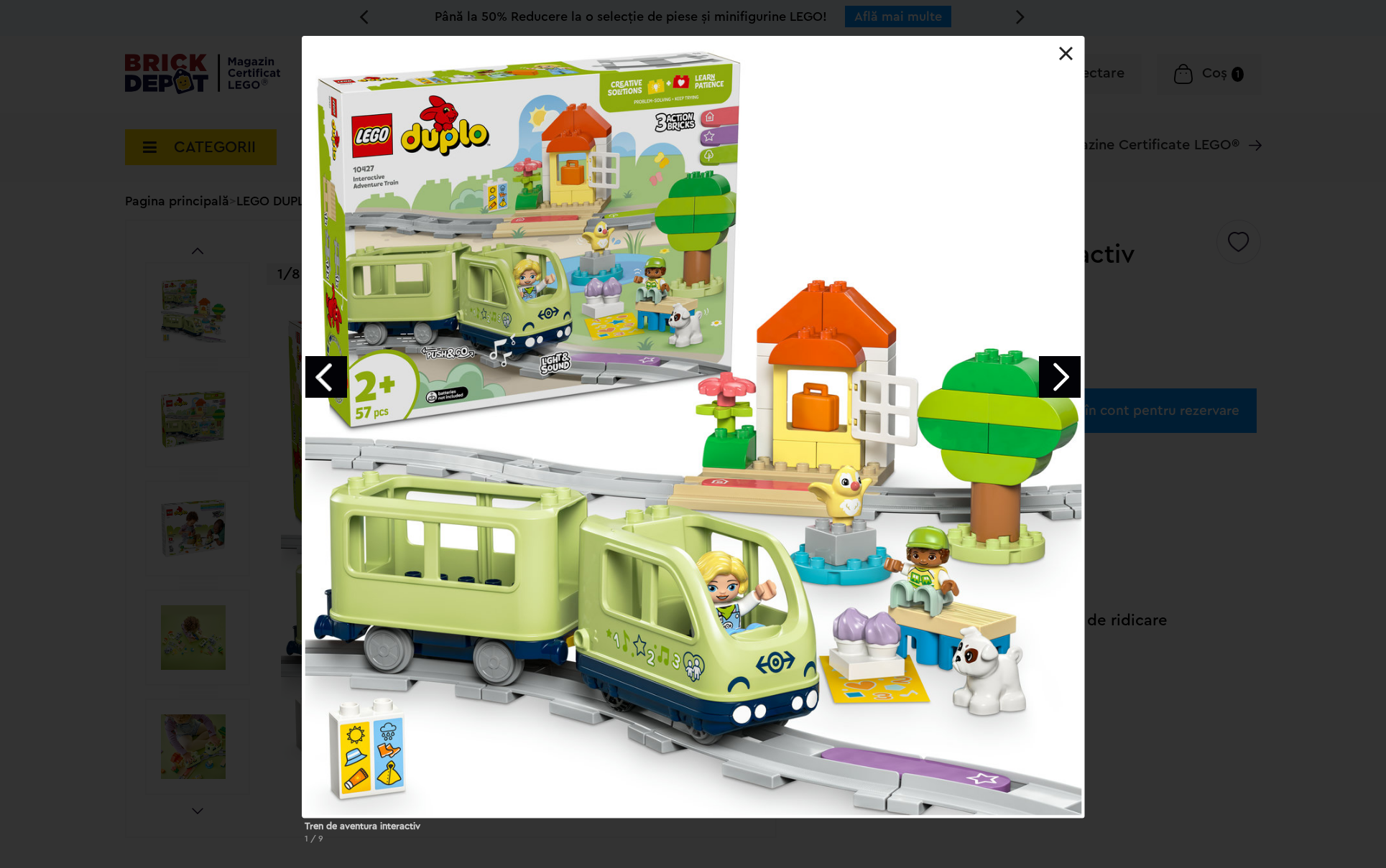
click at [1062, 381] on link "Next image" at bounding box center [1059, 376] width 41 height 41
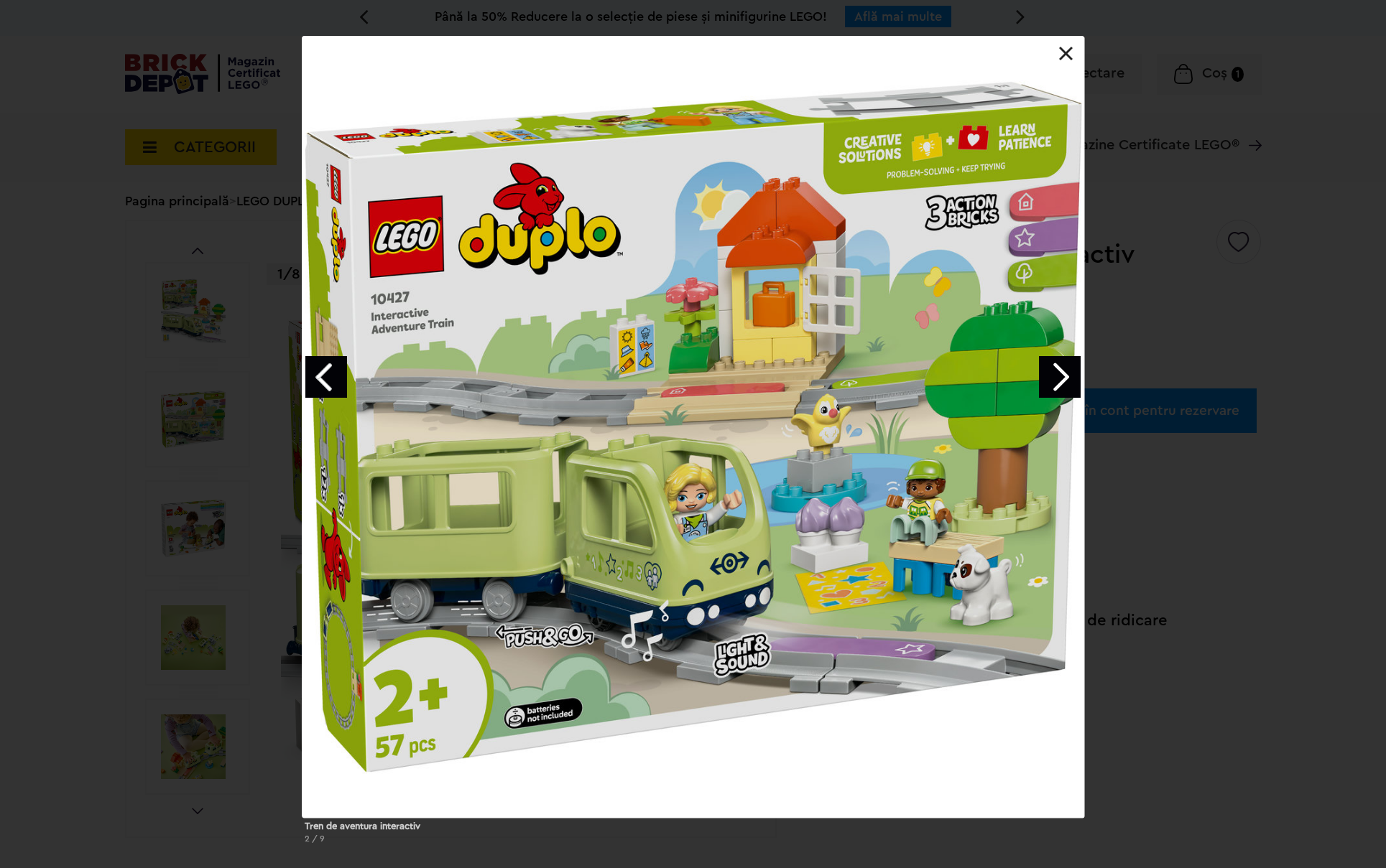
click at [1062, 381] on link "Next image" at bounding box center [1059, 376] width 41 height 41
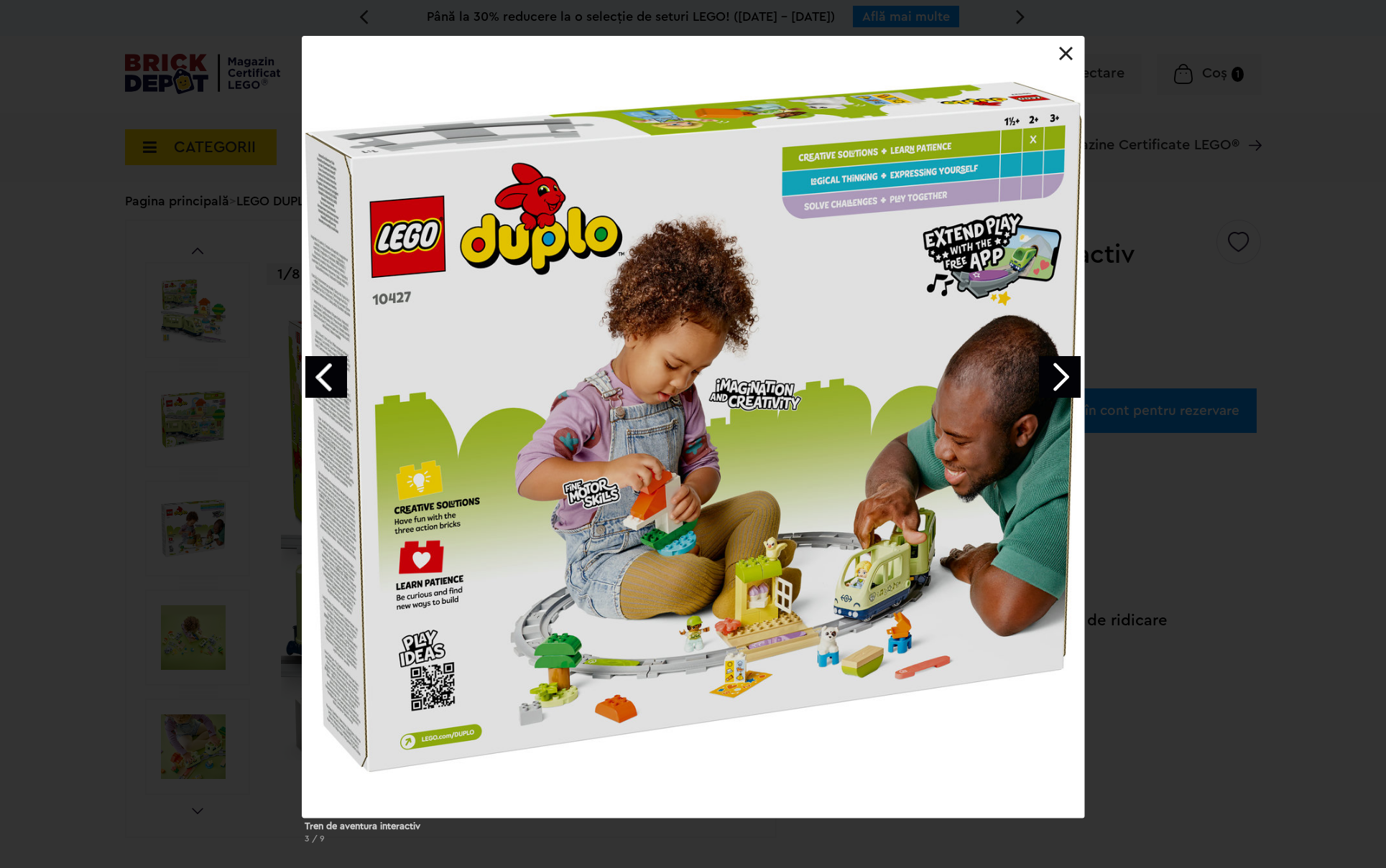
click at [1060, 57] on link at bounding box center [1066, 54] width 14 height 14
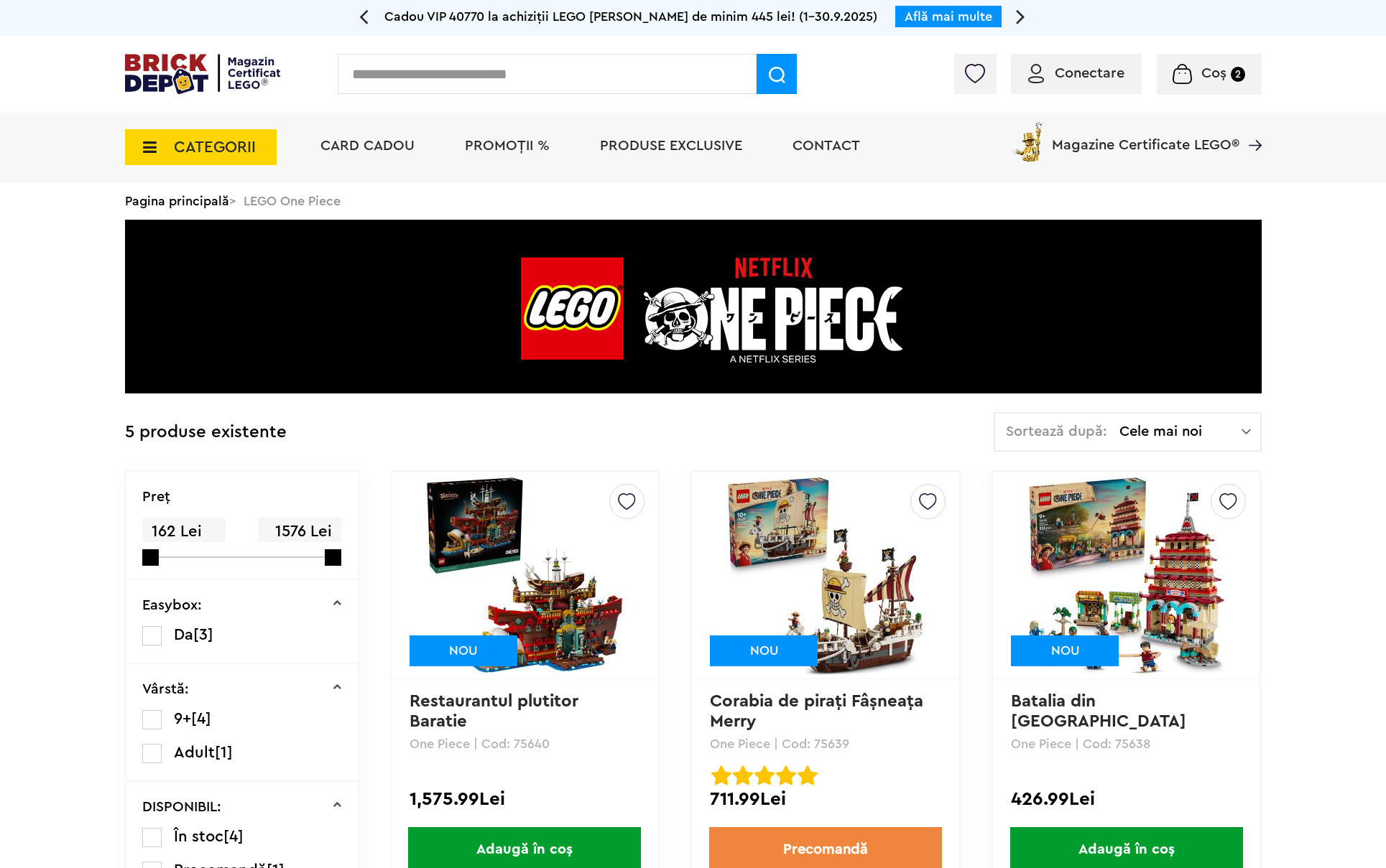
scroll to position [431, 0]
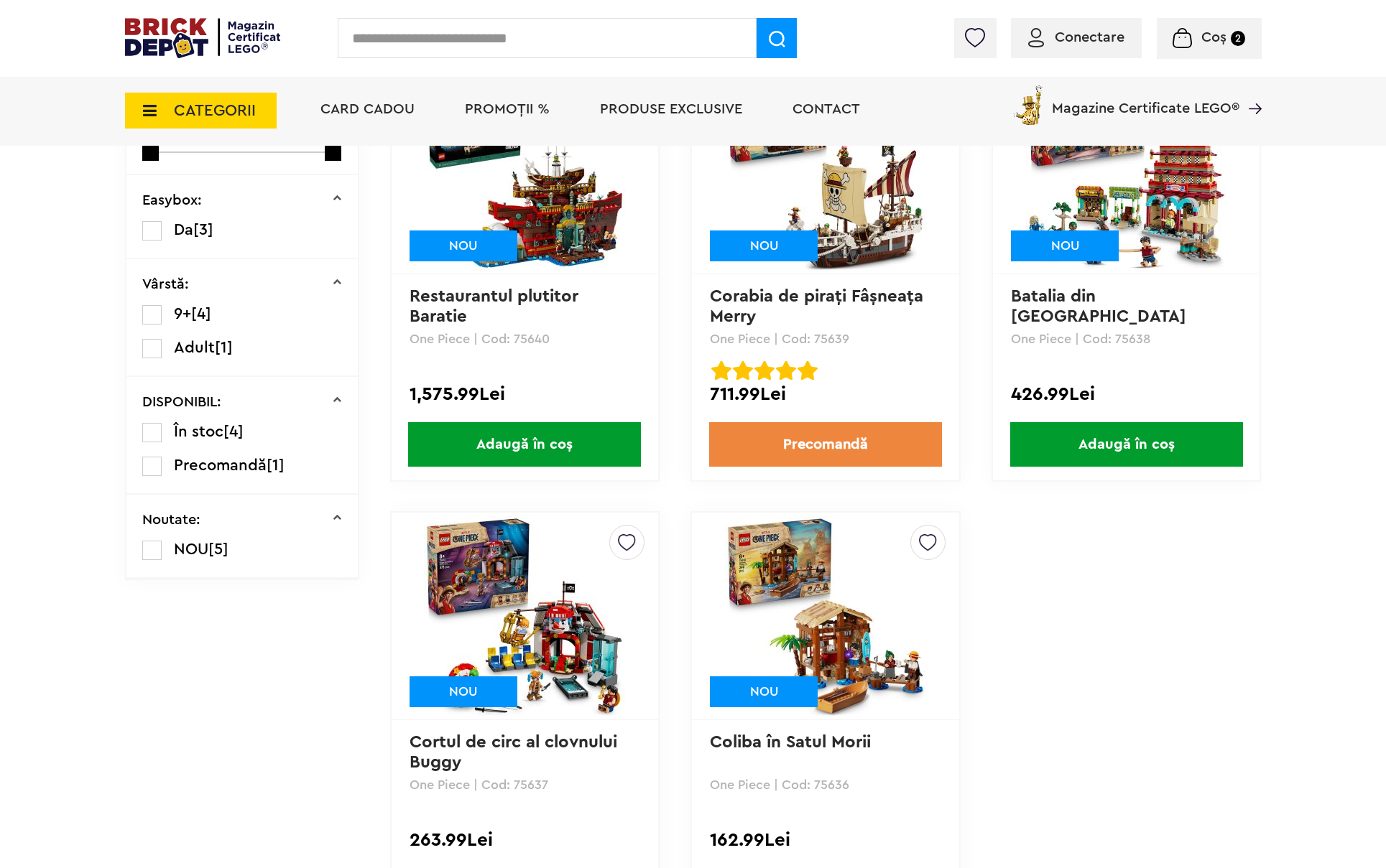
click at [231, 111] on span "CATEGORII" at bounding box center [215, 111] width 82 height 16
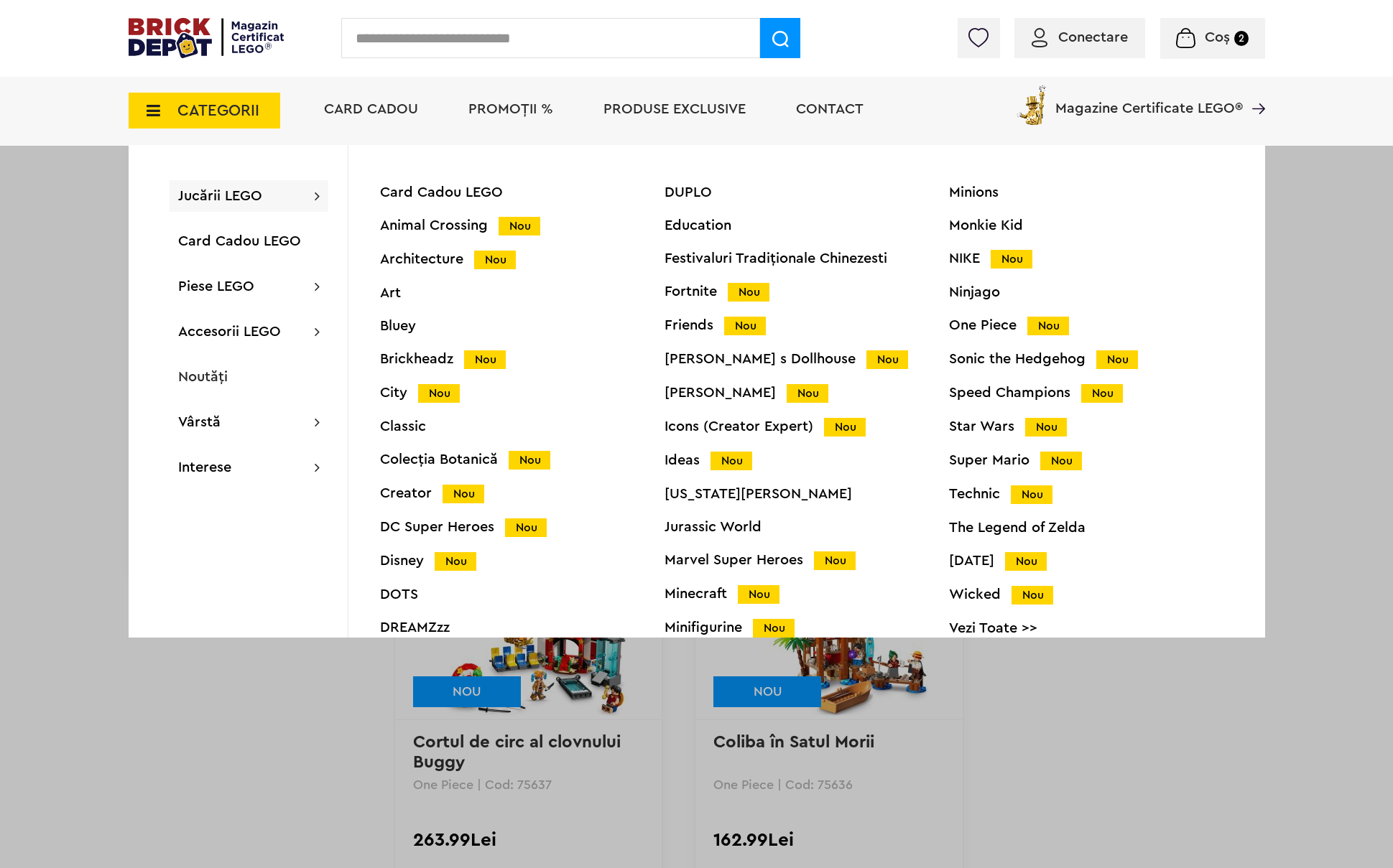
click at [687, 426] on div "Icons (Creator Expert) Nou" at bounding box center [807, 426] width 284 height 15
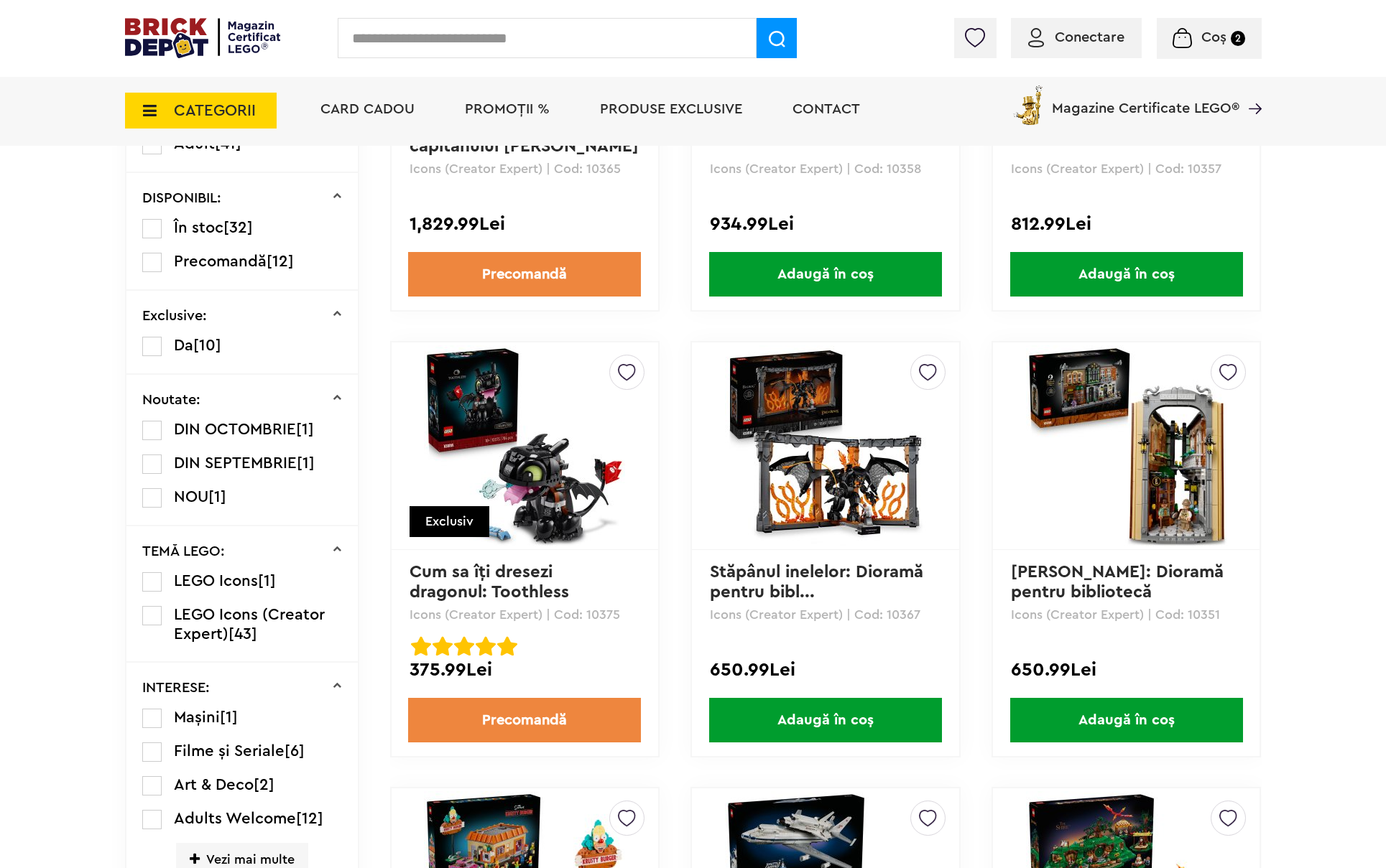
scroll to position [287, 0]
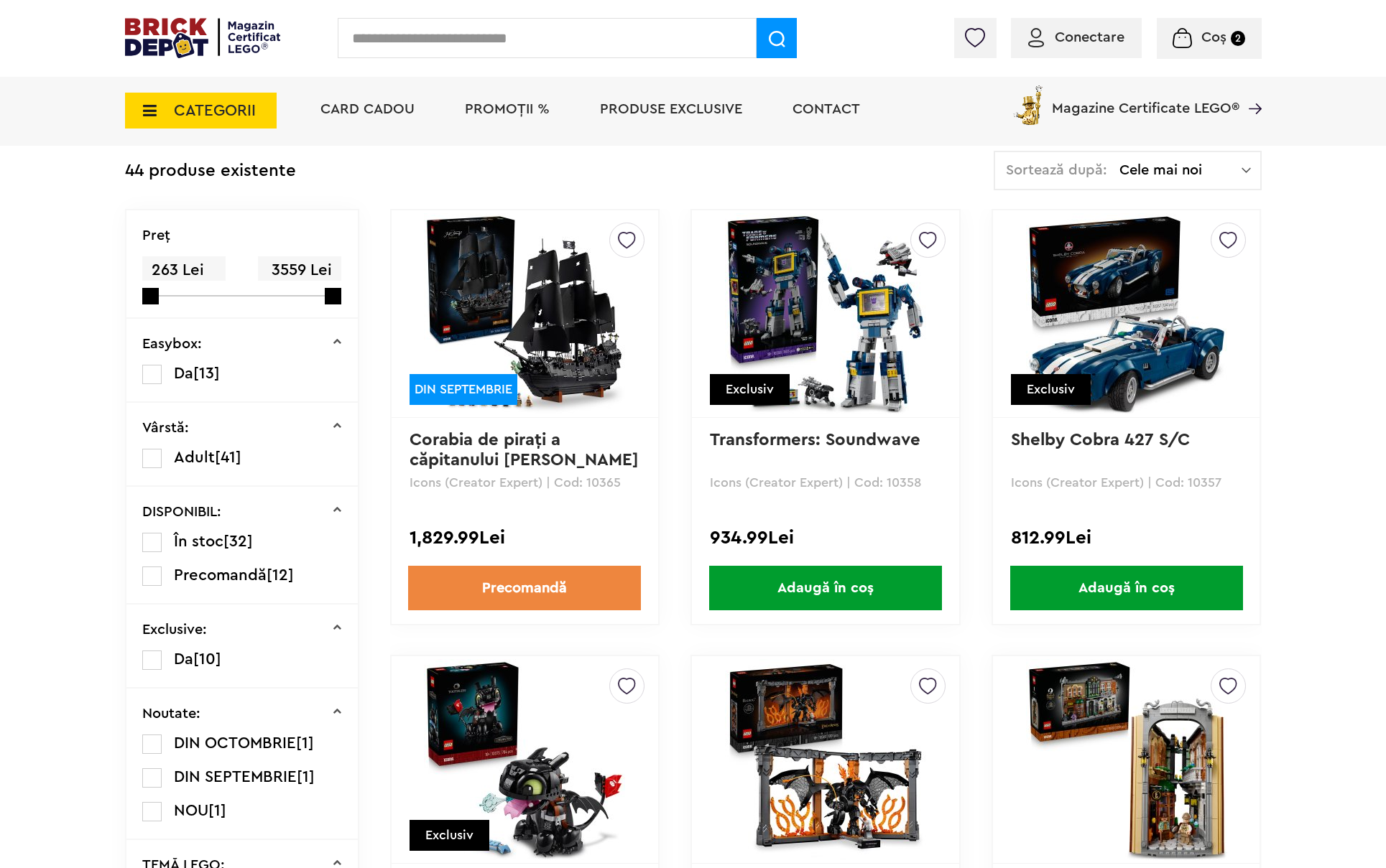
click at [207, 104] on span "CATEGORII" at bounding box center [215, 111] width 82 height 16
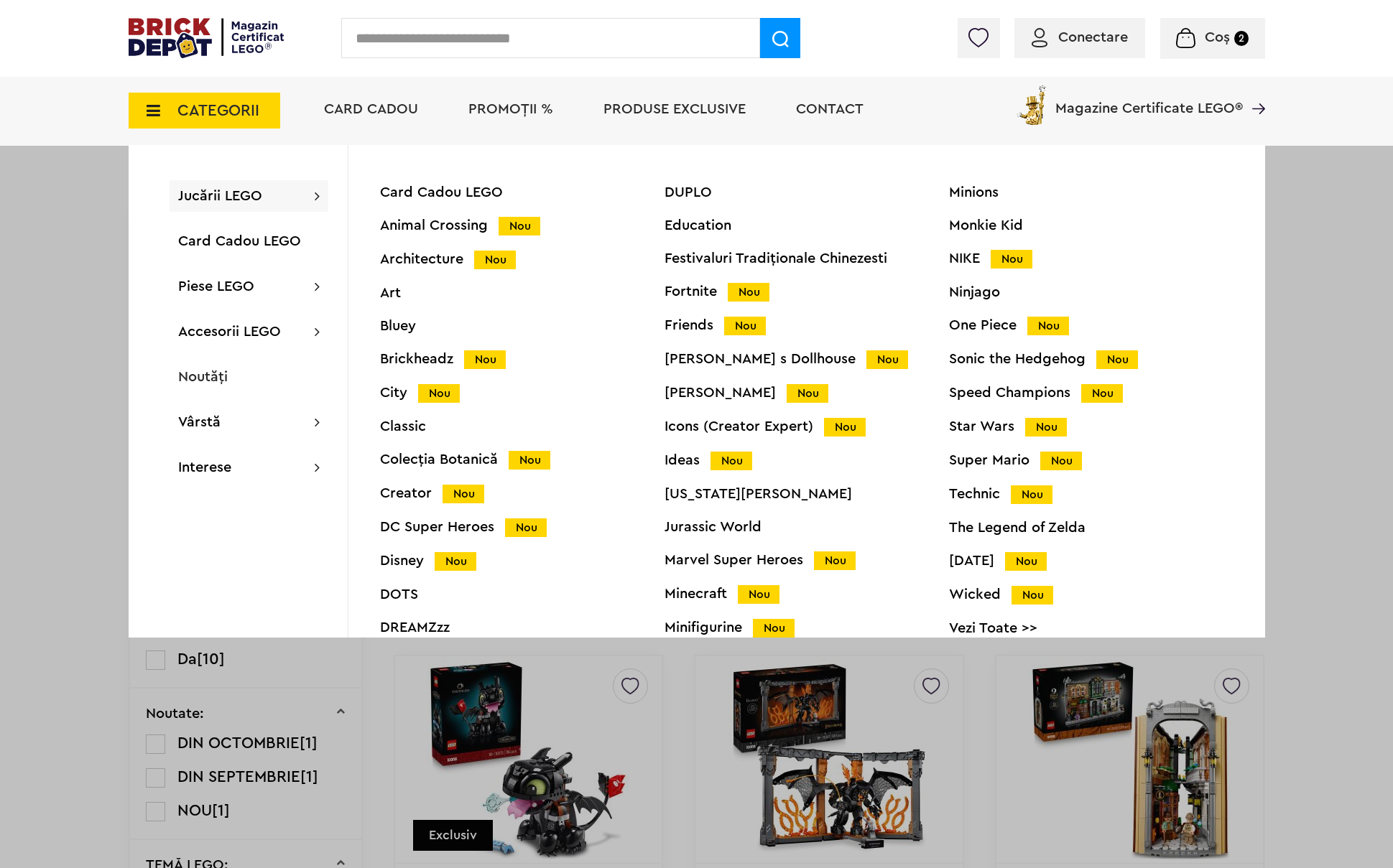
click at [439, 456] on div "Colecția Botanică Nou" at bounding box center [522, 460] width 284 height 15
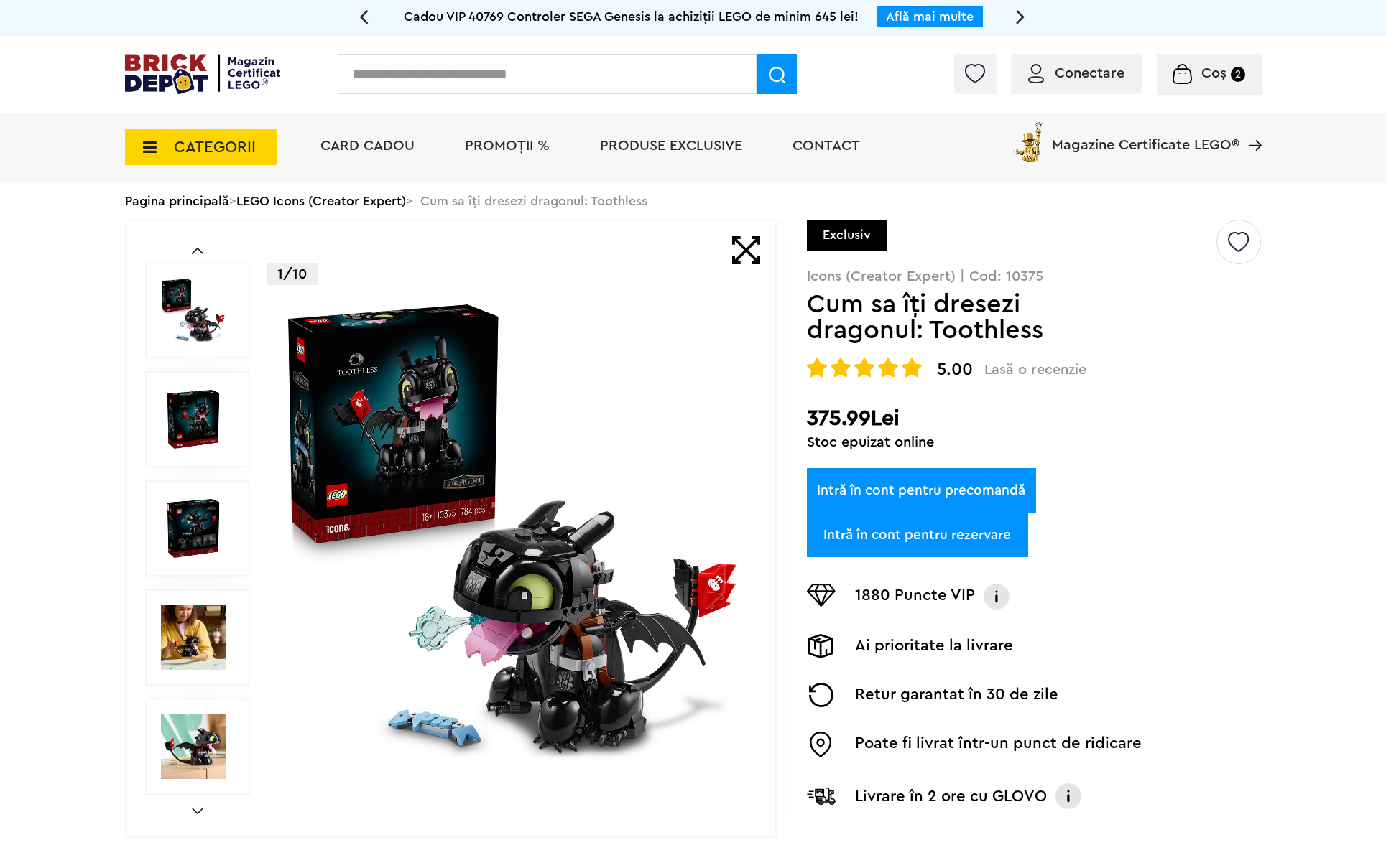
click at [586, 642] on img at bounding box center [512, 528] width 462 height 462
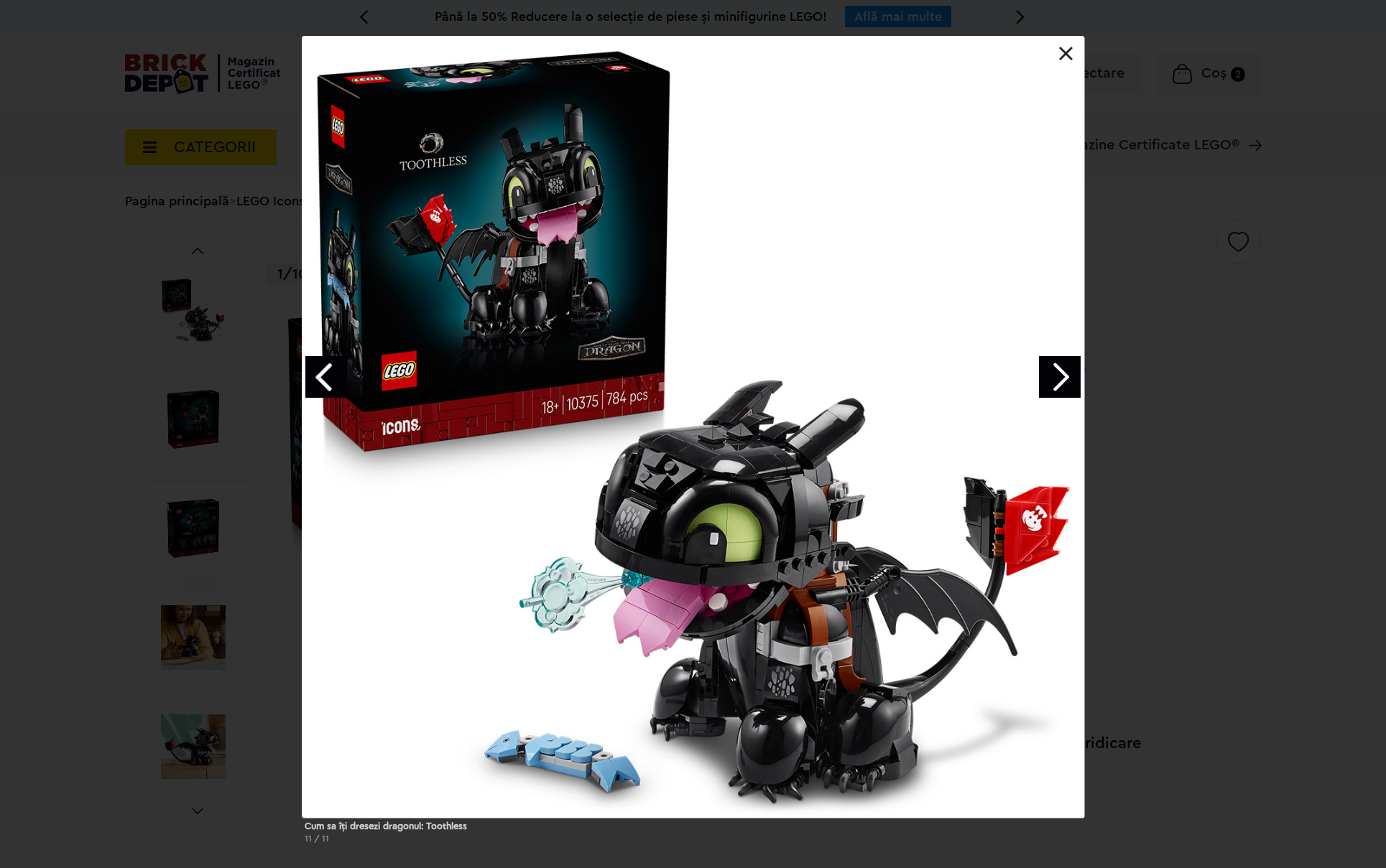
click at [1065, 49] on link at bounding box center [1066, 54] width 14 height 14
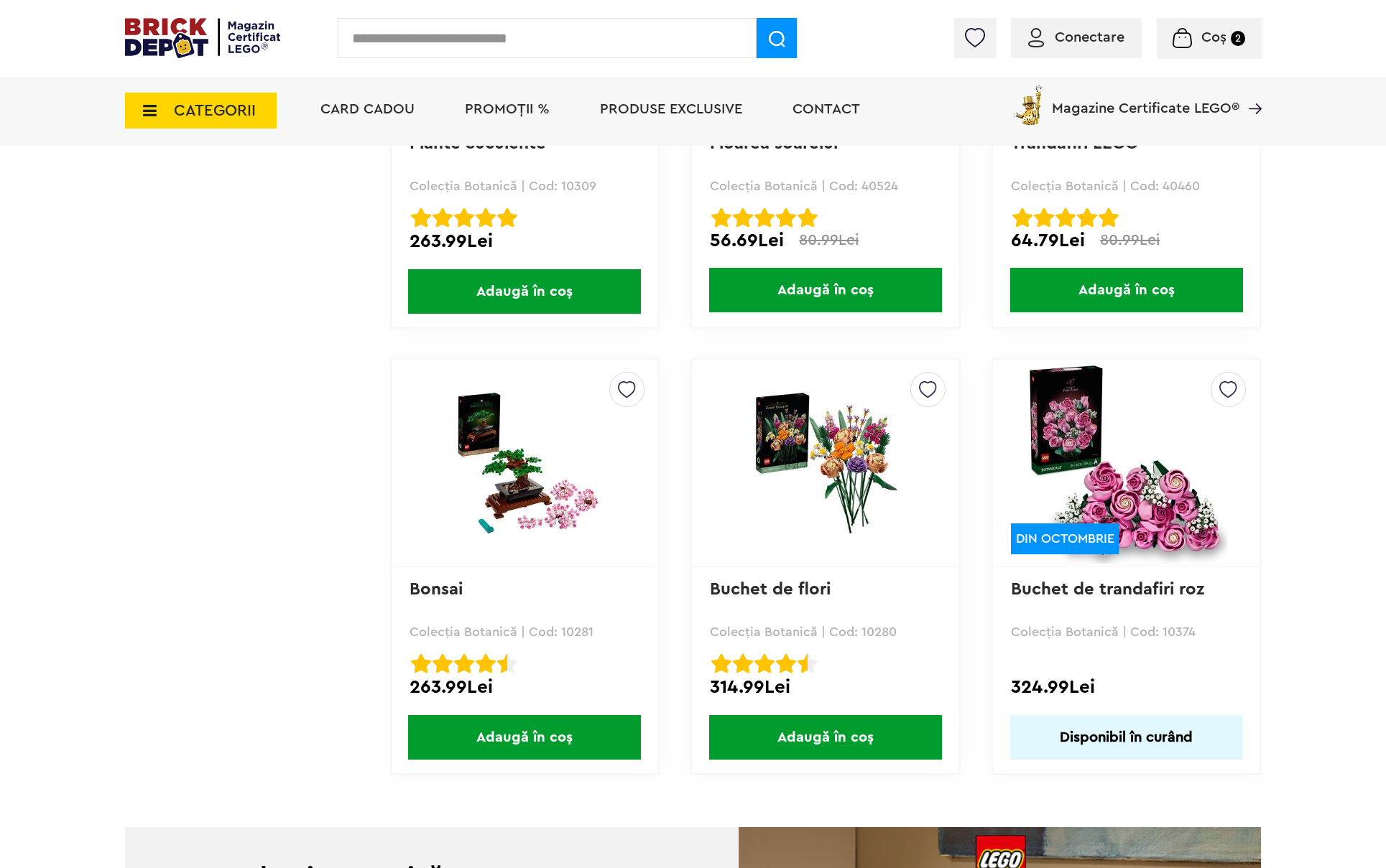
scroll to position [3878, 0]
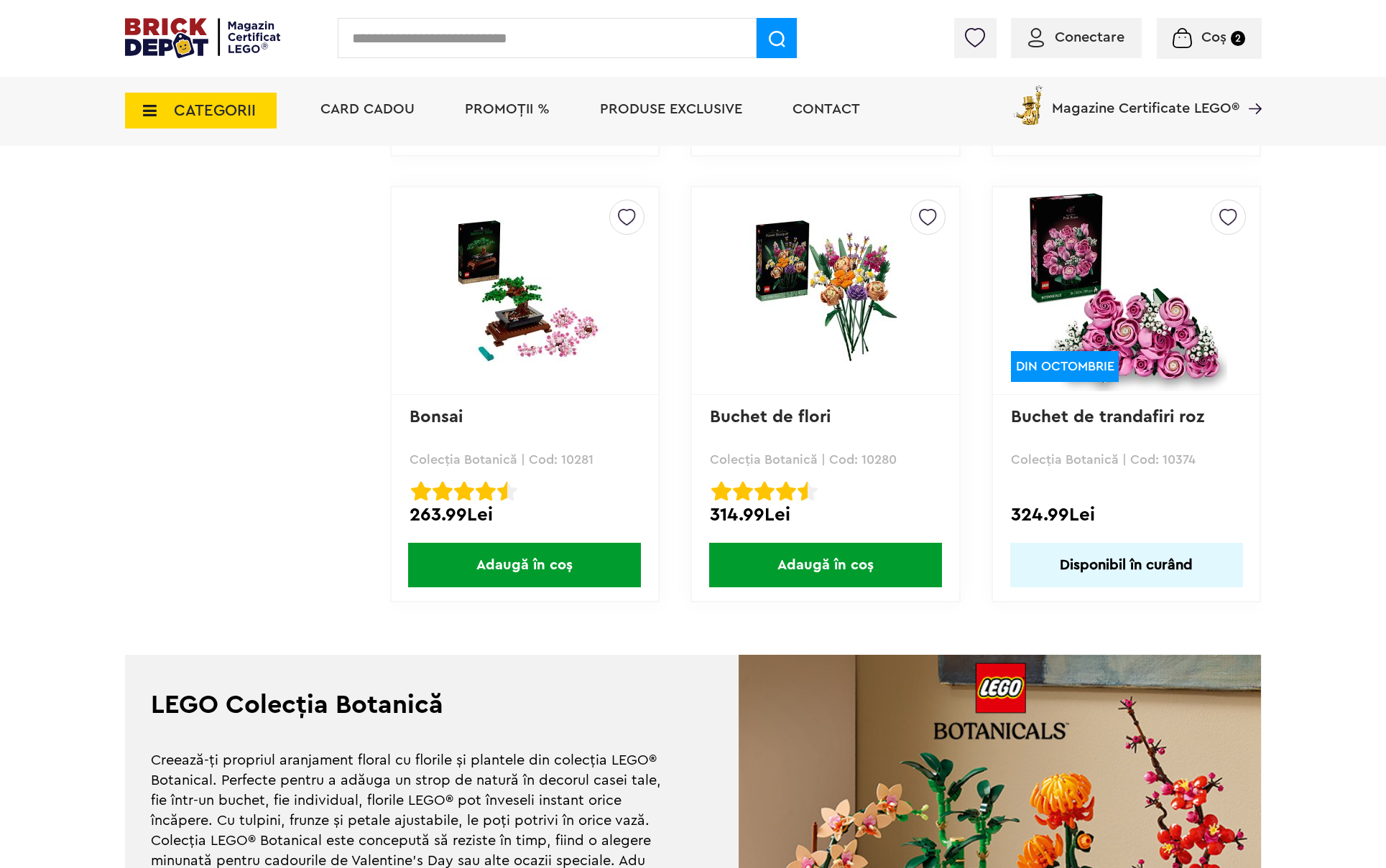
click at [185, 112] on span "CATEGORII" at bounding box center [215, 111] width 82 height 16
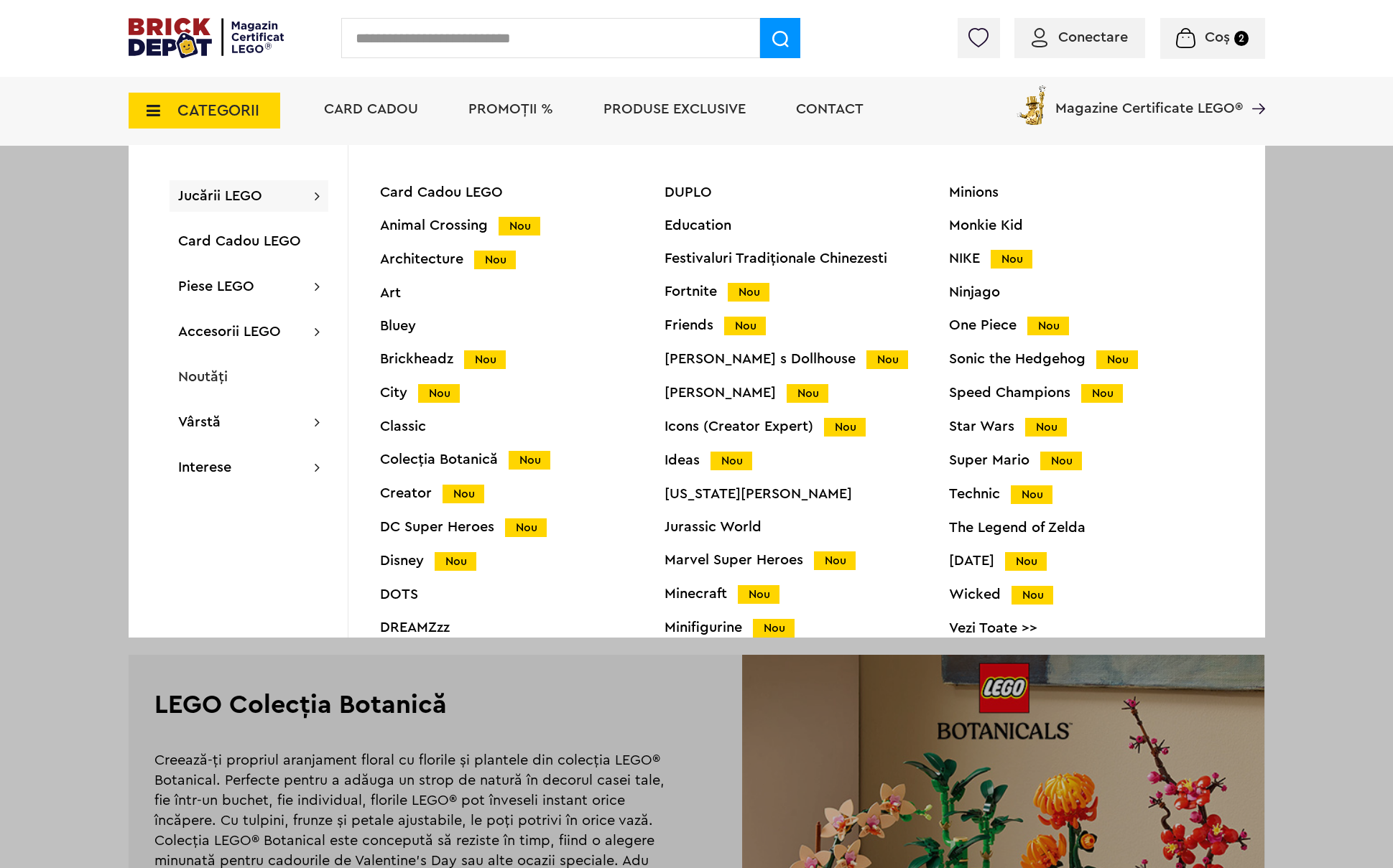
click at [1002, 358] on div "Sonic the Hedgehog Nou" at bounding box center [1091, 359] width 284 height 15
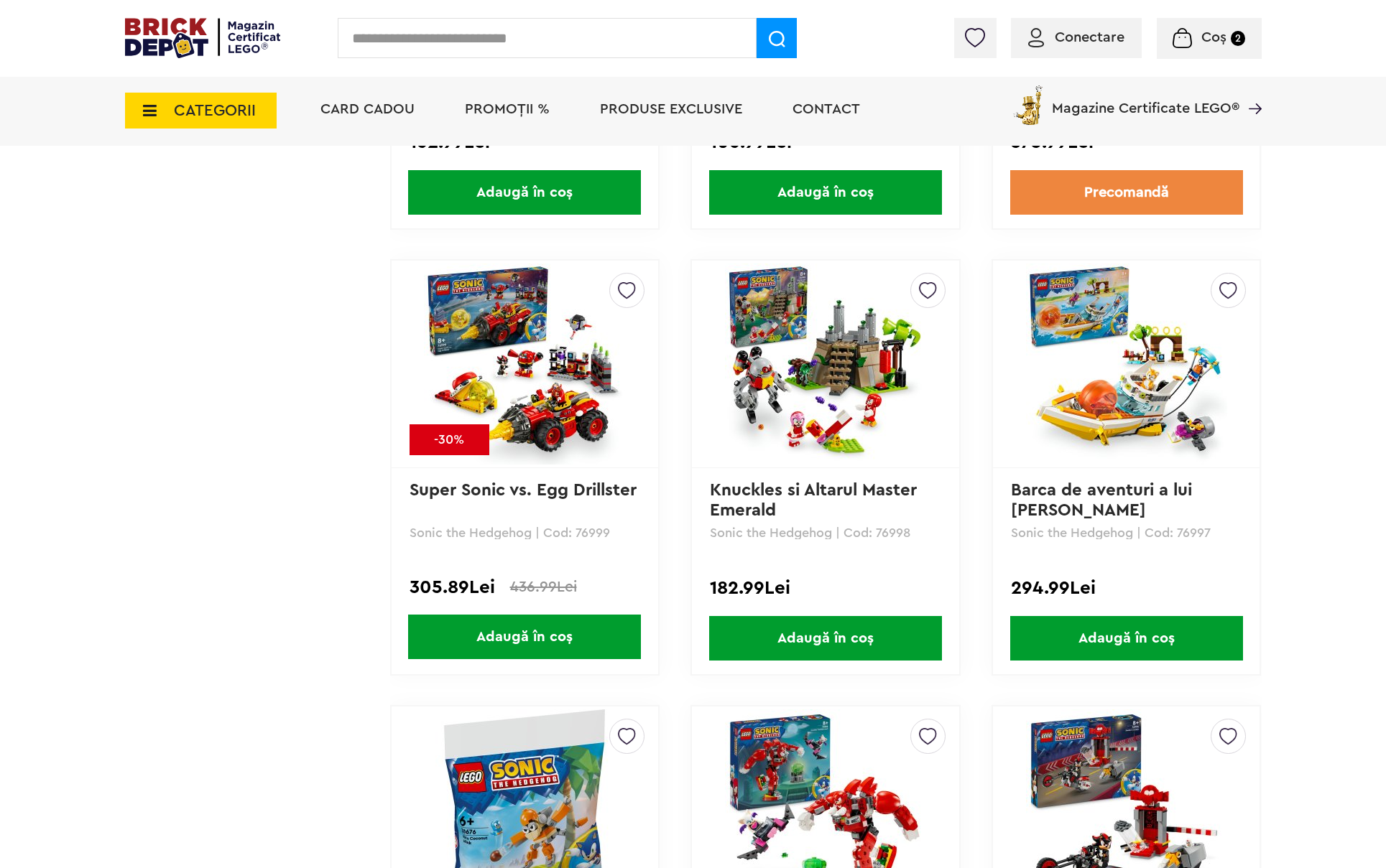
scroll to position [1293, 0]
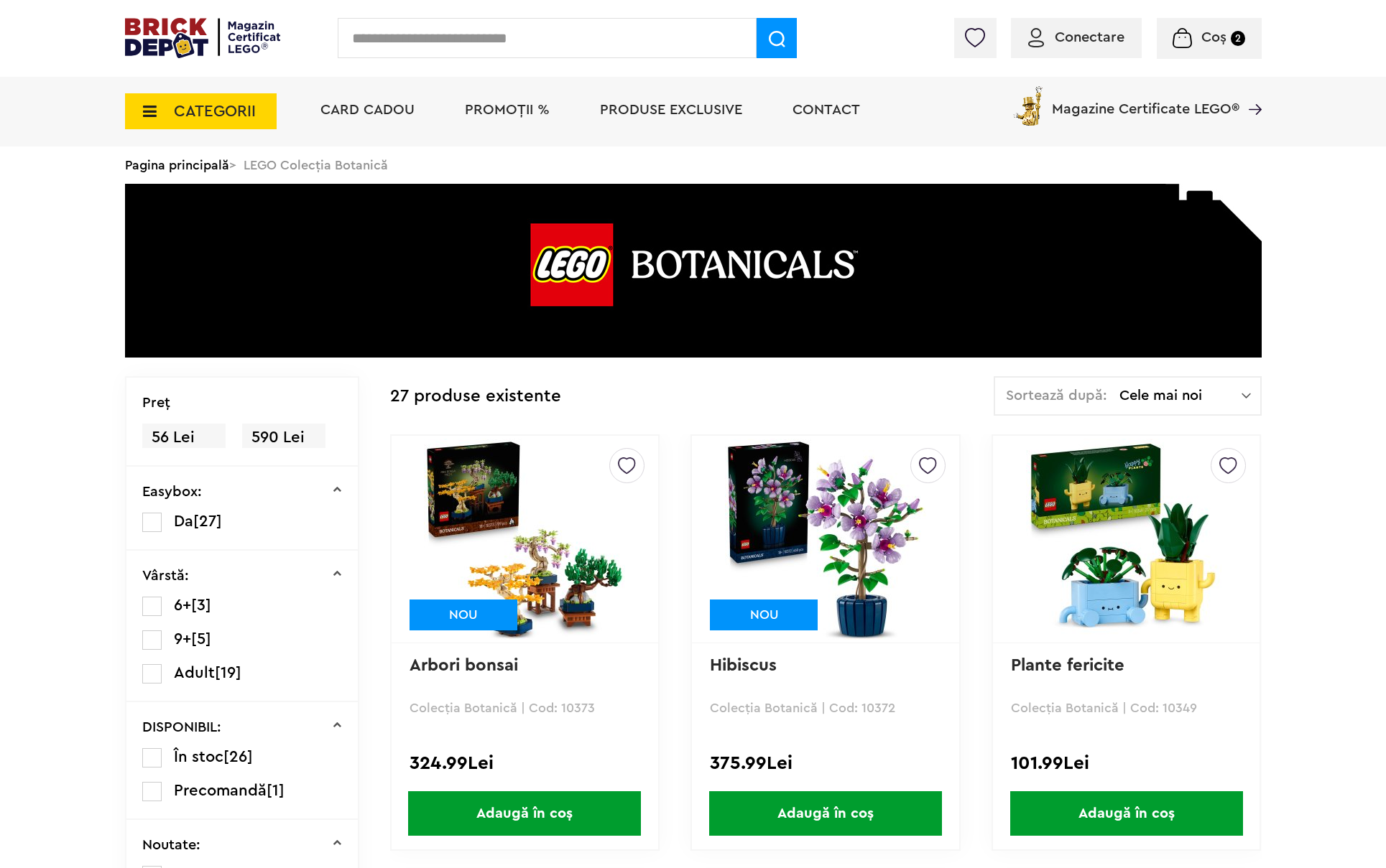
scroll to position [3878, 0]
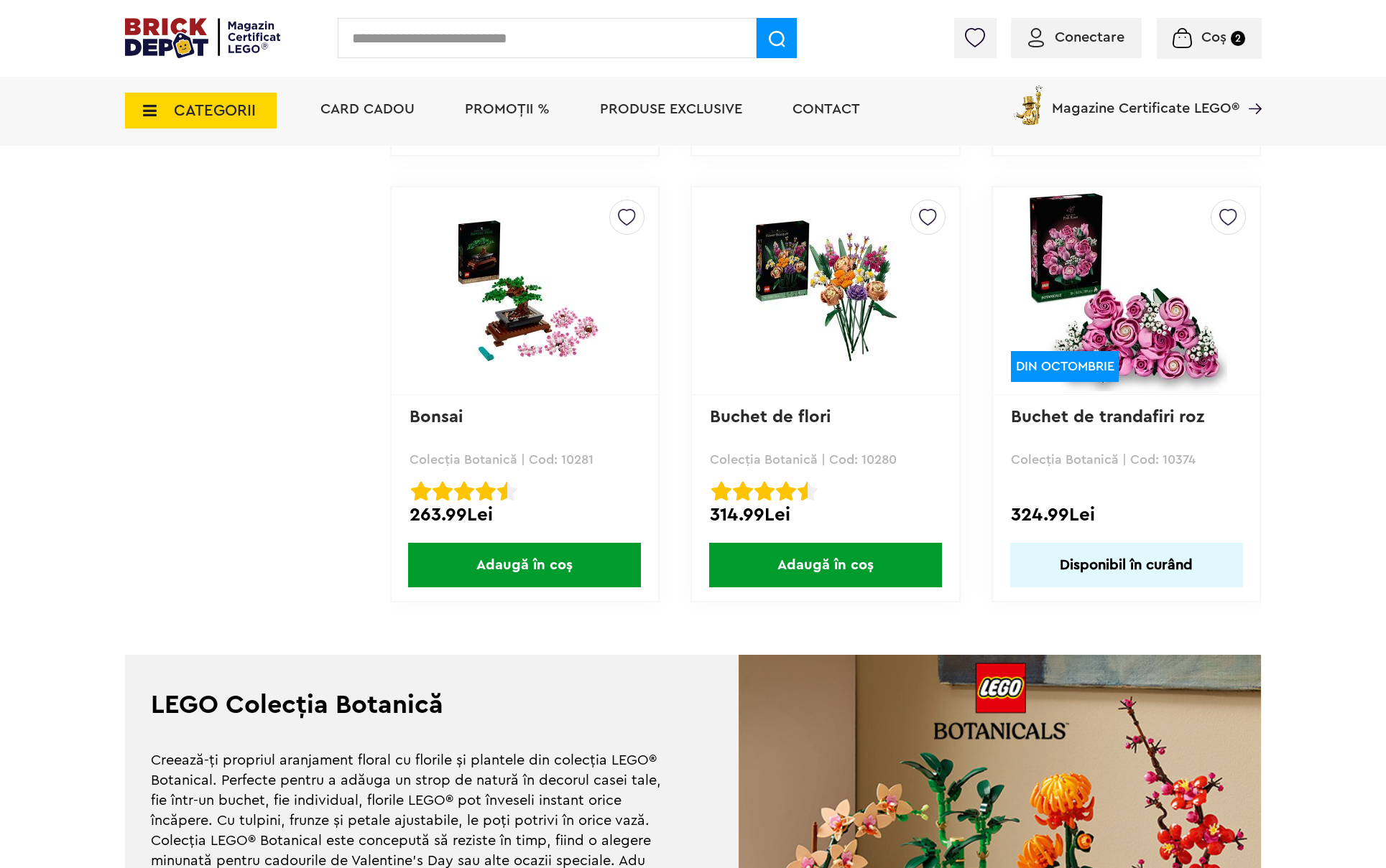
click at [198, 112] on span "CATEGORII" at bounding box center [215, 111] width 82 height 16
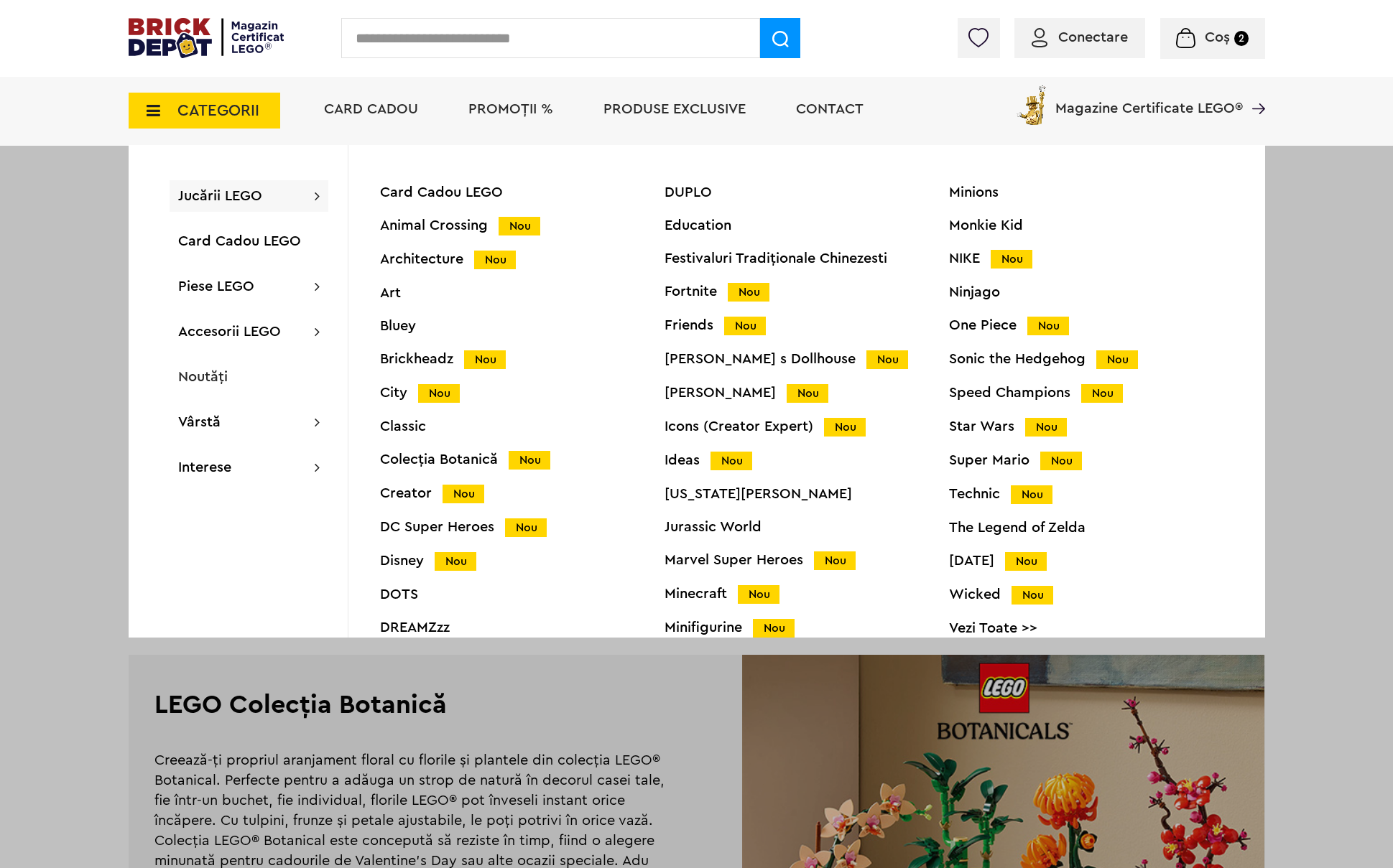
click at [706, 422] on div "Icons (Creator Expert) Nou" at bounding box center [807, 426] width 284 height 15
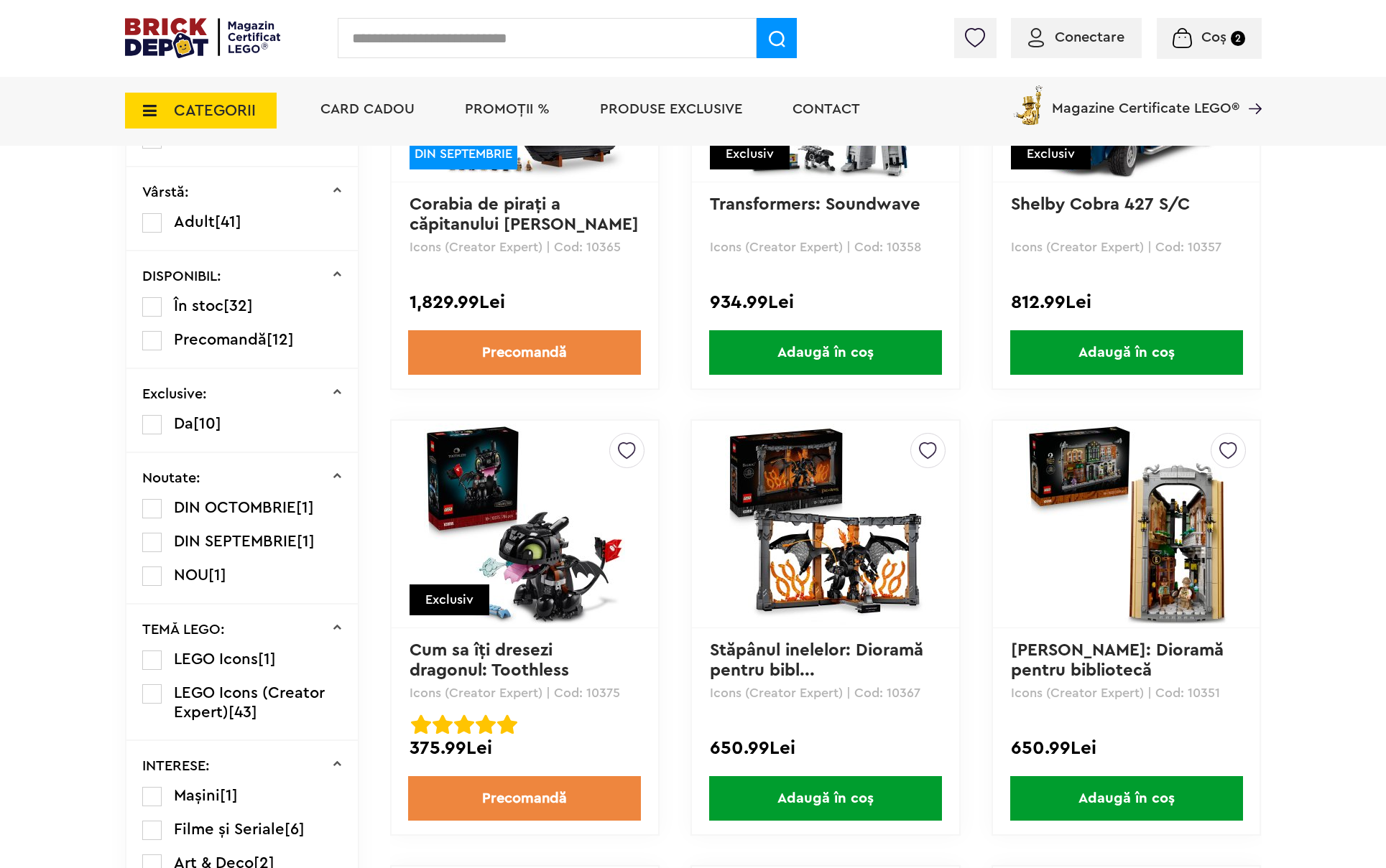
scroll to position [575, 0]
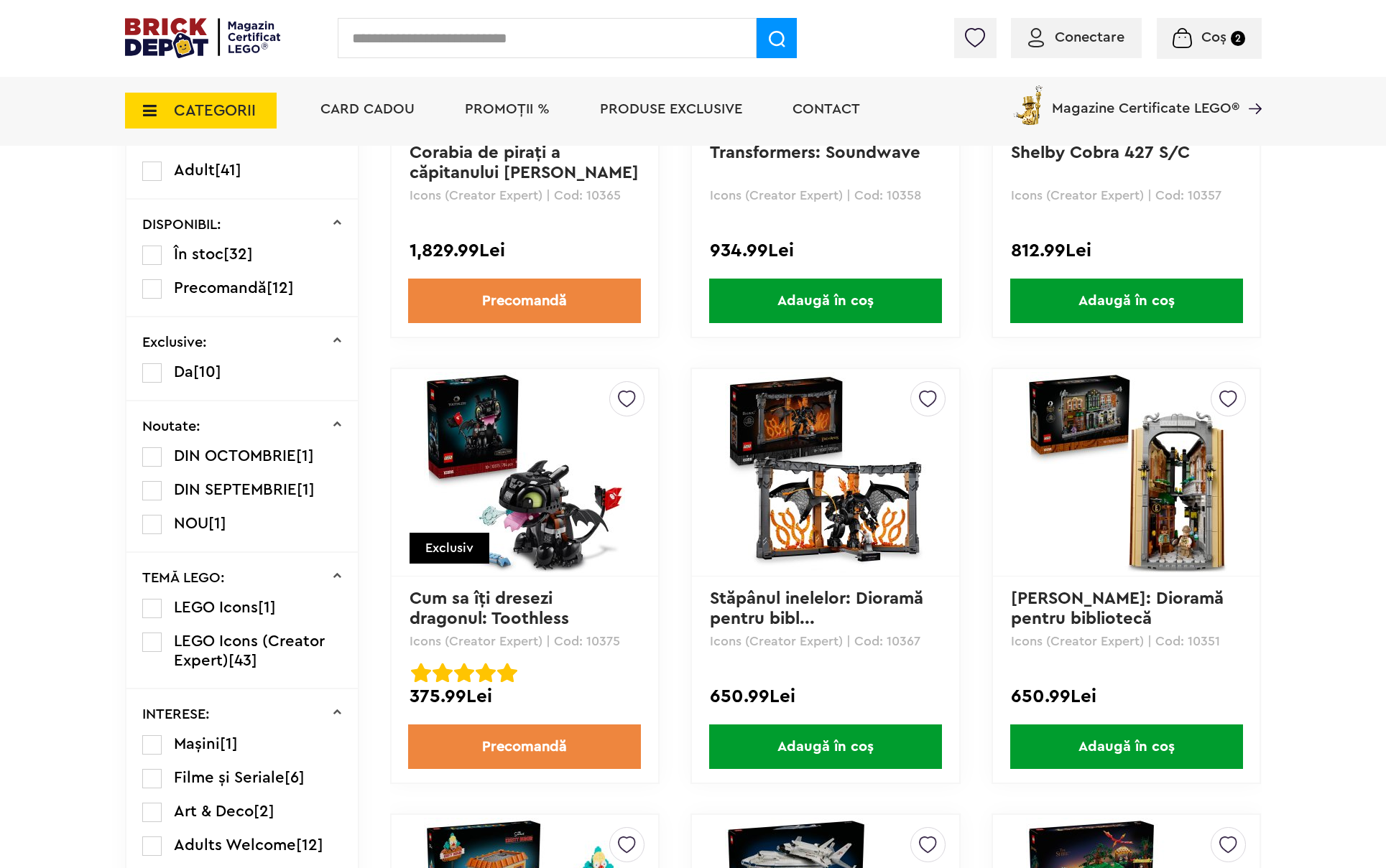
click at [564, 496] on img at bounding box center [525, 473] width 201 height 201
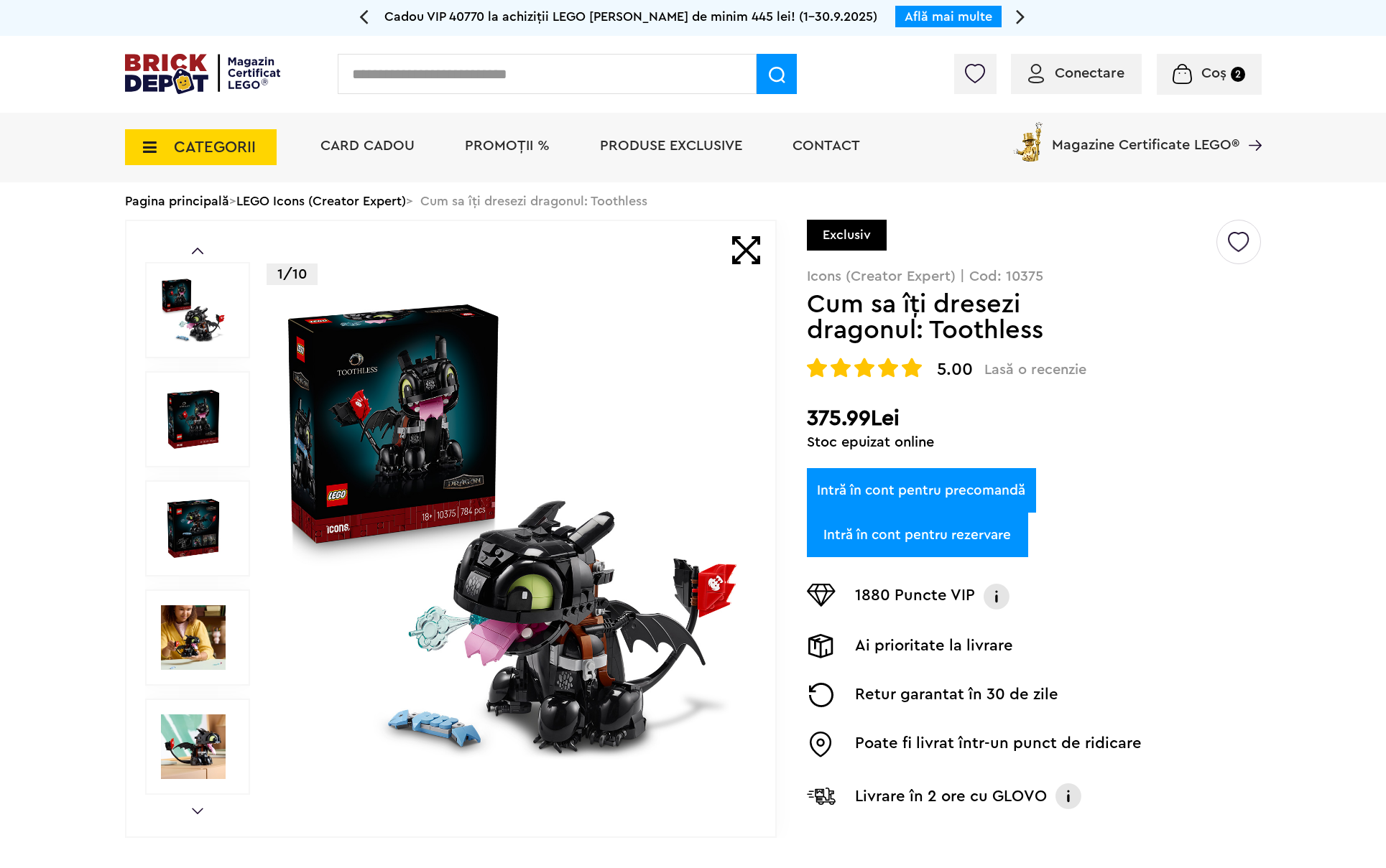
click at [916, 471] on link "Intră în cont pentru precomandă" at bounding box center [921, 490] width 229 height 44
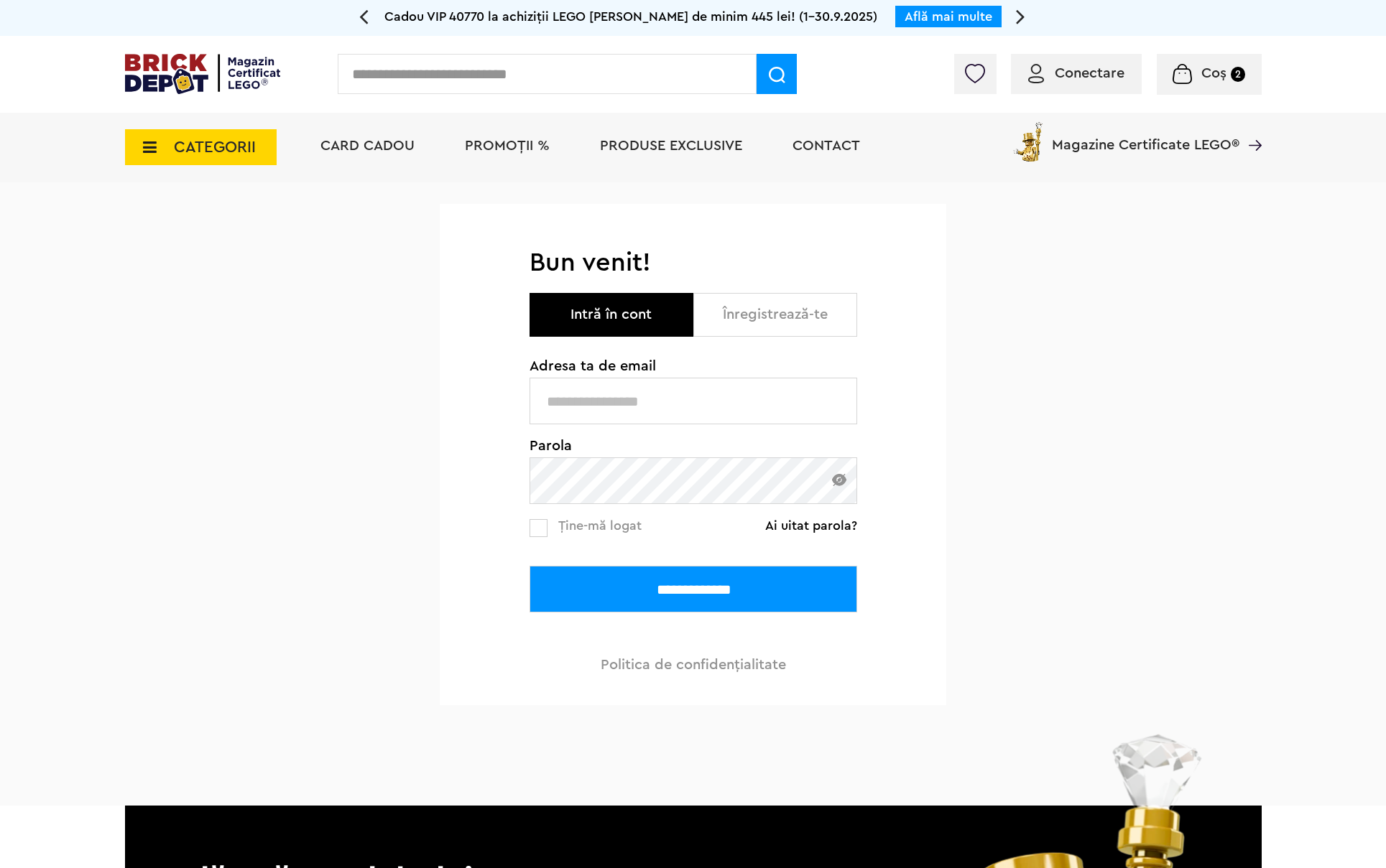
click at [924, 481] on div "**********" at bounding box center [693, 475] width 507 height 458
click at [720, 399] on input "text" at bounding box center [693, 401] width 327 height 47
type input "**********"
click at [529, 566] on input "**********" at bounding box center [693, 589] width 327 height 47
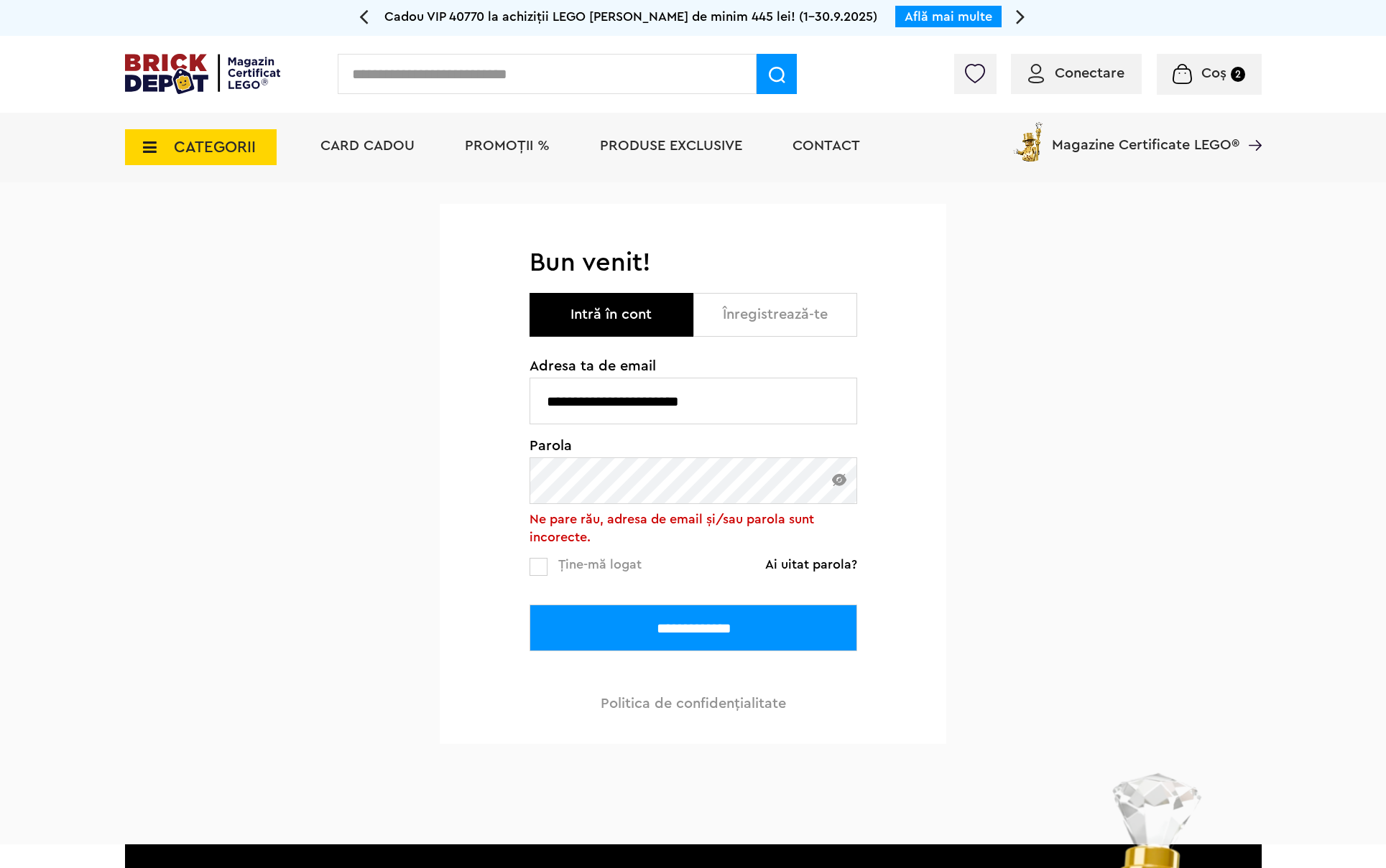
click at [475, 487] on div "**********" at bounding box center [693, 495] width 507 height 497
click at [529, 605] on input "**********" at bounding box center [693, 628] width 327 height 47
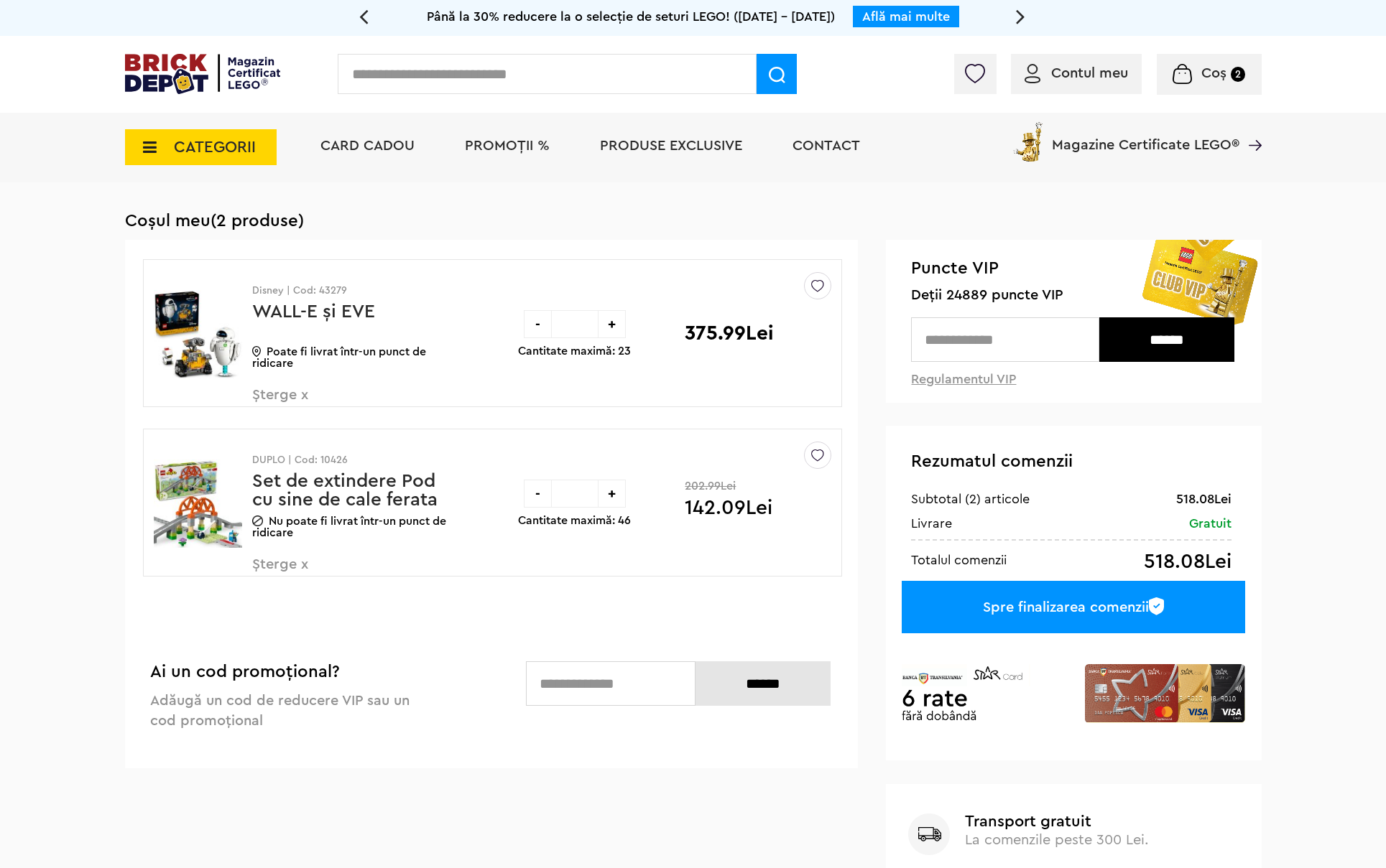
click at [960, 377] on link "Regulamentul VIP" at bounding box center [963, 379] width 105 height 13
click at [531, 78] on input "text" at bounding box center [547, 74] width 419 height 41
type input "*****"
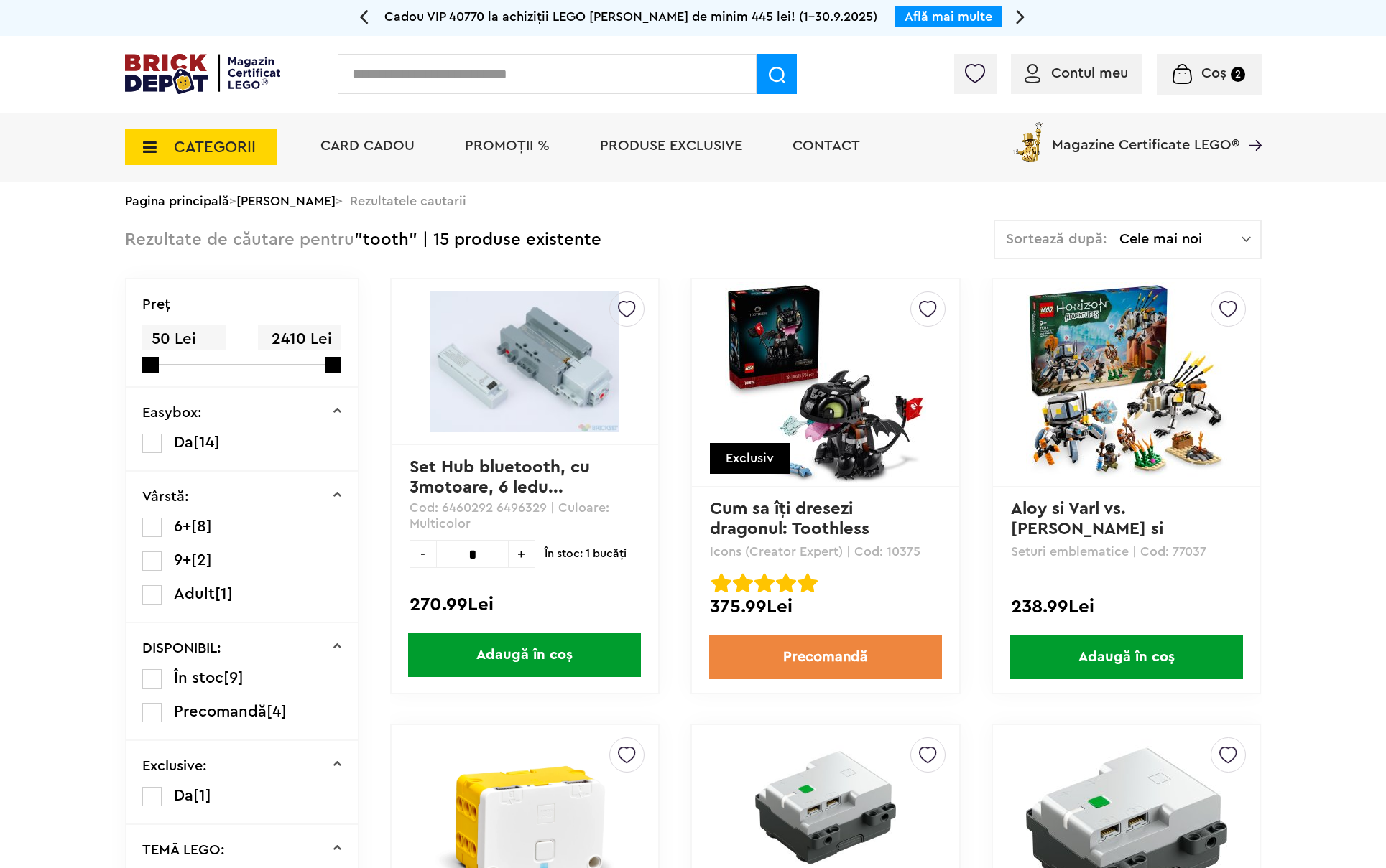
click at [853, 430] on img at bounding box center [825, 383] width 201 height 201
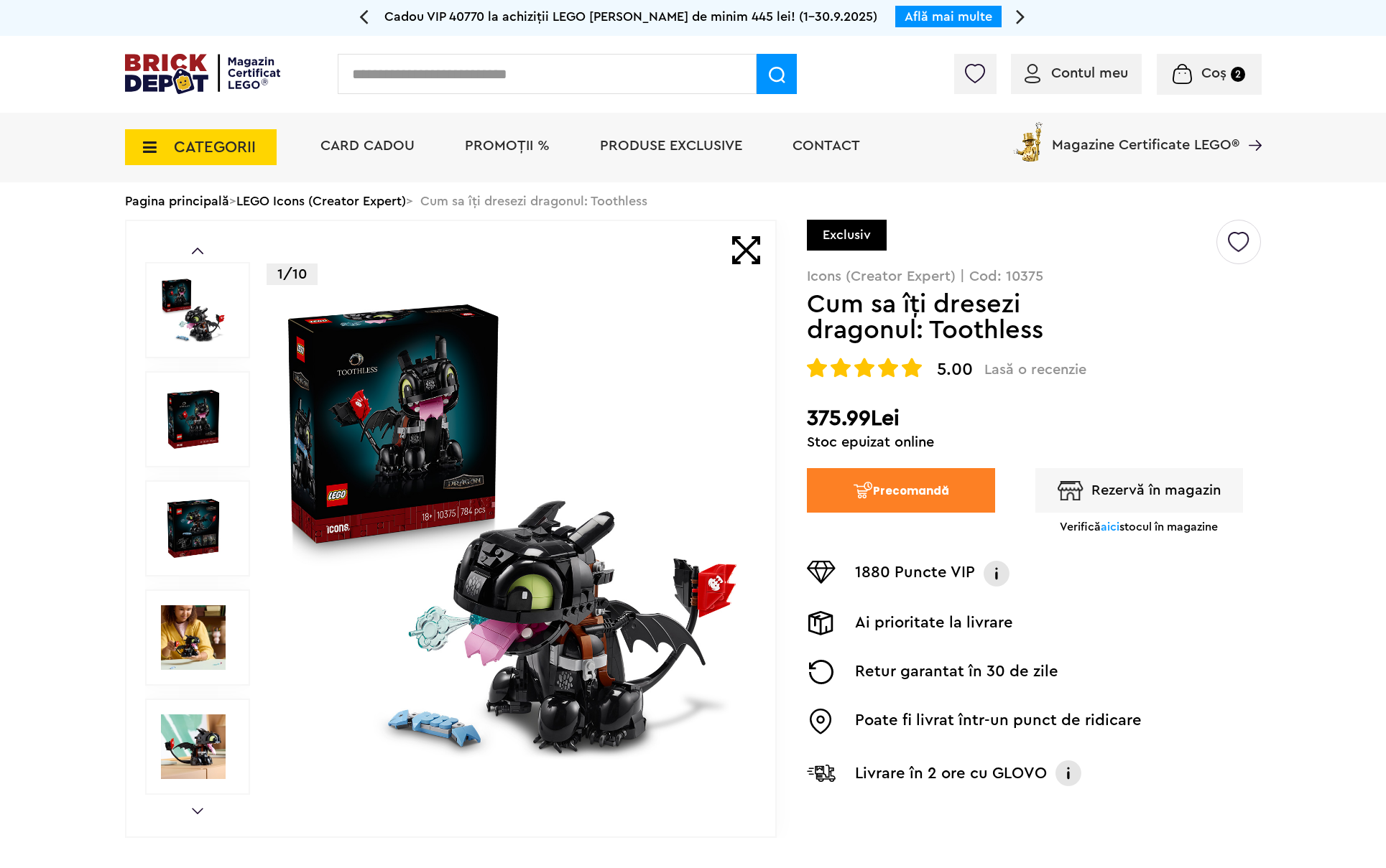
click at [919, 492] on button "Precomandă" at bounding box center [900, 490] width 188 height 44
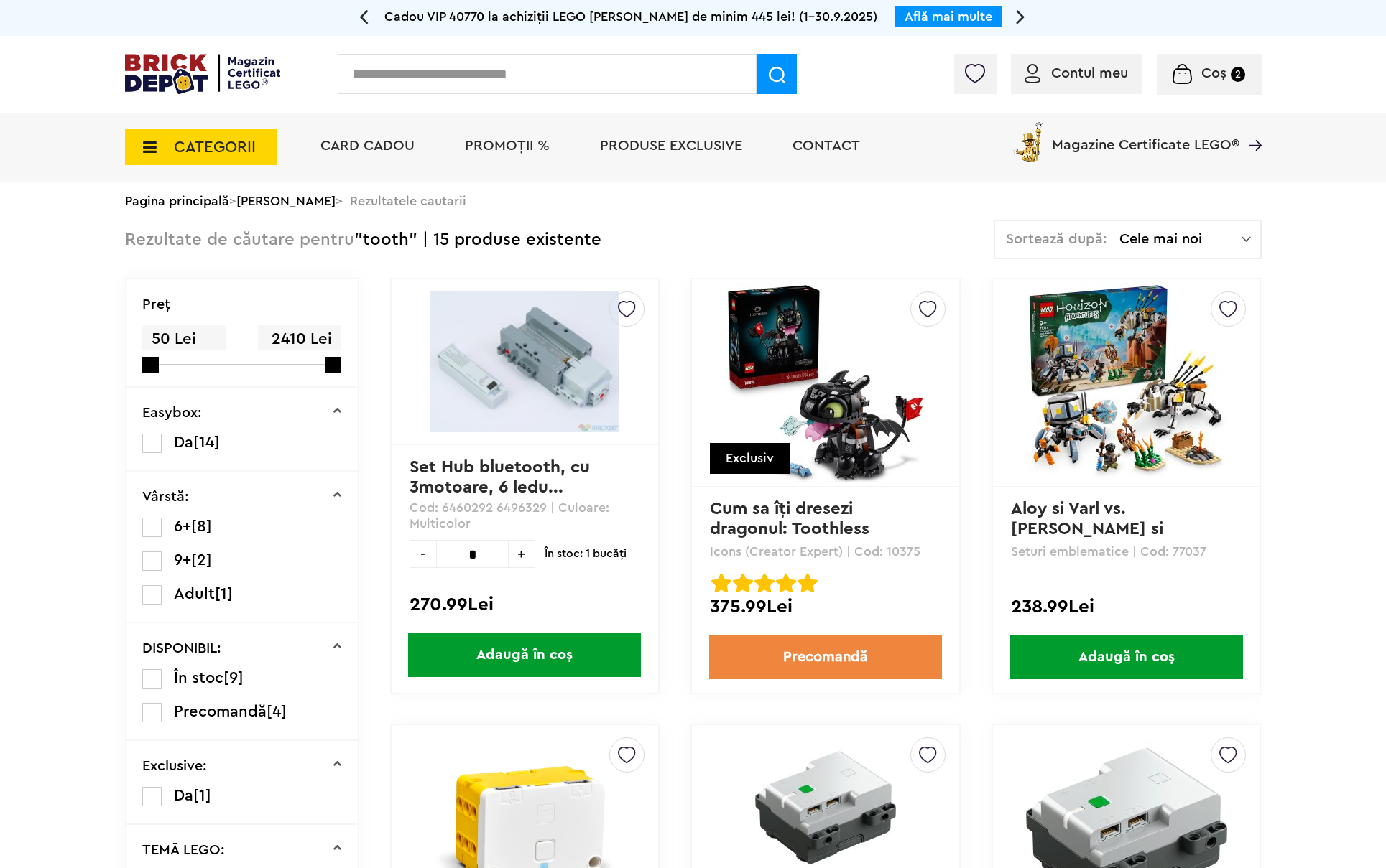
click at [839, 404] on img at bounding box center [825, 383] width 201 height 201
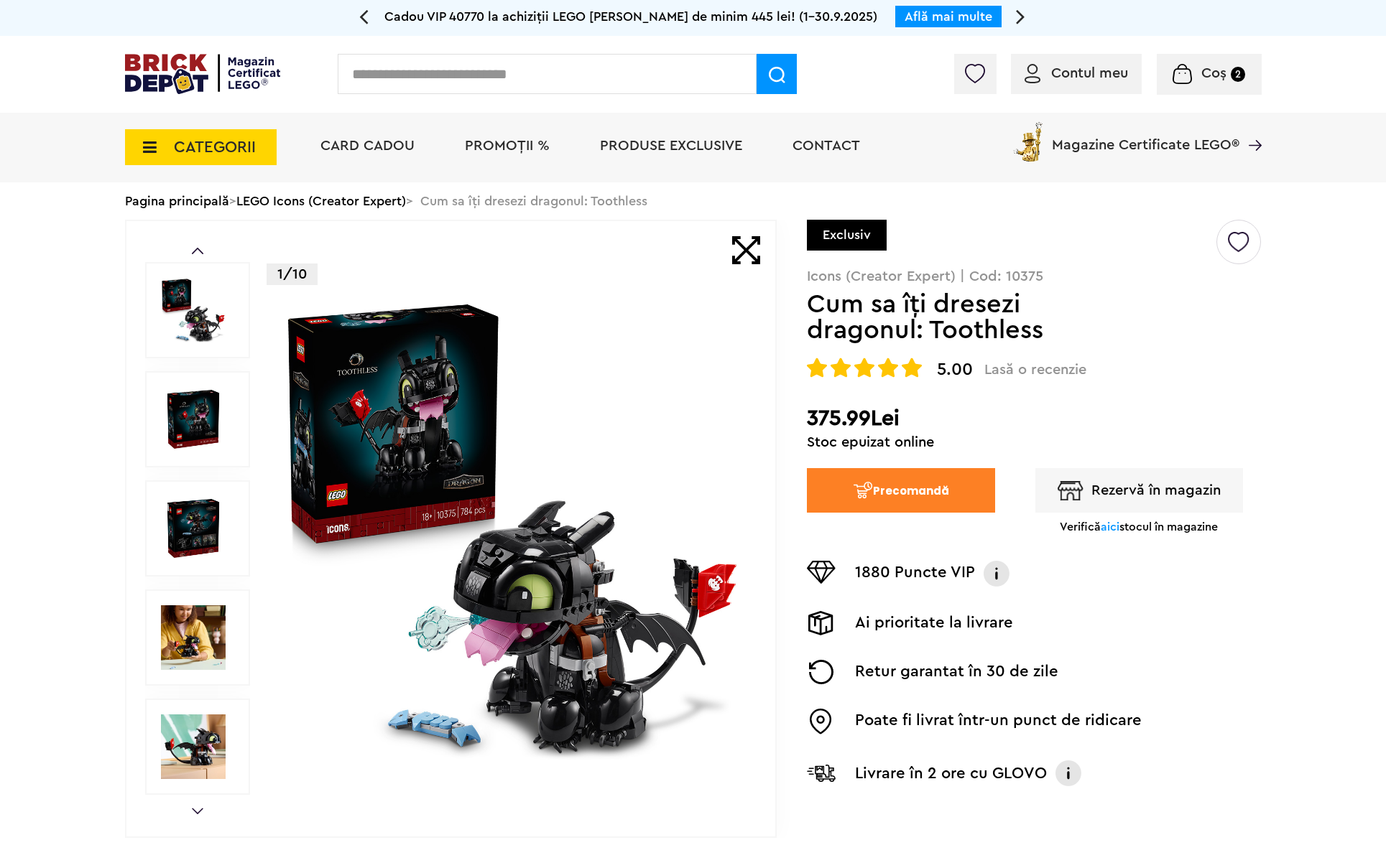
click at [1113, 528] on span "aici" at bounding box center [1110, 527] width 19 height 12
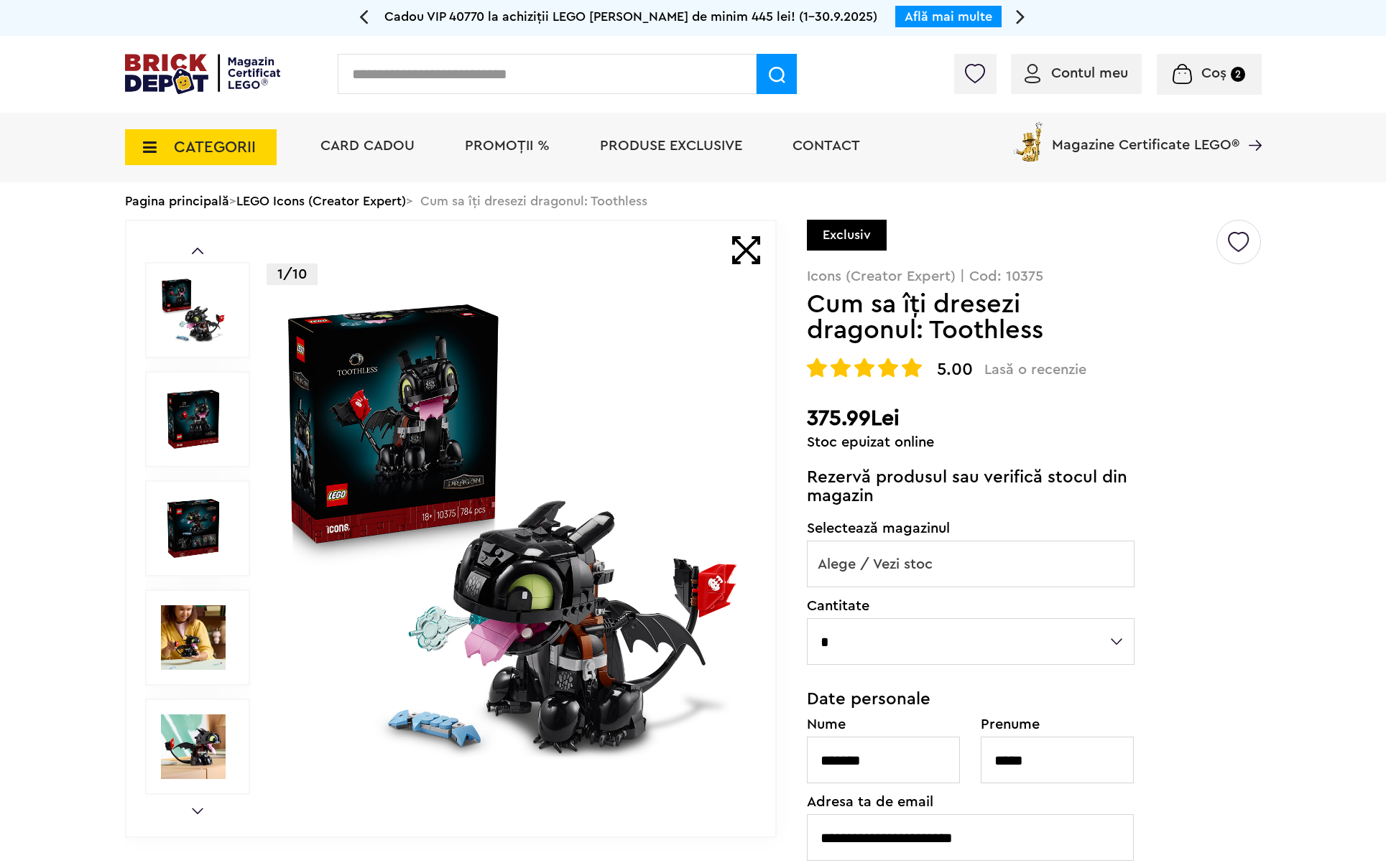
click at [1025, 557] on span "Alege / Vezi stoc" at bounding box center [971, 564] width 326 height 46
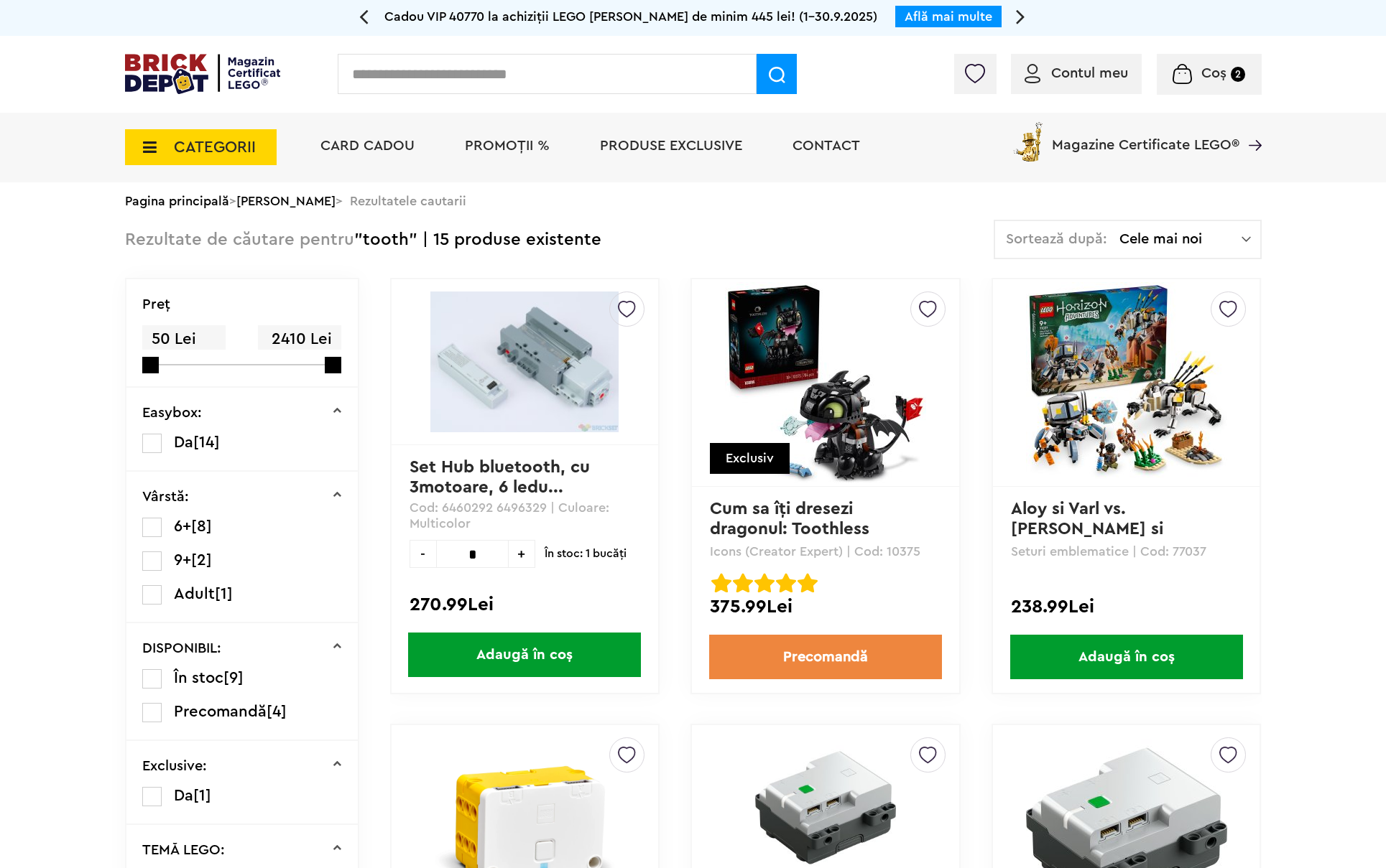
click at [853, 446] on img at bounding box center [825, 383] width 201 height 201
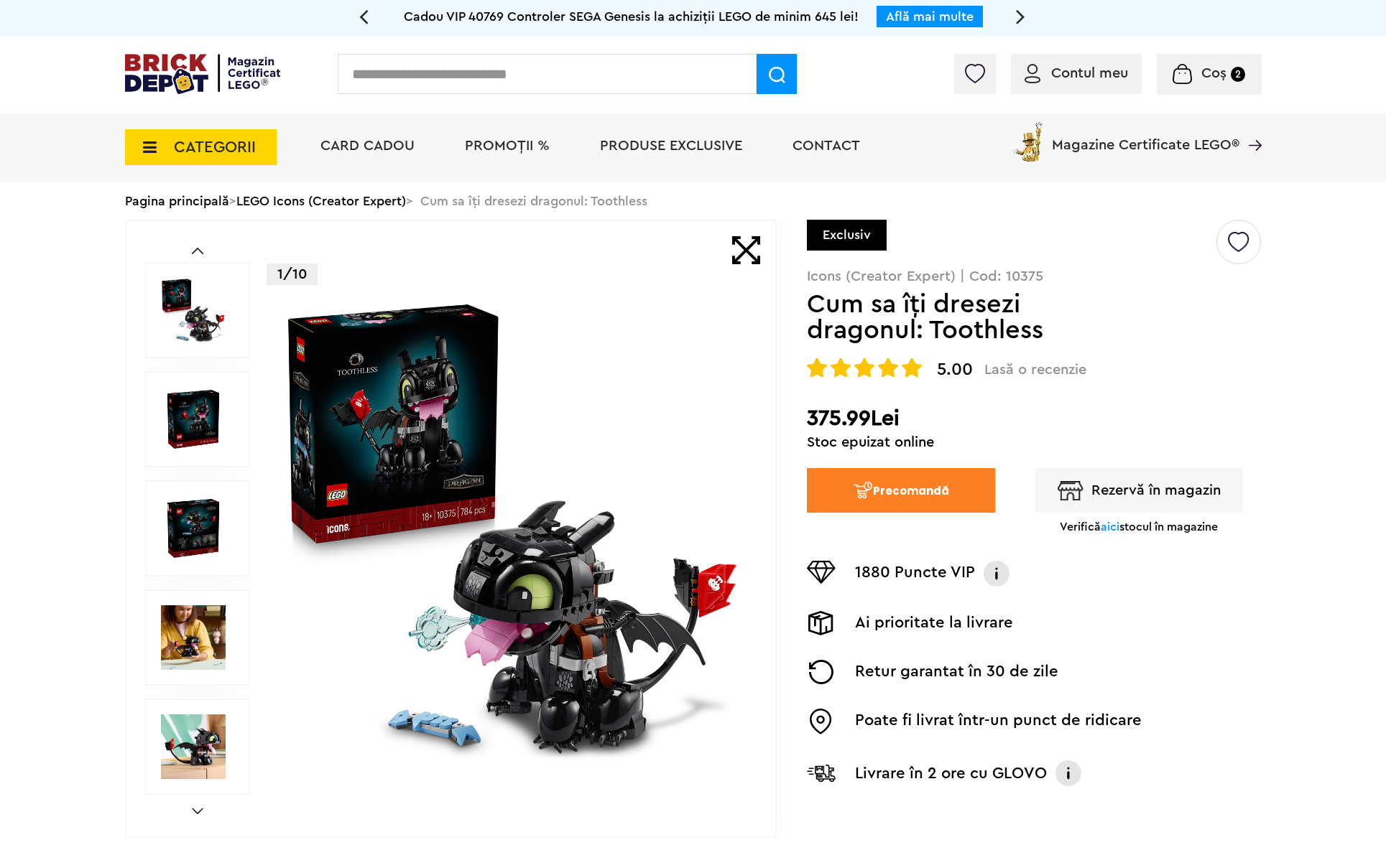
click at [914, 484] on button "Precomandă" at bounding box center [900, 490] width 188 height 44
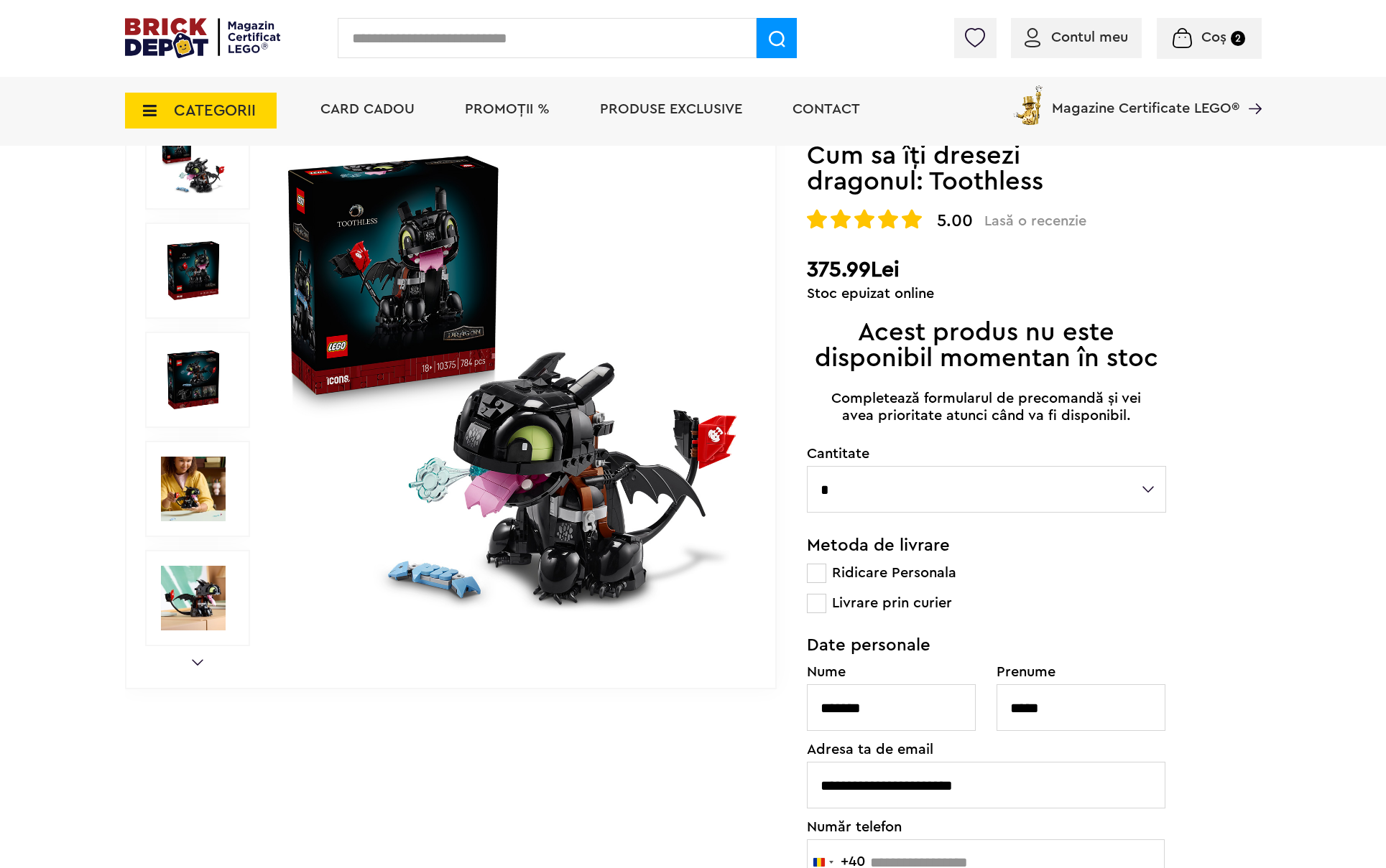
scroll to position [215, 0]
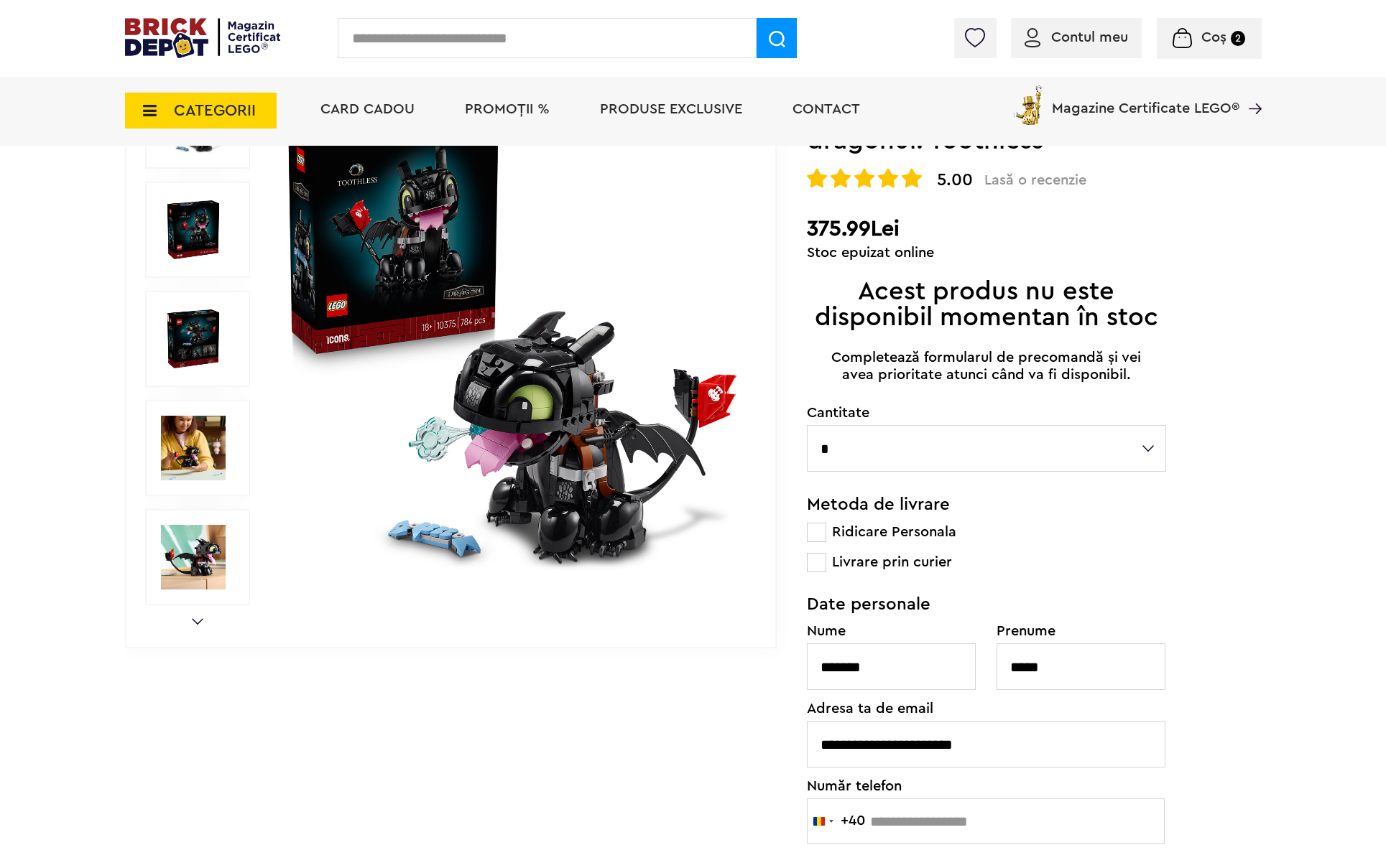
click at [821, 563] on span at bounding box center [816, 562] width 20 height 20
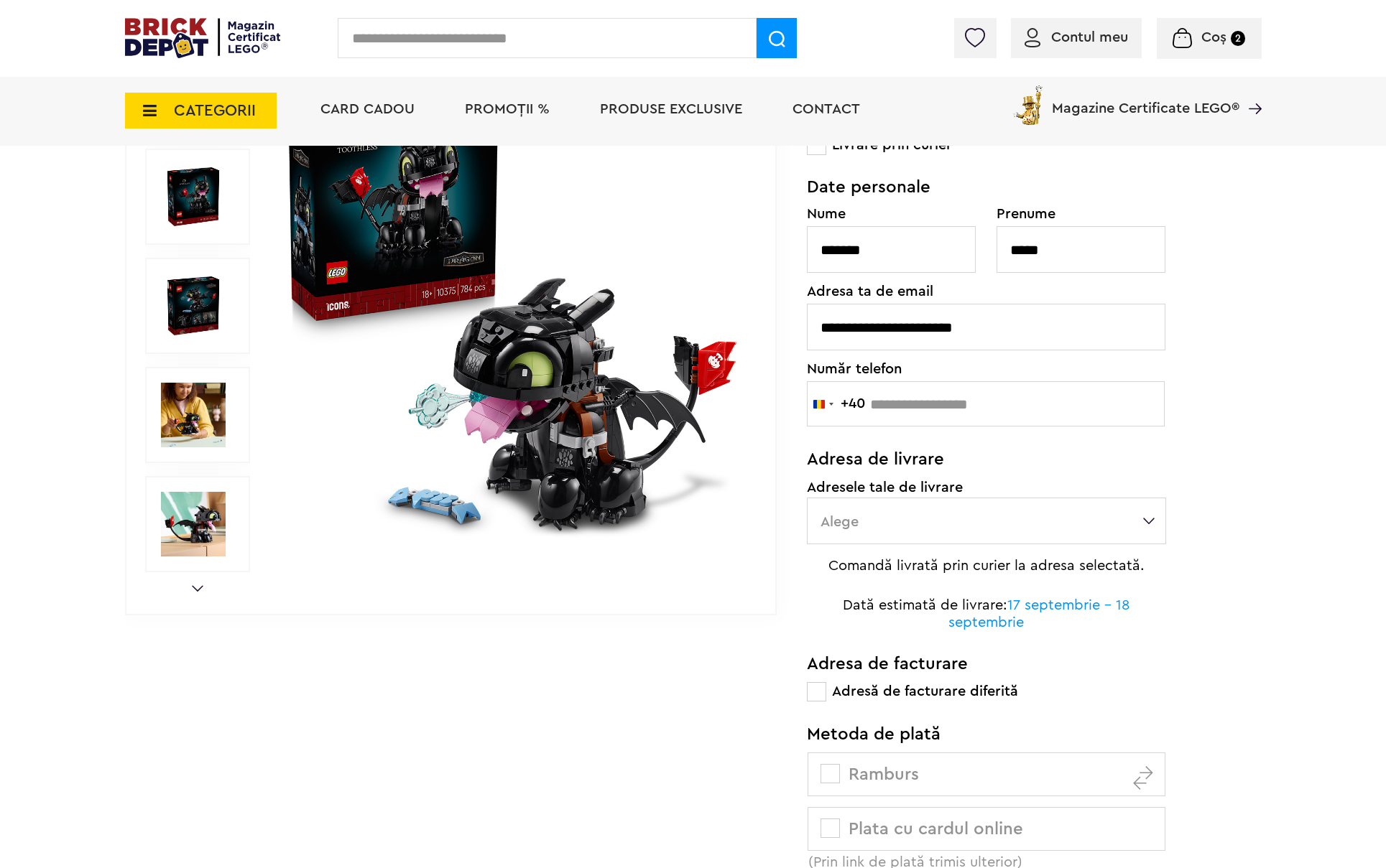
scroll to position [646, 0]
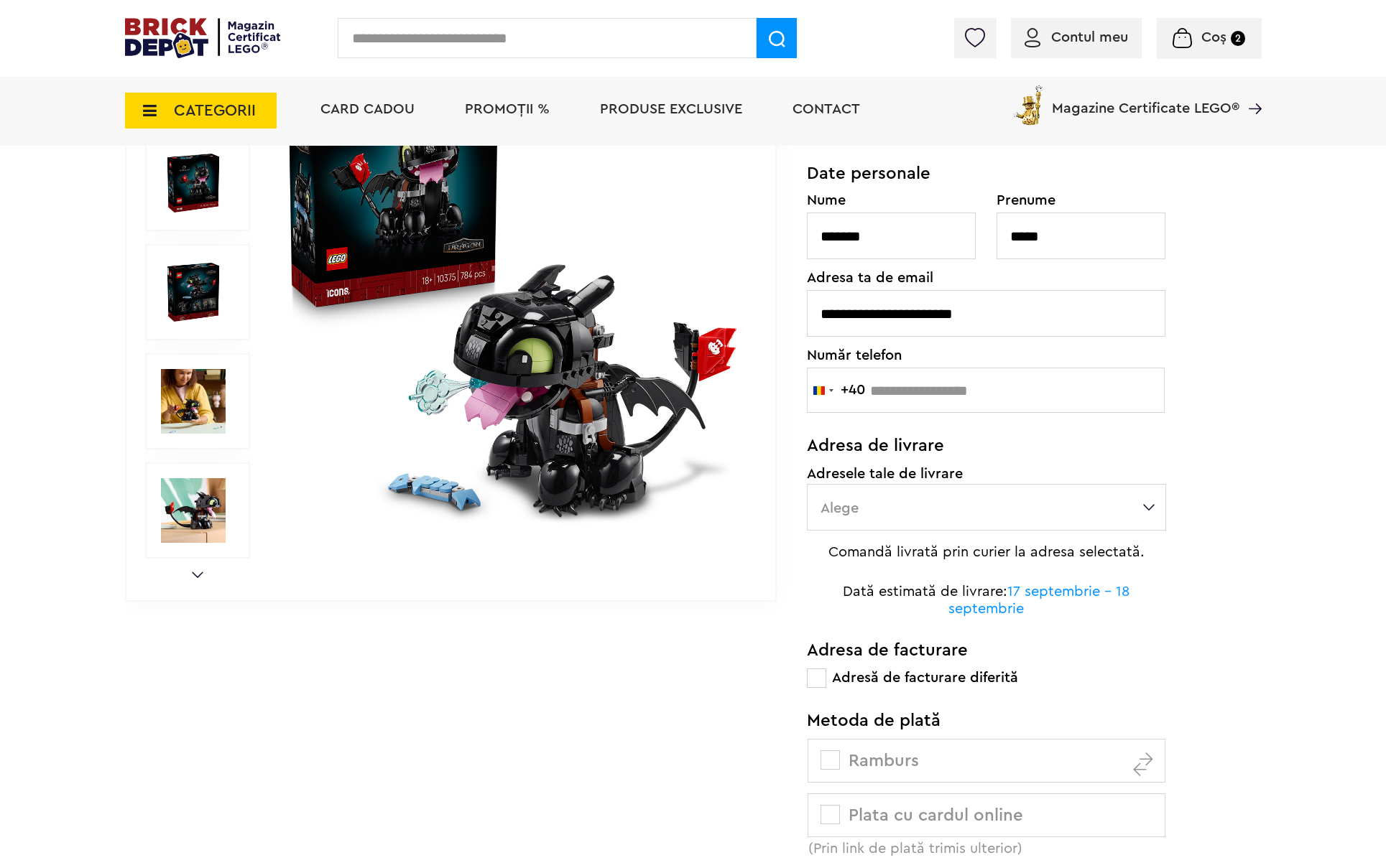
click at [894, 388] on input "number" at bounding box center [985, 390] width 358 height 45
type input "*********"
click at [882, 498] on label "Alege" at bounding box center [986, 507] width 359 height 47
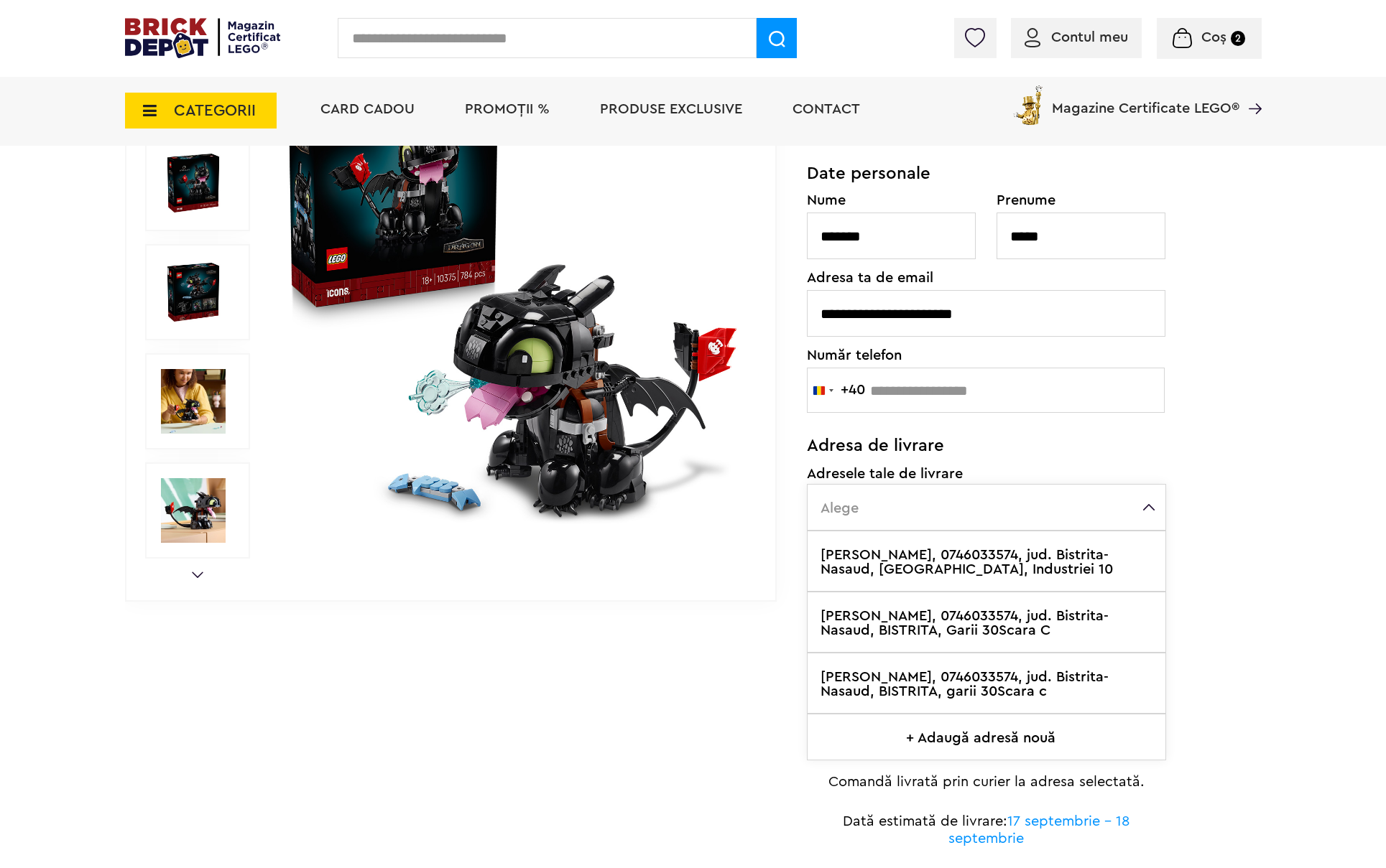
click at [987, 564] on label "Pastean Alina, 0746033574, jud. Bistrita-Nasaud, BISTRITA, Industriei 10" at bounding box center [986, 561] width 359 height 61
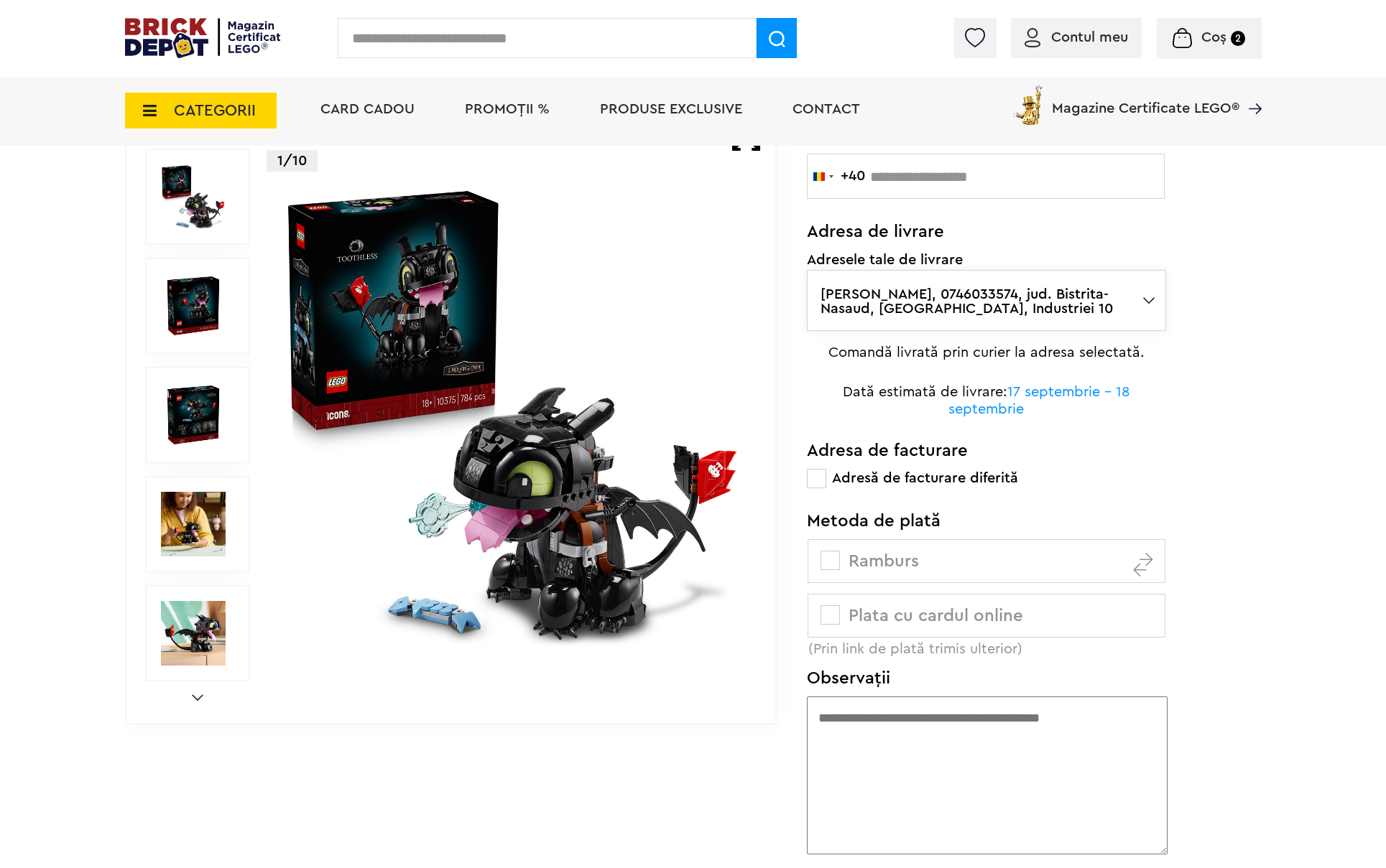
scroll to position [1005, 0]
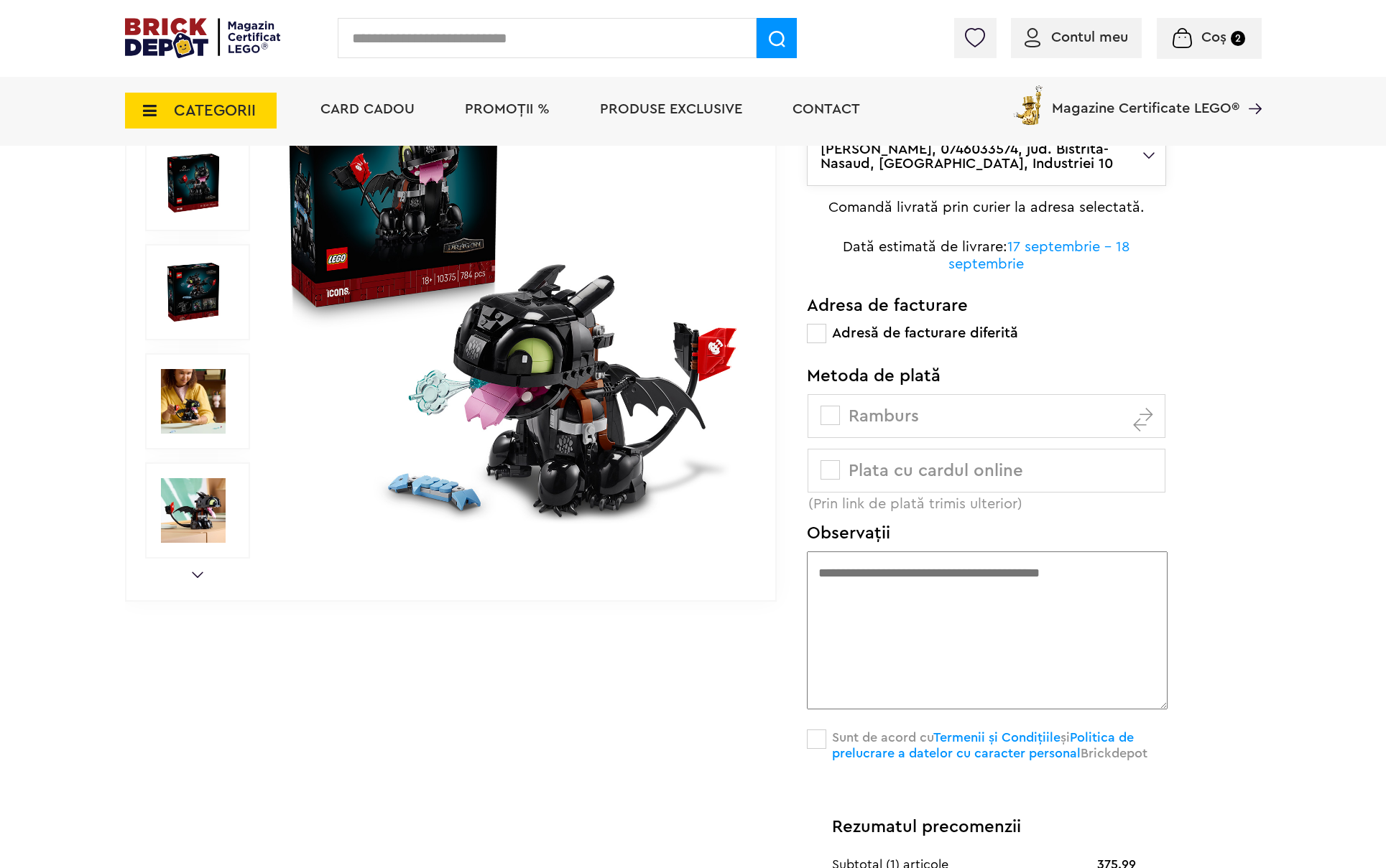
click at [828, 471] on span at bounding box center [830, 470] width 20 height 20
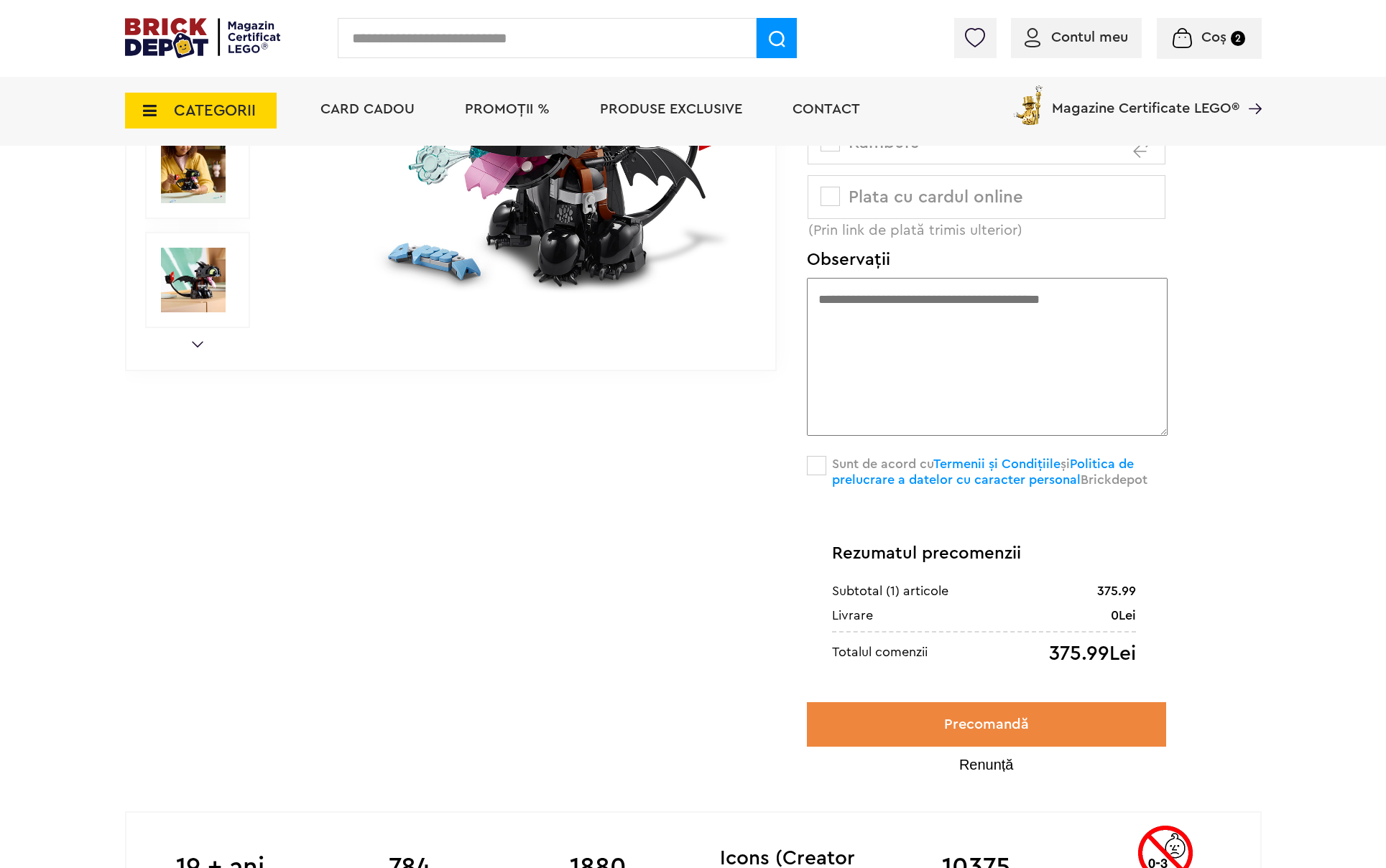
scroll to position [1364, 0]
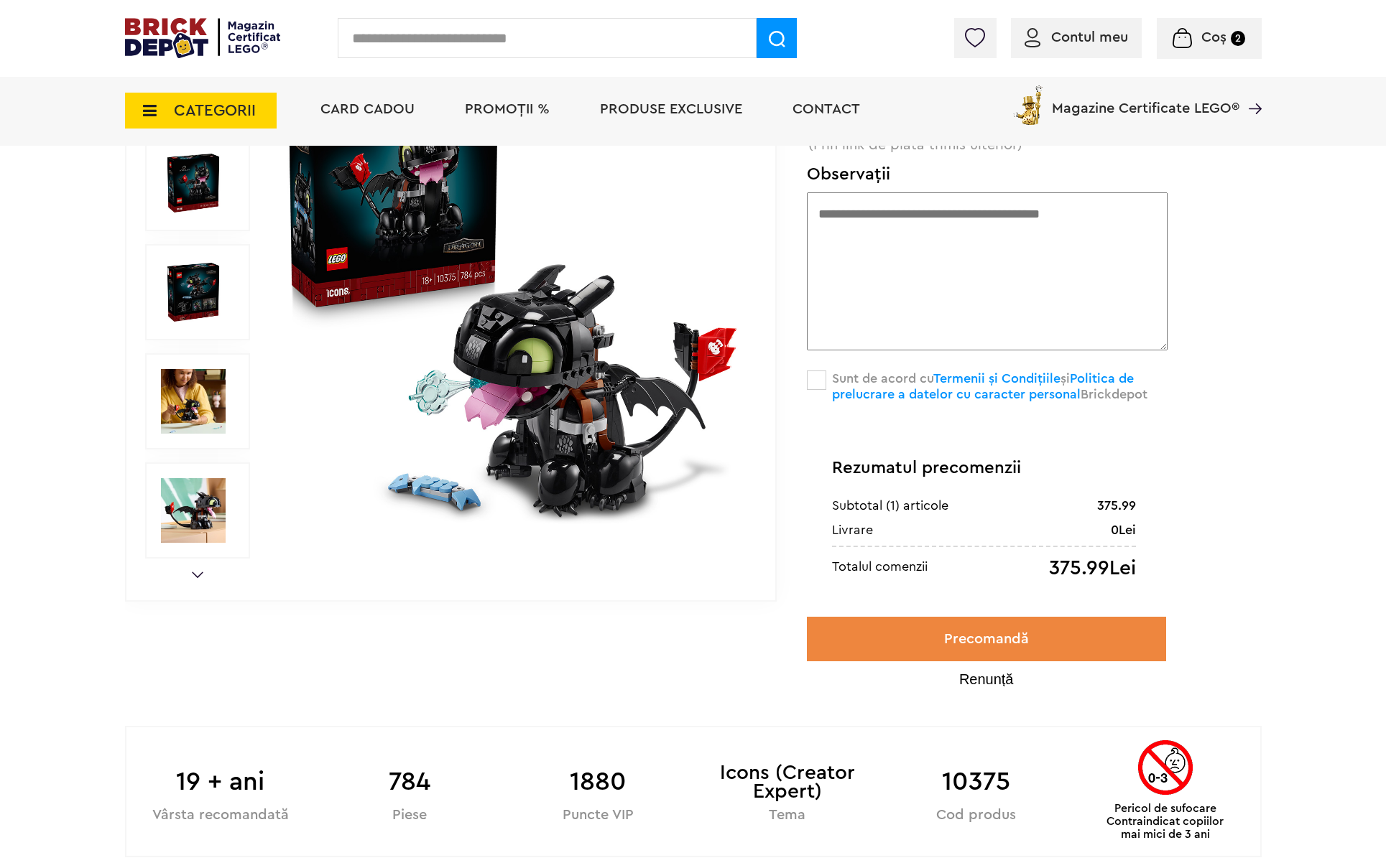
click at [818, 379] on span at bounding box center [816, 380] width 20 height 20
click at [991, 637] on button "Precomandă" at bounding box center [986, 639] width 359 height 44
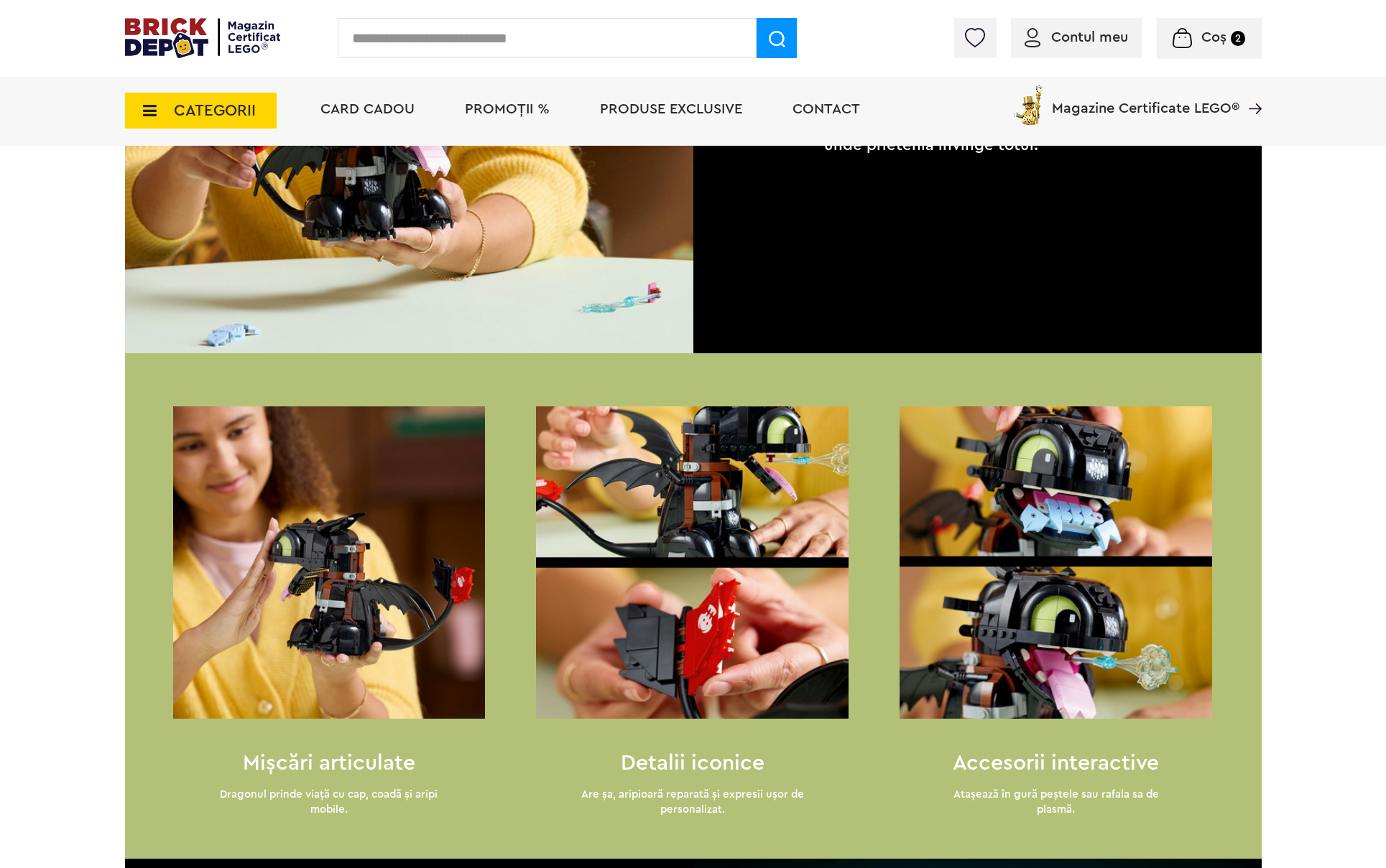
scroll to position [246, 0]
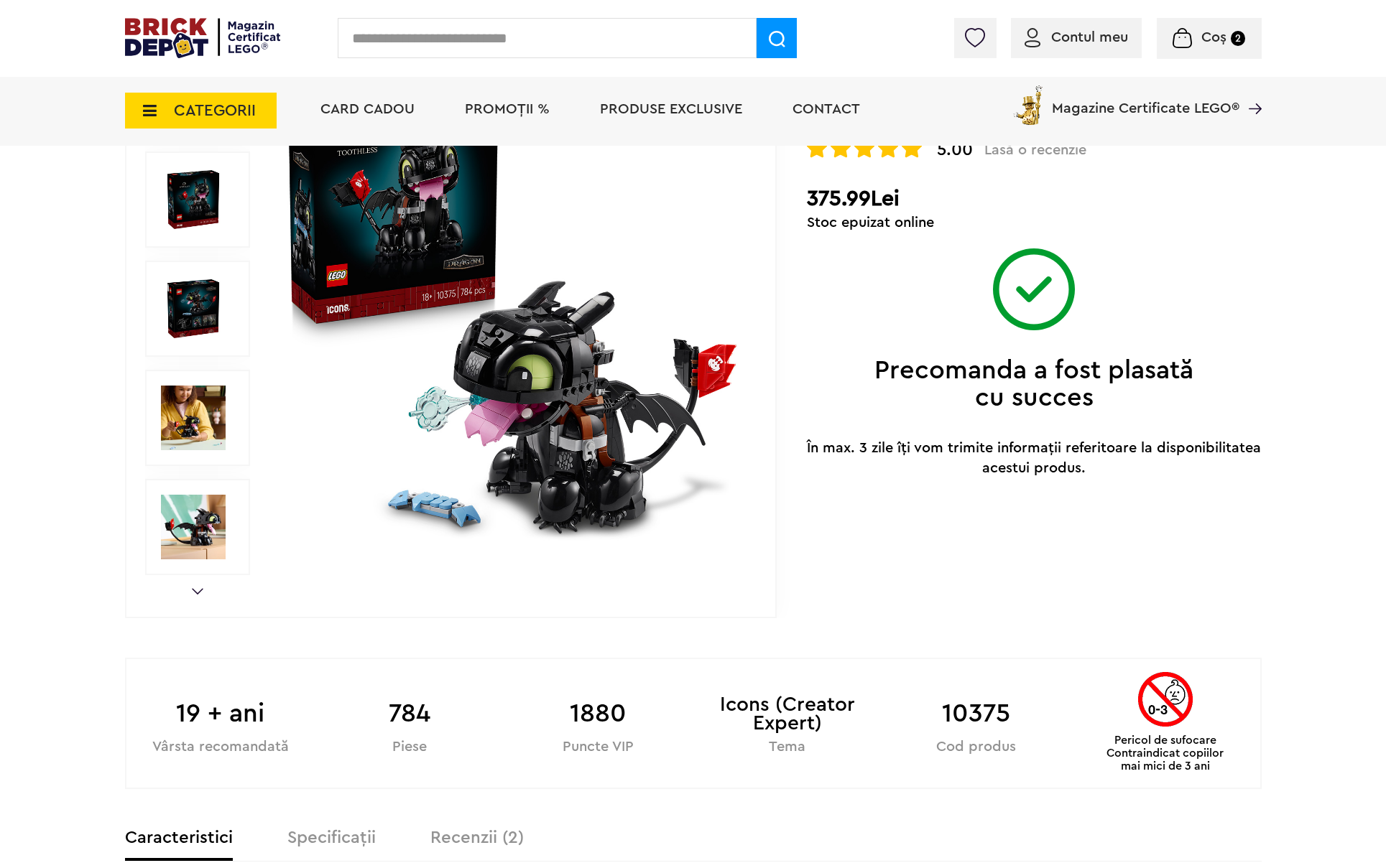
click at [1209, 30] on span "Coș" at bounding box center [1213, 37] width 25 height 14
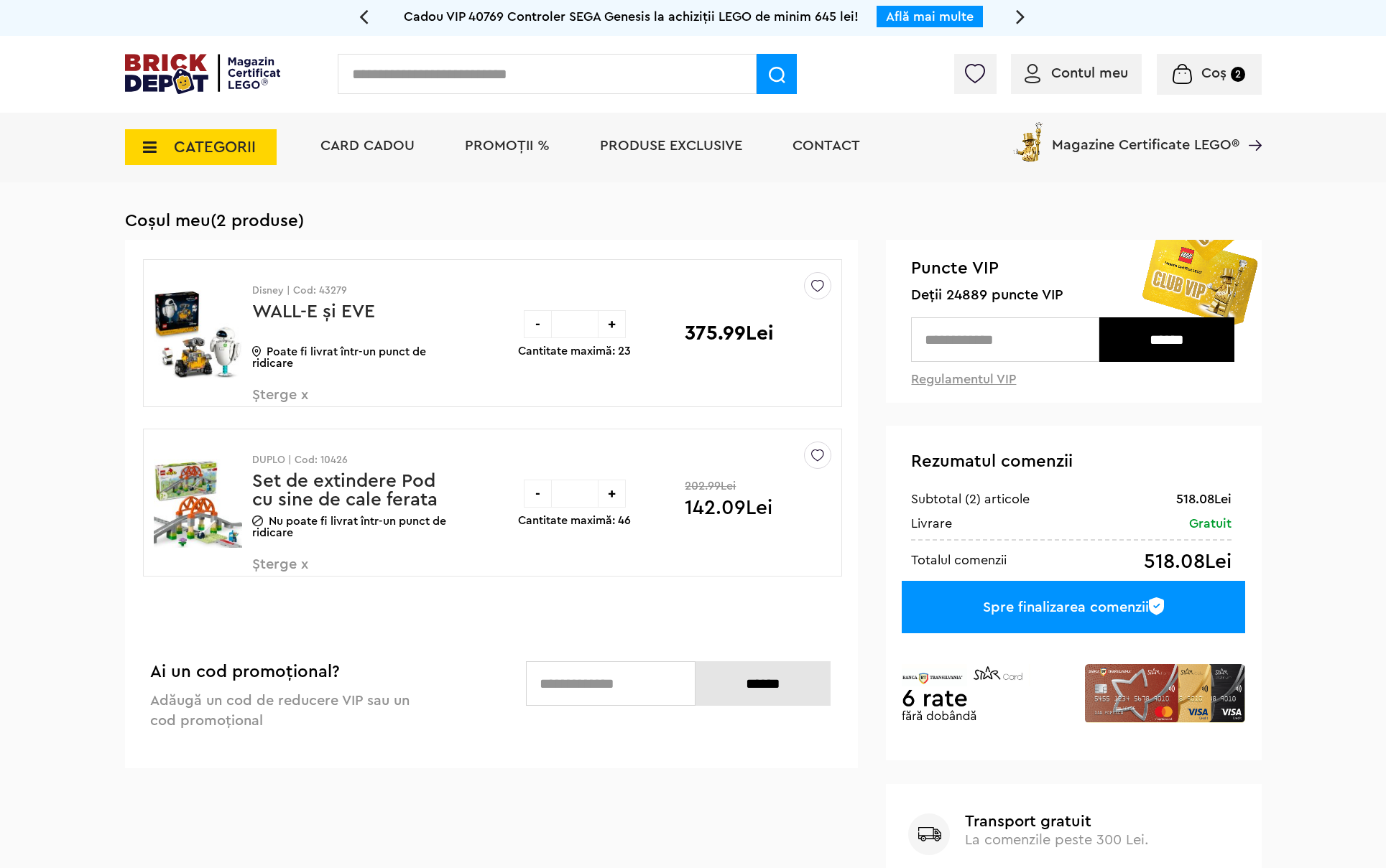
click at [1080, 605] on div "Spre finalizarea comenzii" at bounding box center [1073, 607] width 343 height 52
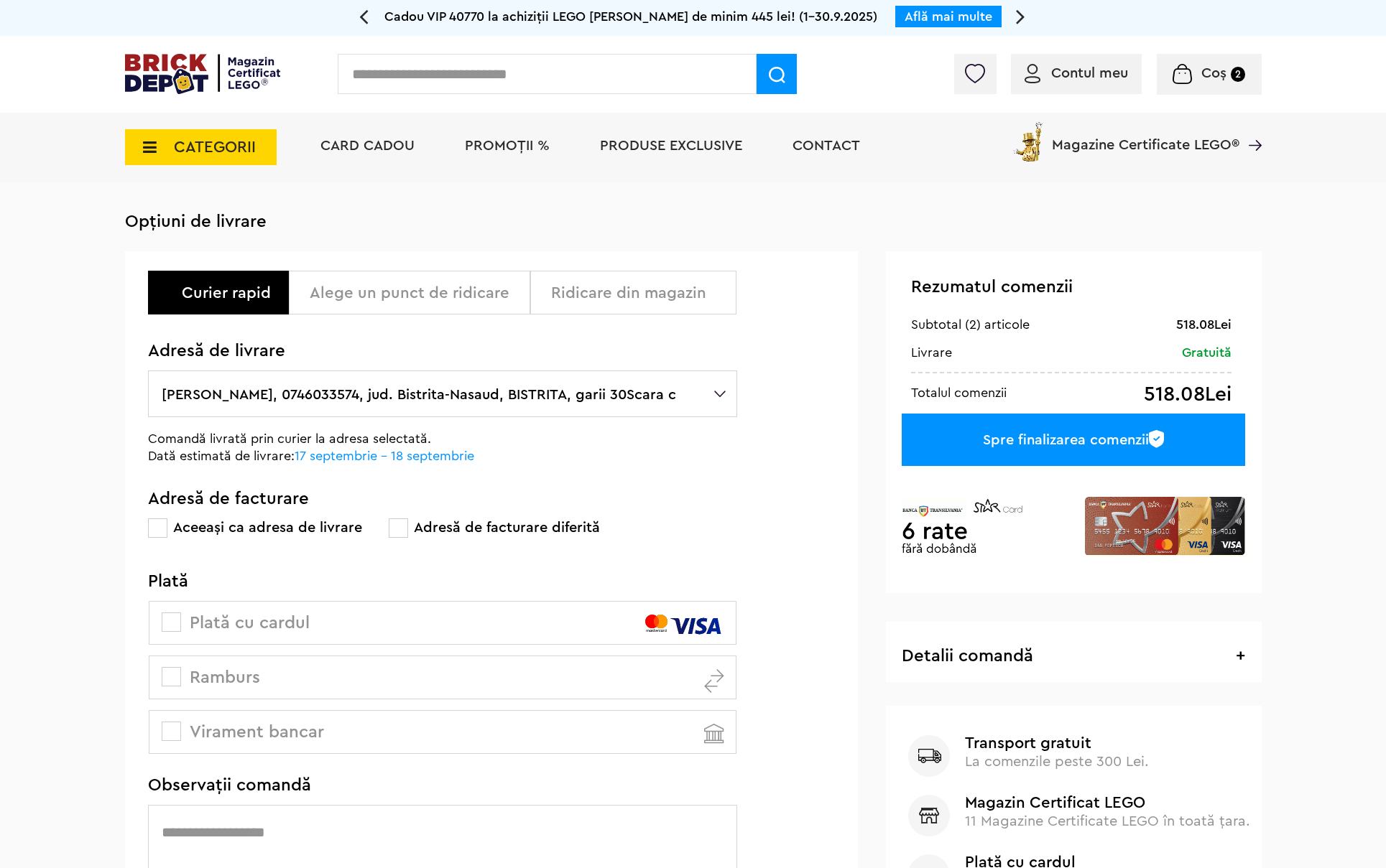
click at [447, 400] on label "[PERSON_NAME], 0746033574, jud. Bistrita-Nasaud, BISTRITA, garii 30Scara c" at bounding box center [443, 394] width 589 height 47
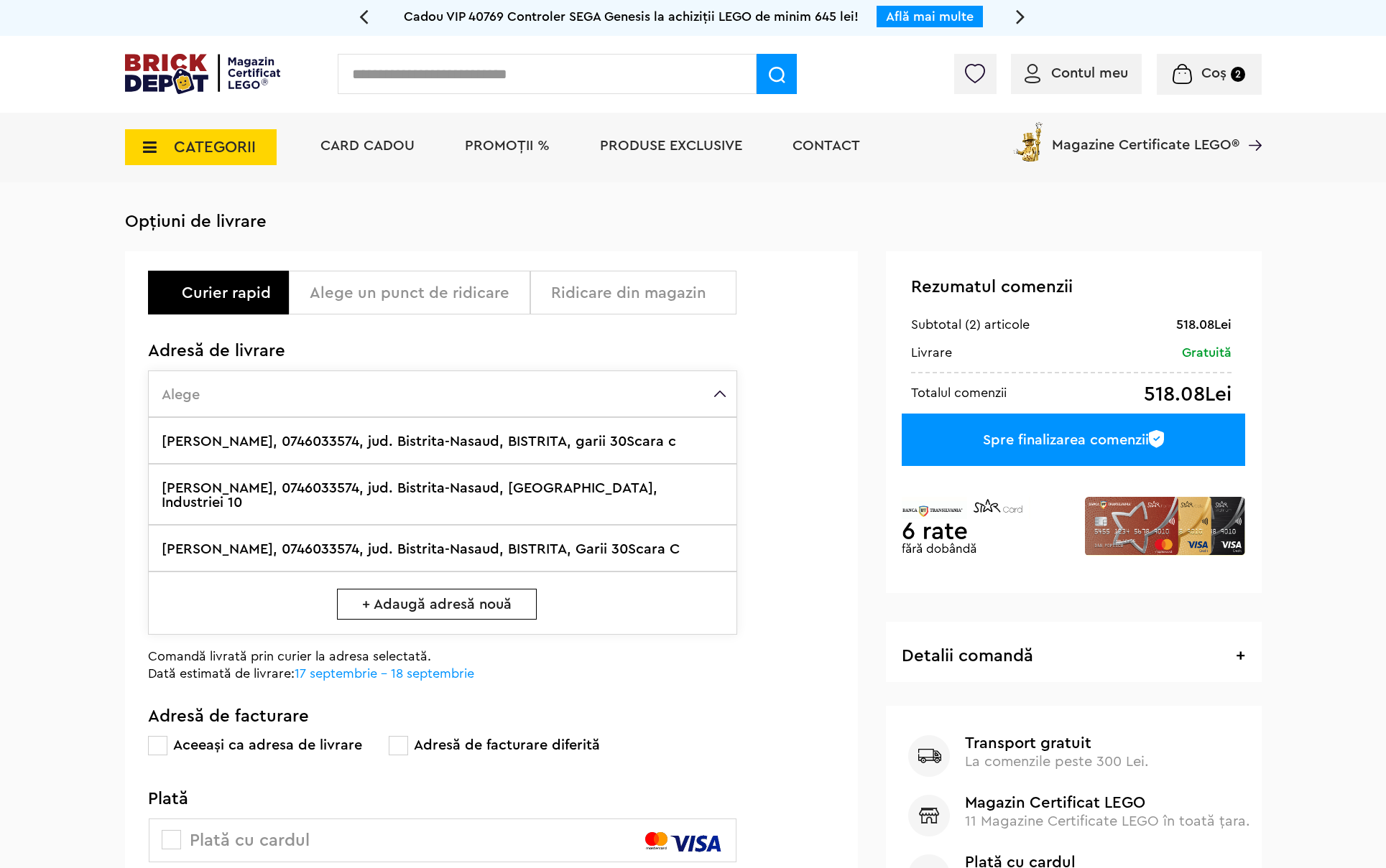
click at [583, 489] on label "[PERSON_NAME], 0746033574, jud. Bistrita-Nasaud, [GEOGRAPHIC_DATA], Industriei …" at bounding box center [443, 494] width 589 height 61
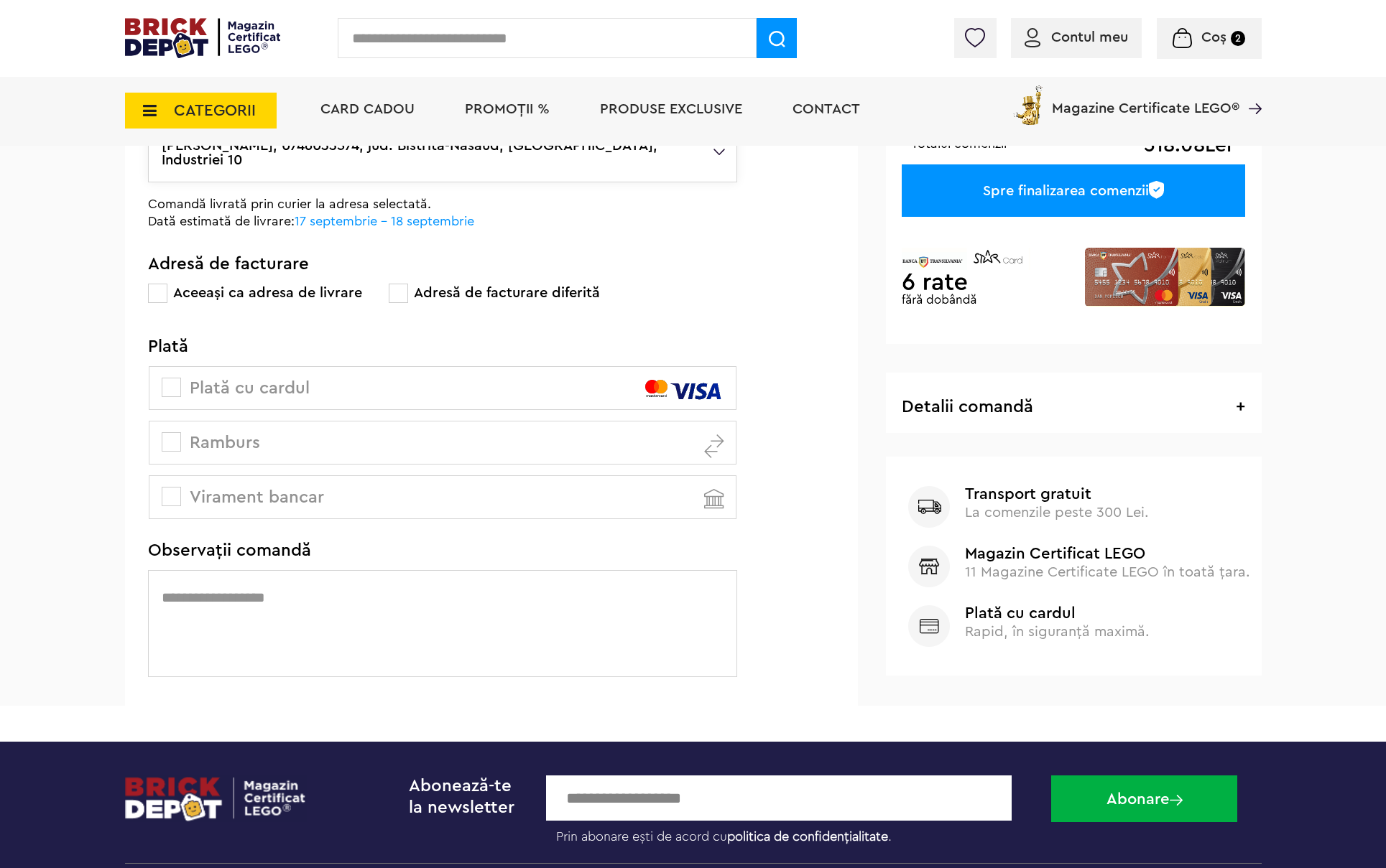
scroll to position [287, 0]
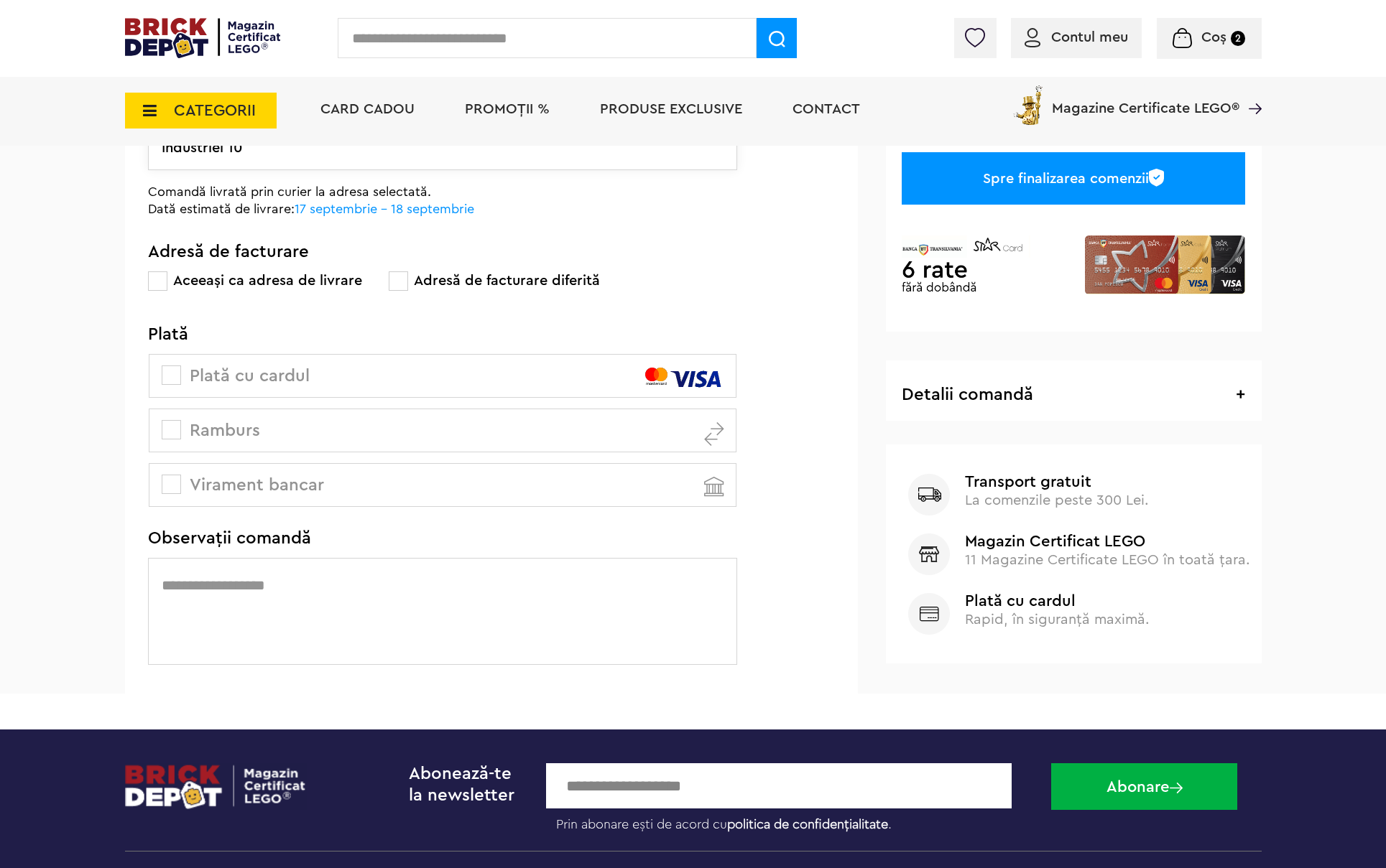
click at [168, 365] on span at bounding box center [171, 375] width 20 height 20
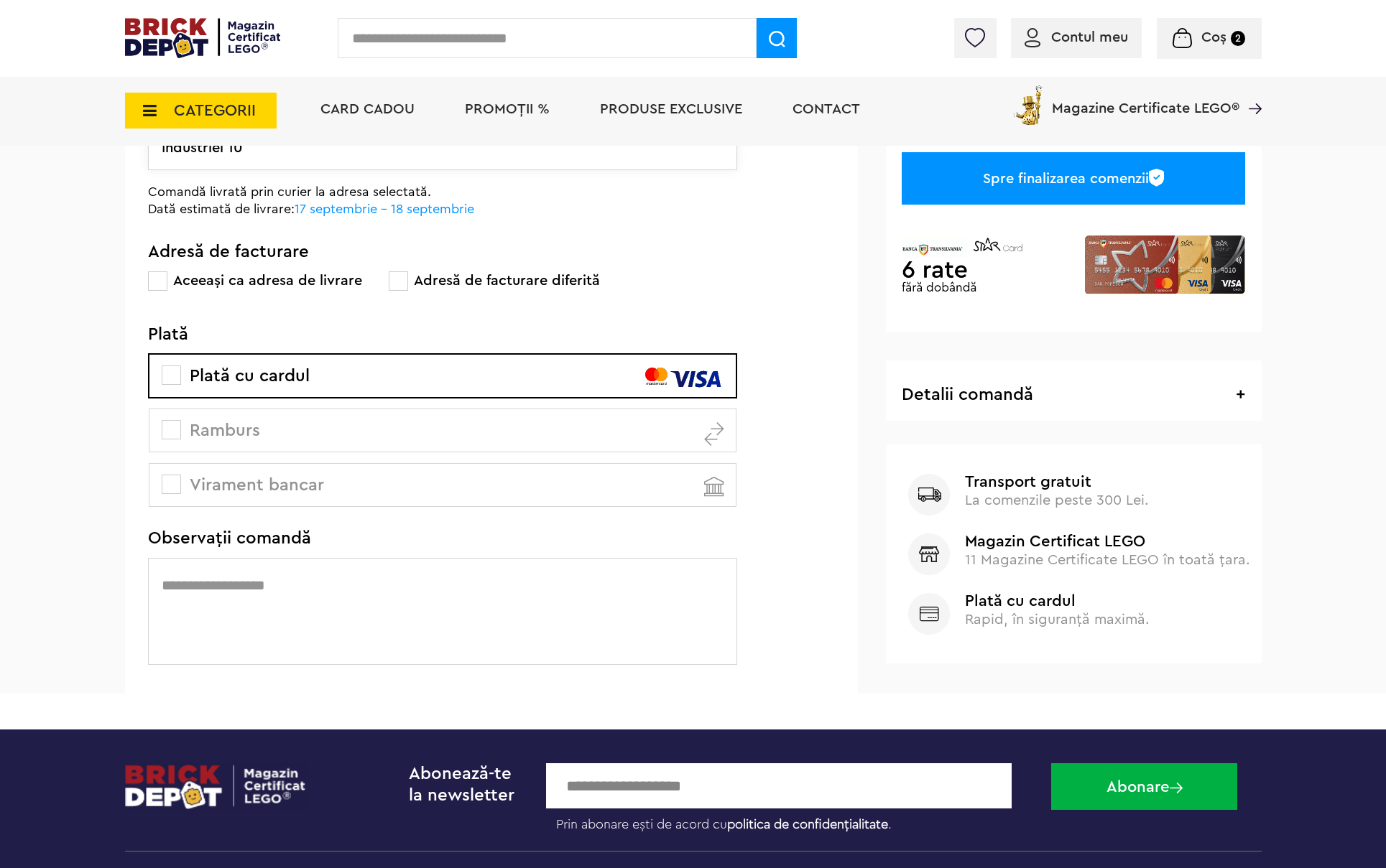
scroll to position [0, 0]
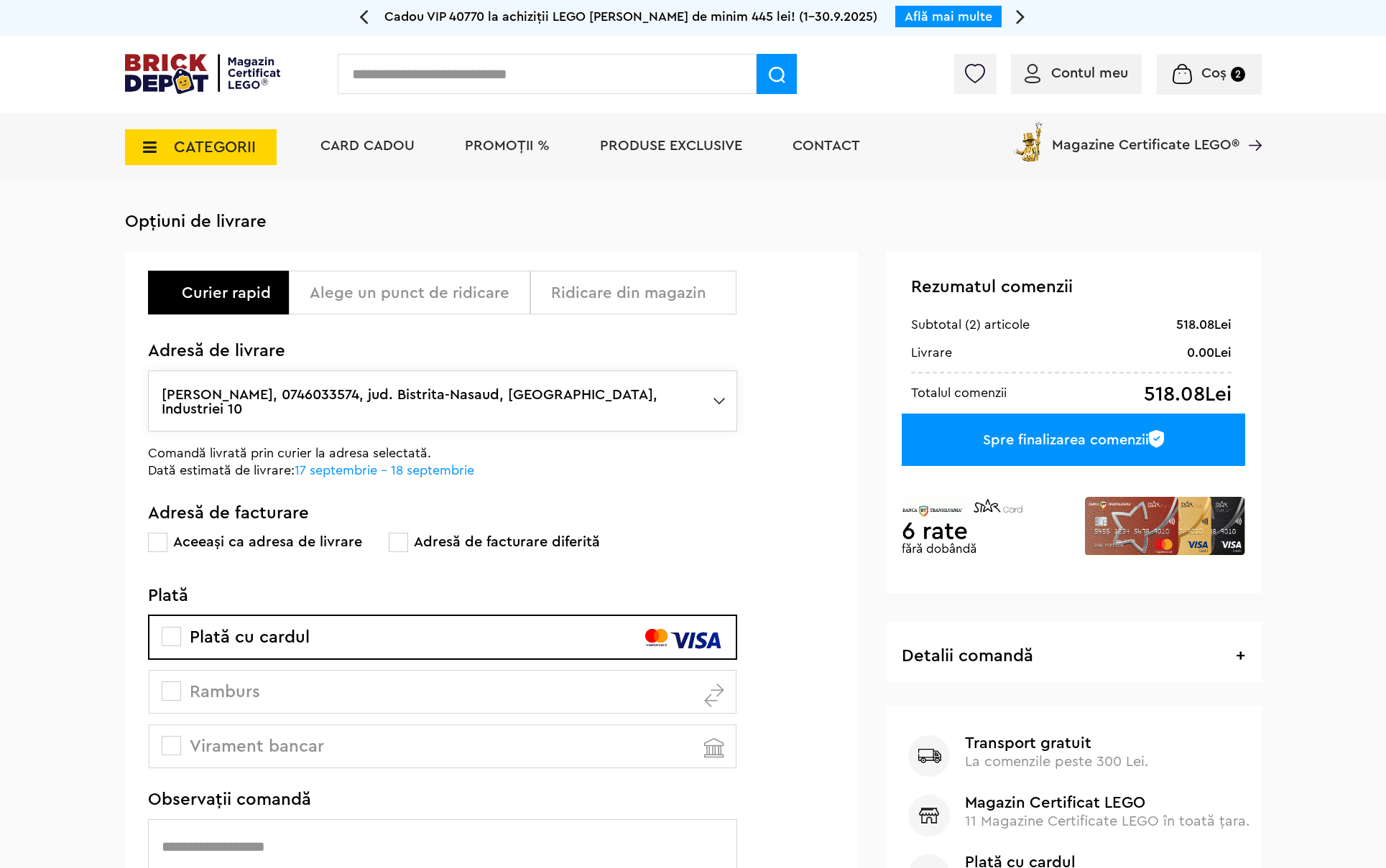
click at [1072, 438] on div "Spre finalizarea comenzii" at bounding box center [1073, 439] width 343 height 52
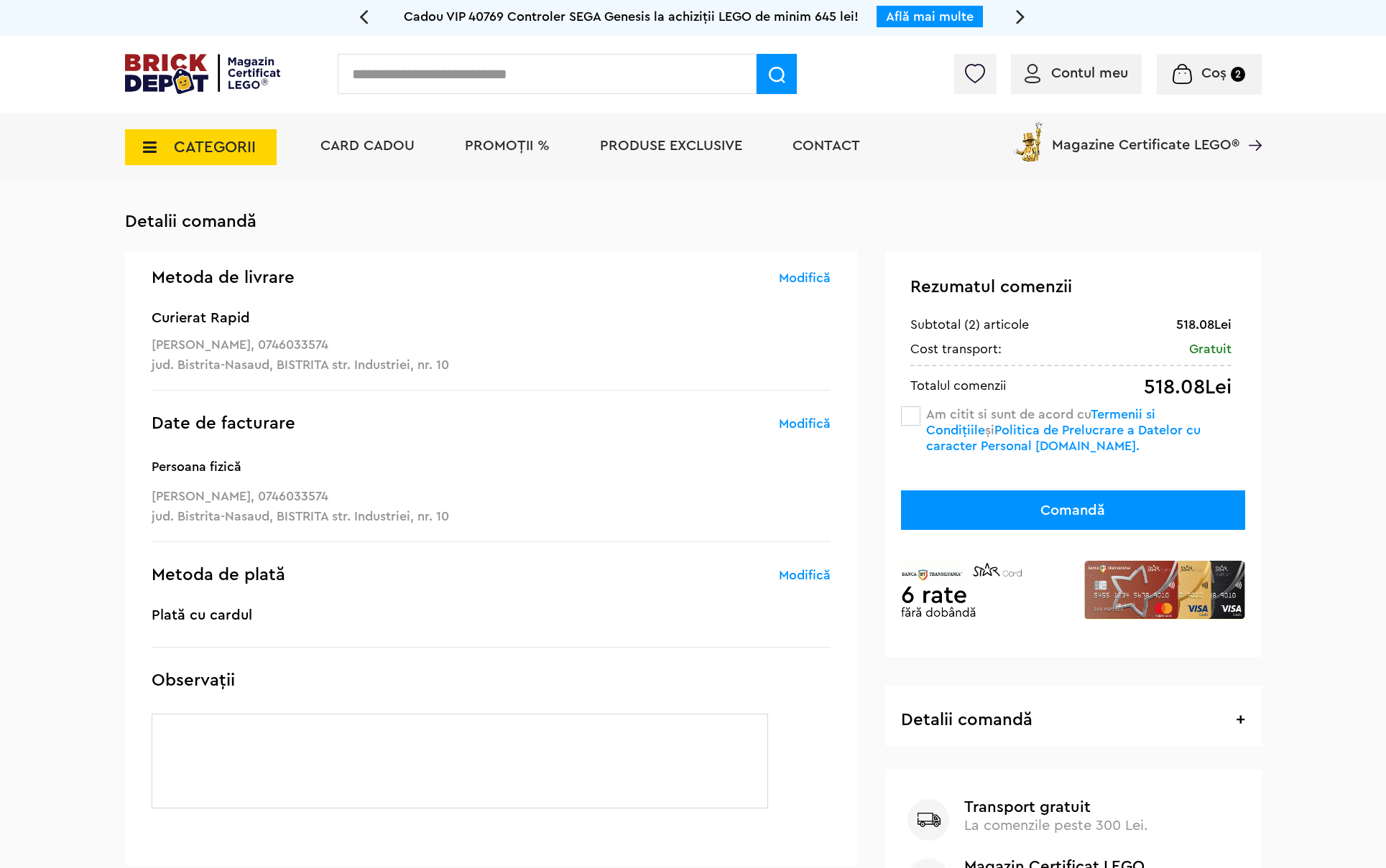
click at [923, 419] on div "Am citit si sunt de acord cu Termenii si Condițiile și Politica de Prelucrare a…" at bounding box center [1073, 430] width 344 height 48
click at [916, 420] on span at bounding box center [910, 416] width 20 height 20
click at [1077, 514] on button "Comandă" at bounding box center [1073, 510] width 344 height 40
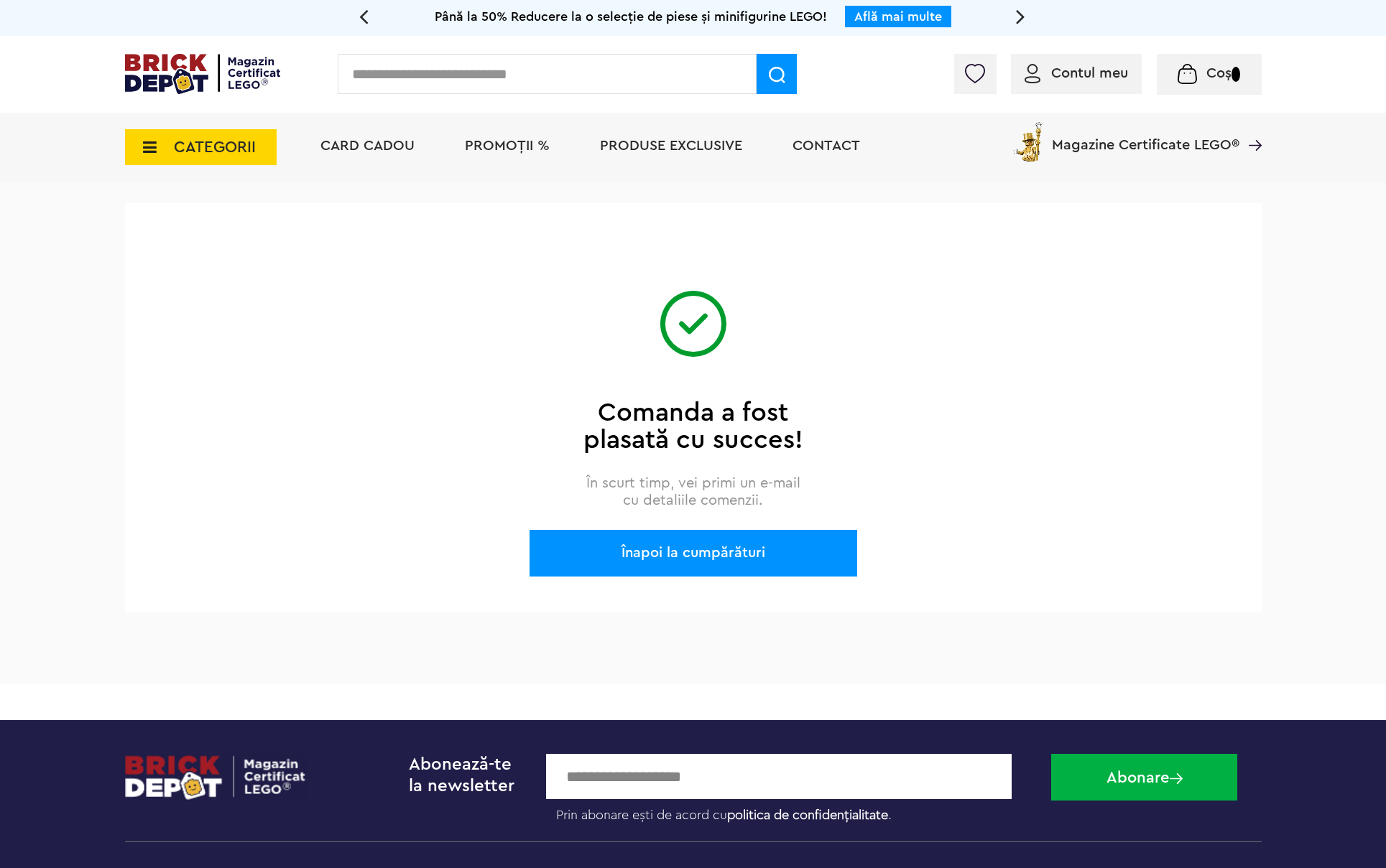
click at [160, 69] on img at bounding box center [203, 74] width 156 height 41
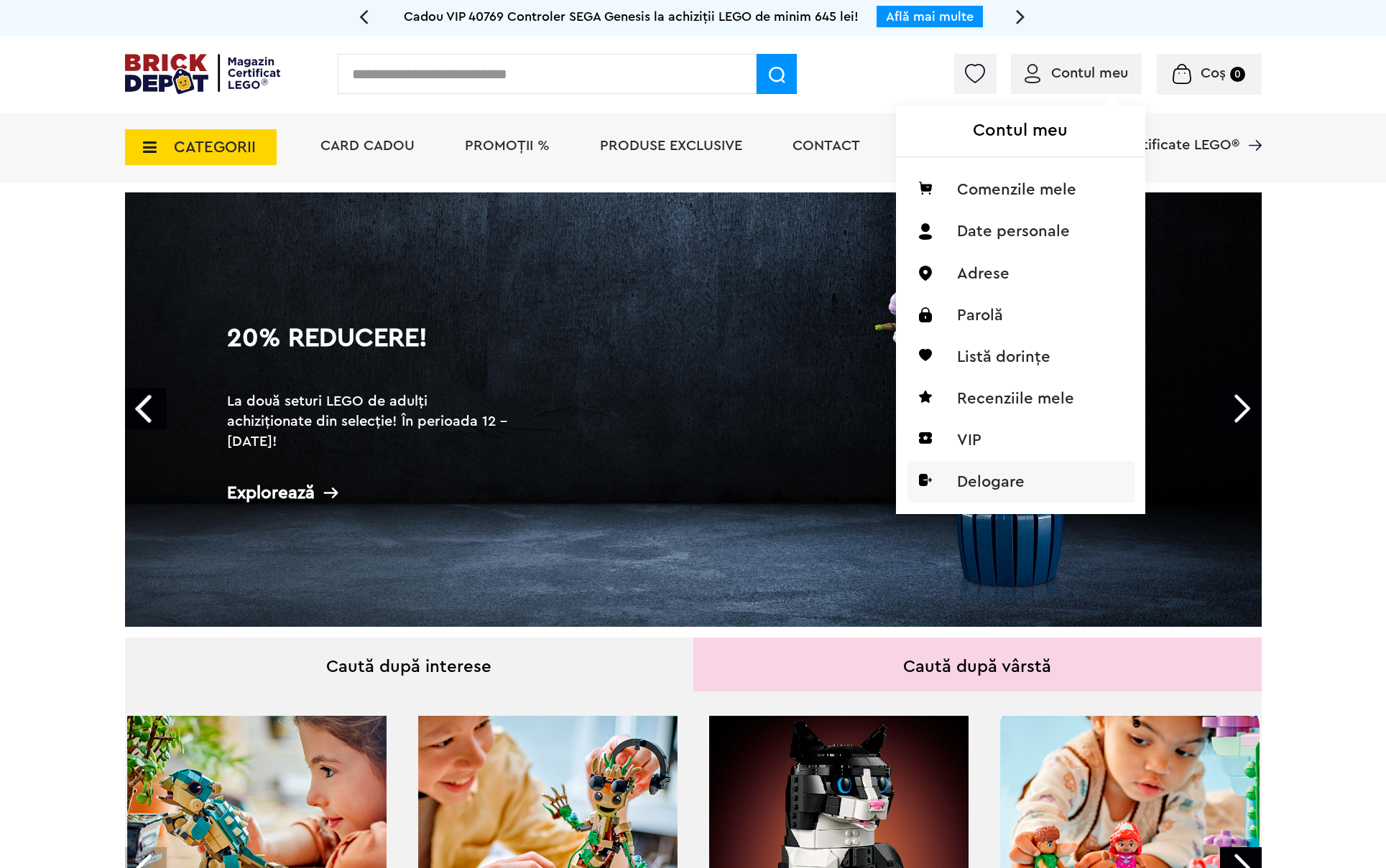
click at [989, 480] on li "Delogare" at bounding box center [1021, 482] width 227 height 41
